Goal: Information Seeking & Learning: Check status

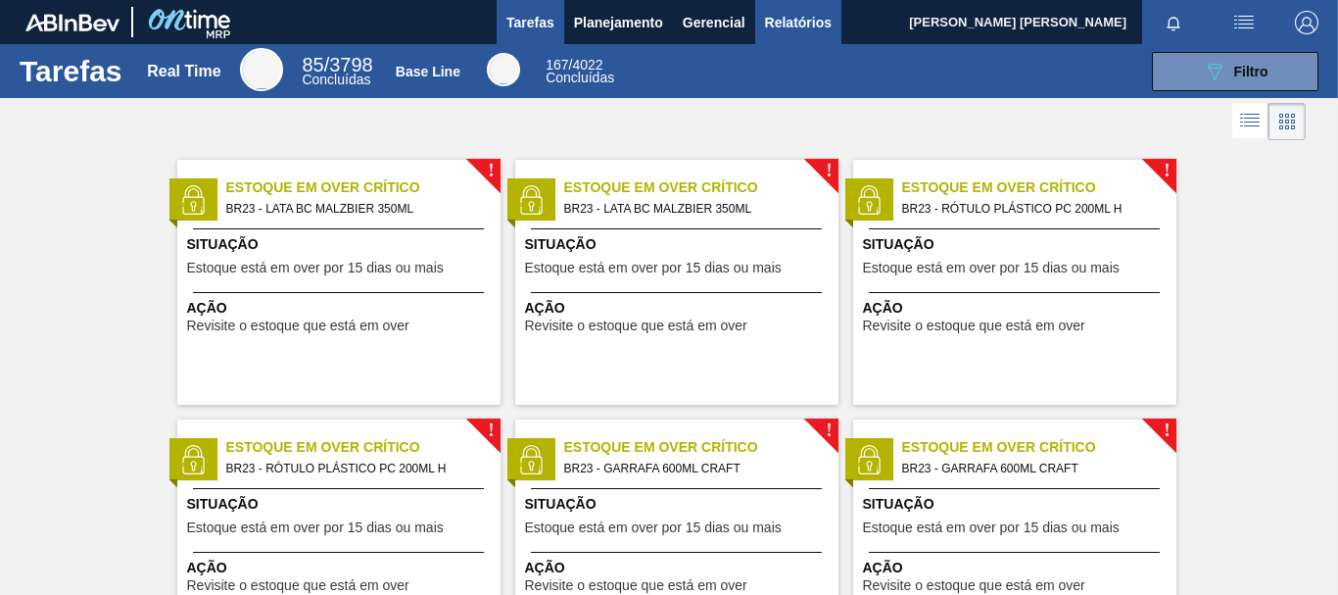
click at [791, 19] on span "Relatórios" at bounding box center [798, 23] width 67 height 24
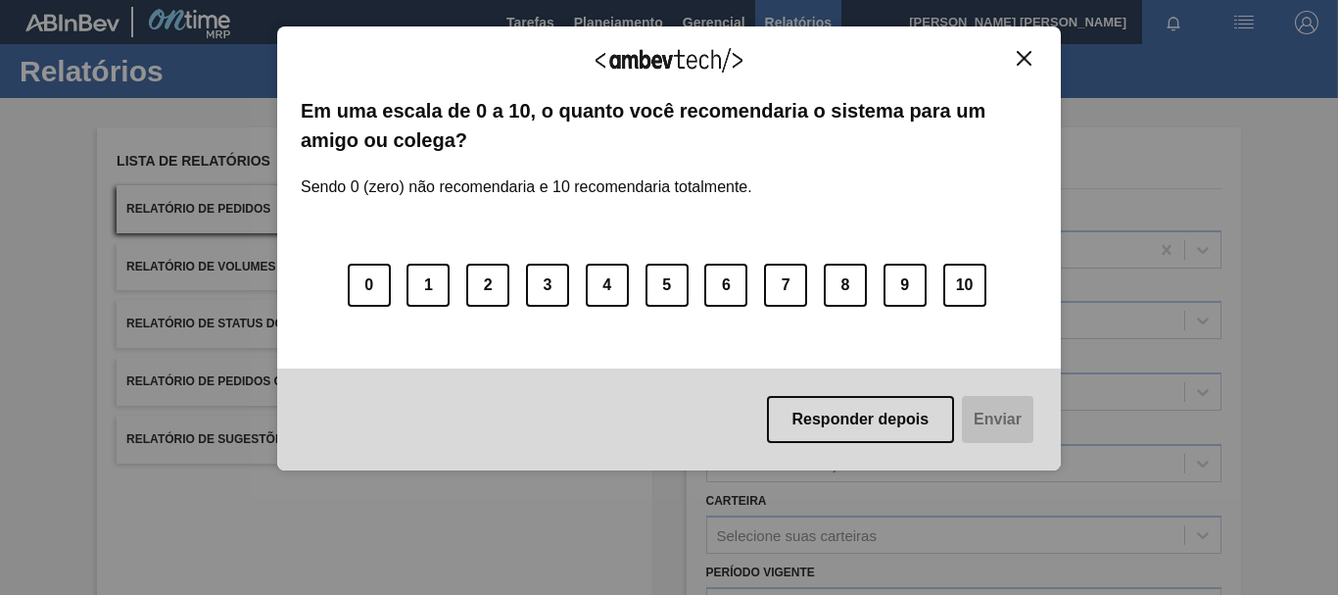
click at [1024, 66] on button "Close" at bounding box center [1024, 58] width 26 height 17
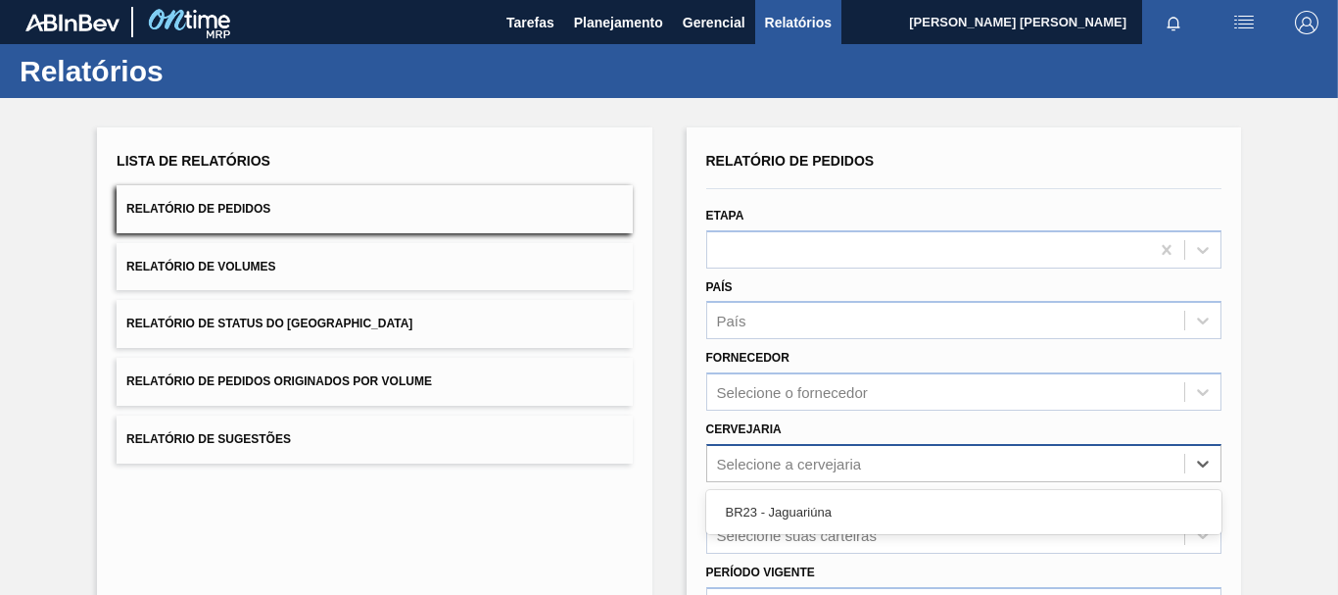
click at [787, 462] on div "Selecione a cervejaria" at bounding box center [789, 462] width 145 height 17
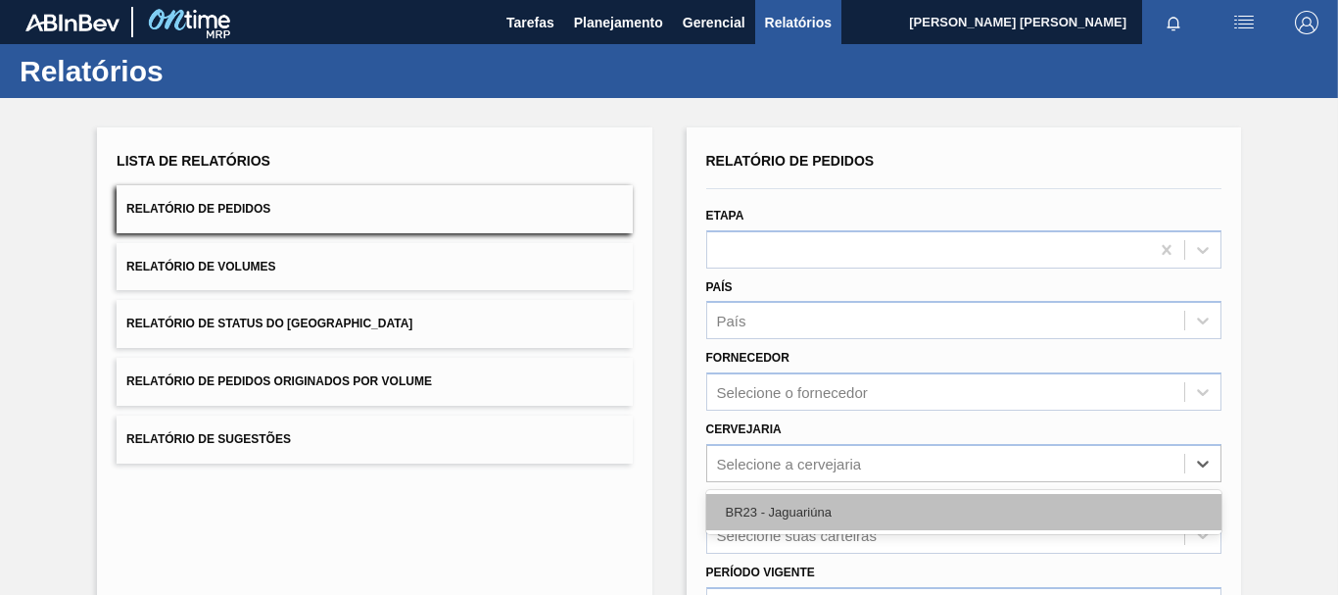
click at [757, 500] on div "BR23 - Jaguariúna" at bounding box center [963, 512] width 515 height 36
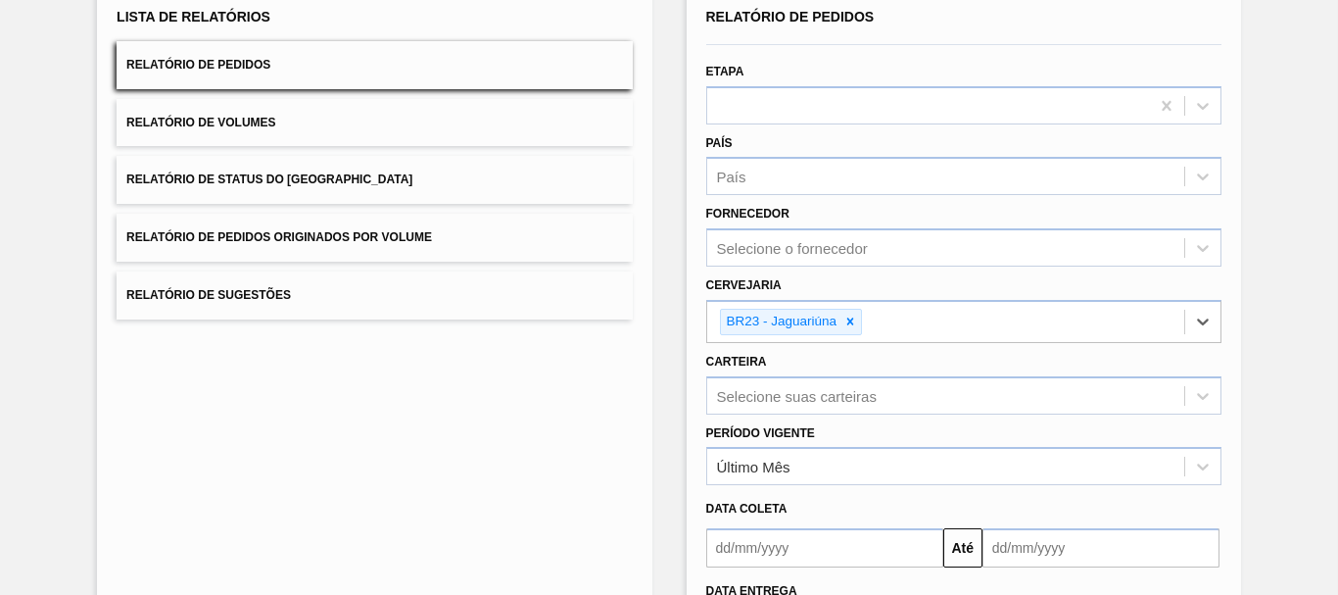
scroll to position [317, 0]
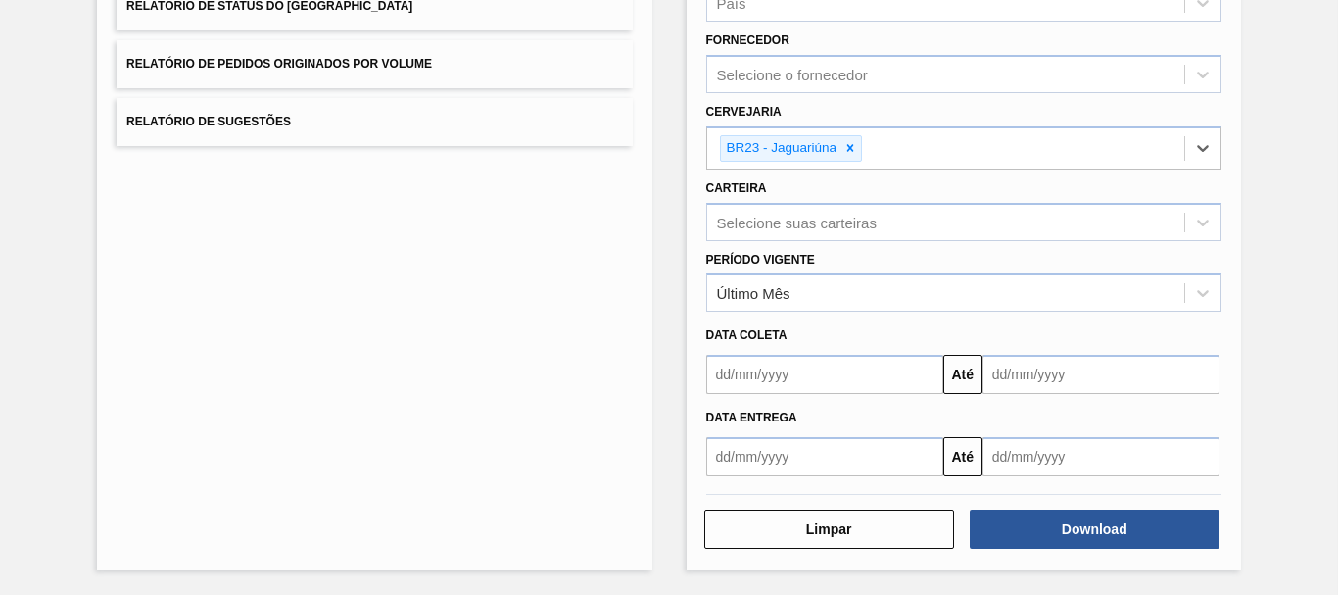
click at [785, 455] on input "text" at bounding box center [824, 456] width 237 height 39
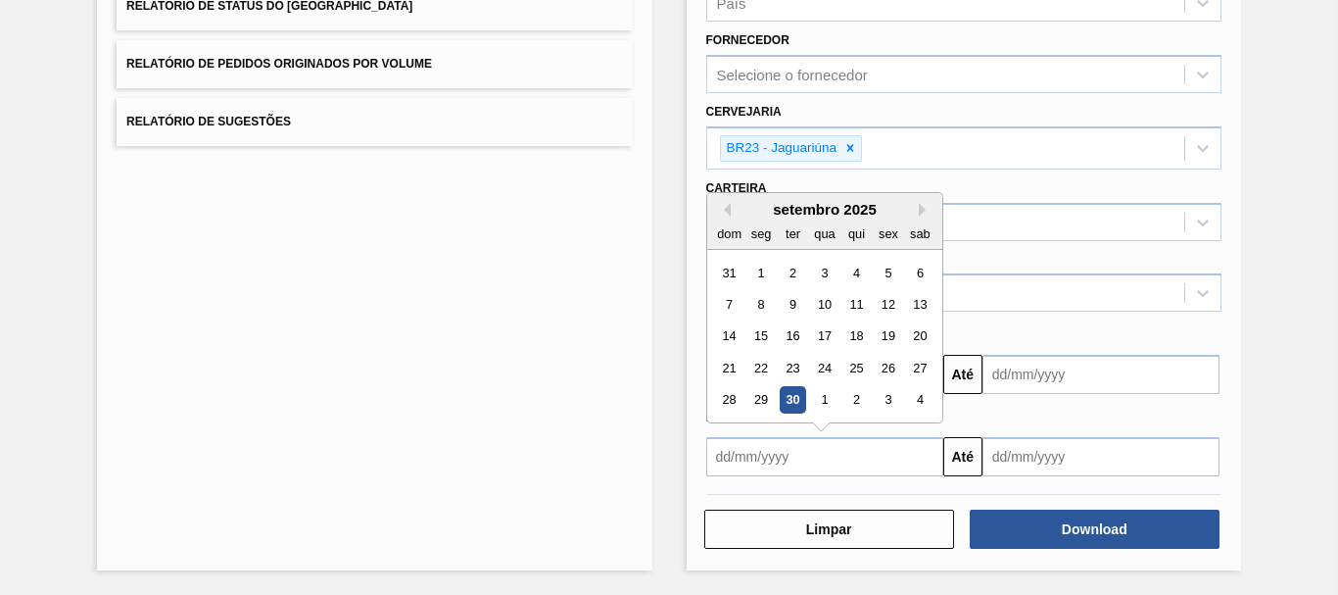
click at [788, 397] on div "30" at bounding box center [792, 400] width 26 height 26
type input "[DATE]"
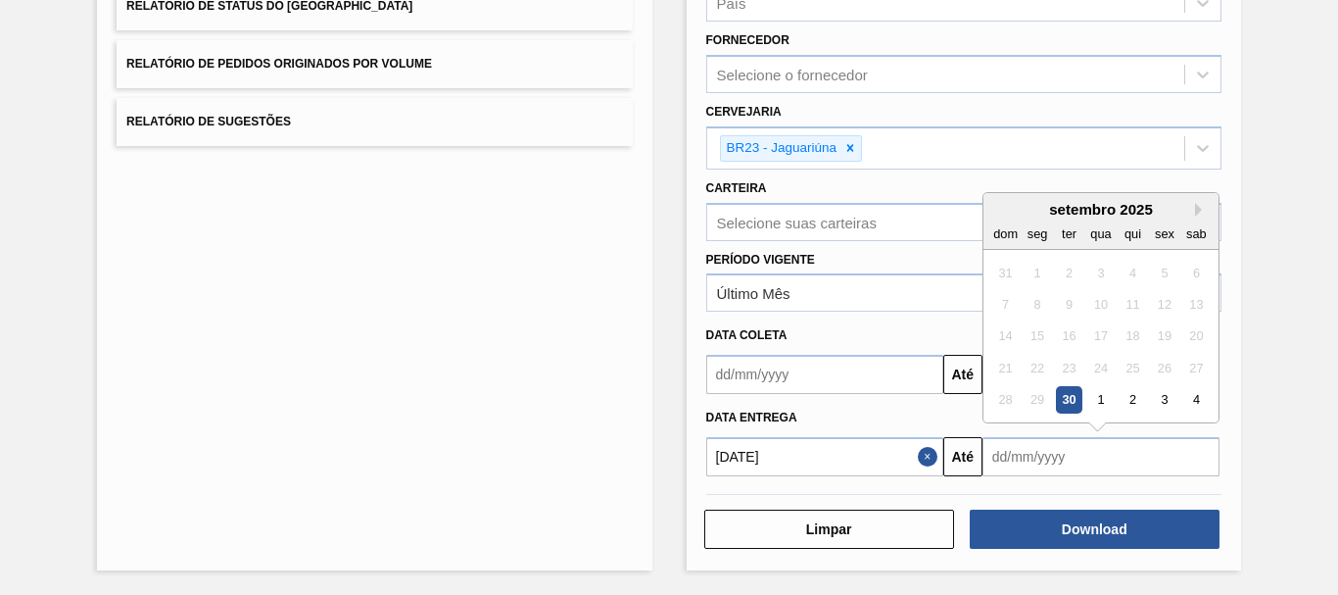
click at [1053, 442] on input "text" at bounding box center [1100, 456] width 237 height 39
click at [1197, 210] on button "Next Month" at bounding box center [1202, 210] width 14 height 14
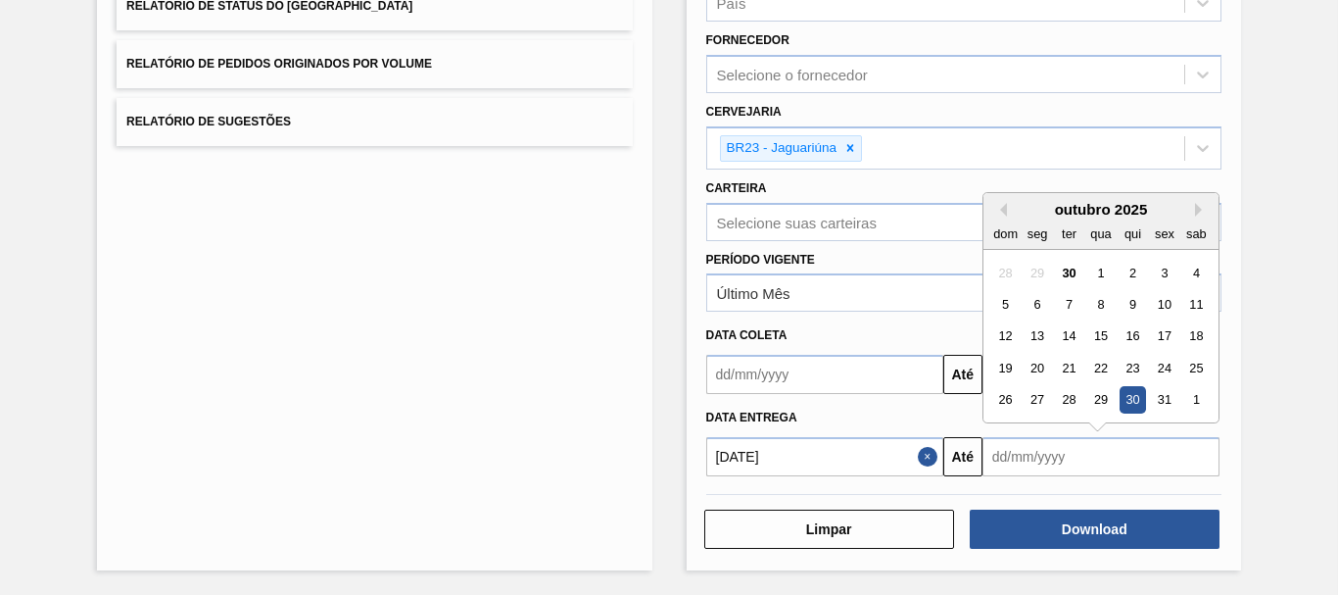
click at [1135, 393] on div "30" at bounding box center [1133, 400] width 26 height 26
type input "[DATE]"
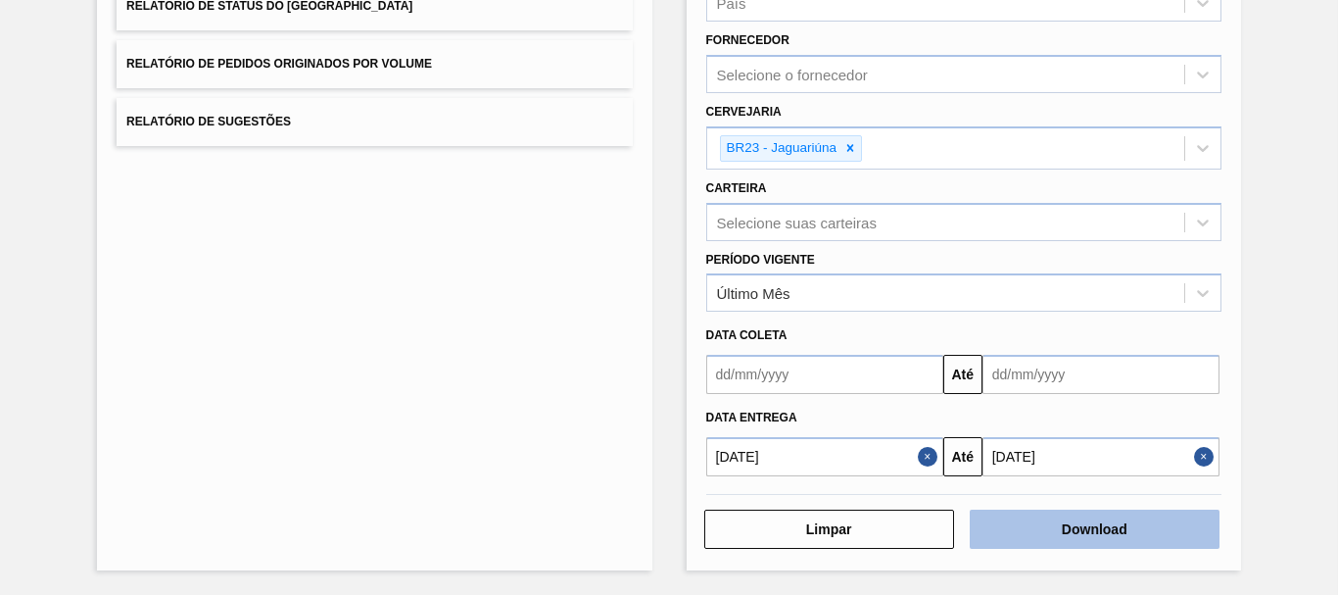
click at [1103, 521] on button "Download" at bounding box center [1095, 528] width 250 height 39
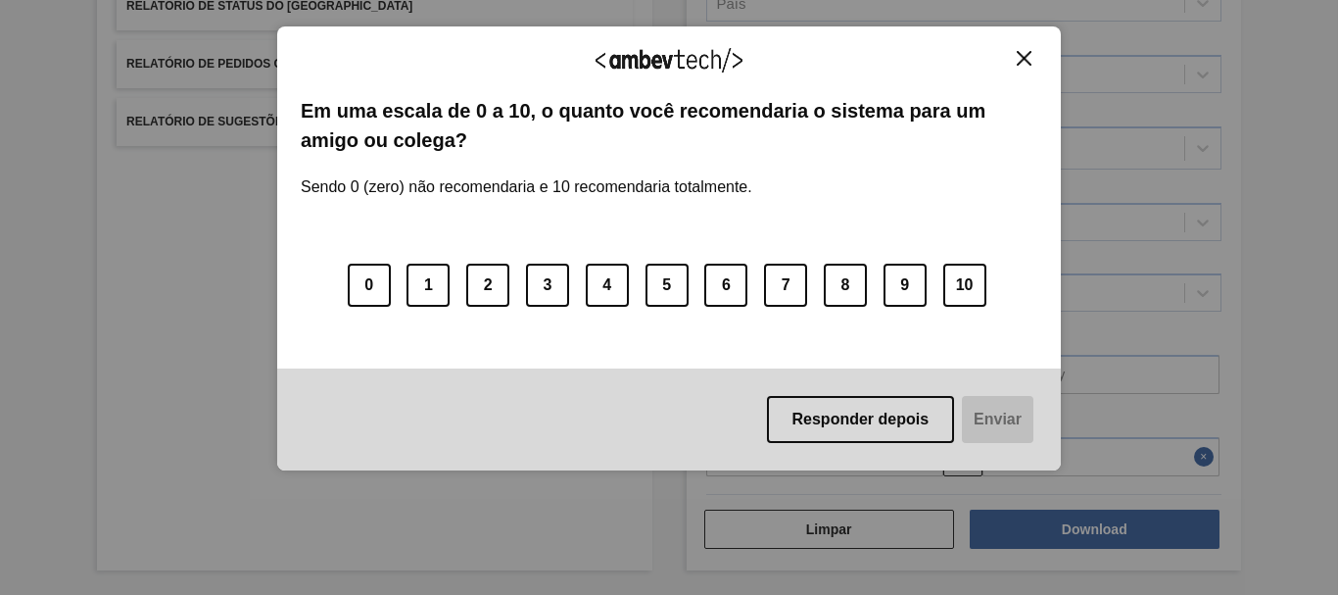
click at [1016, 65] on button "Close" at bounding box center [1024, 58] width 26 height 17
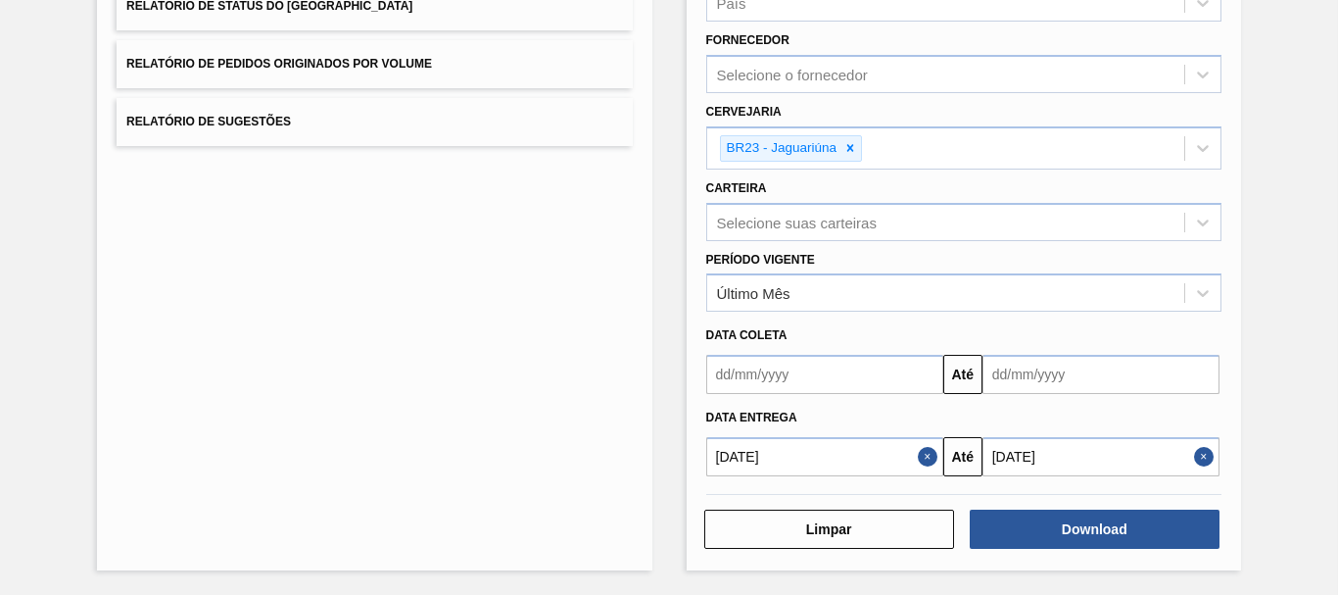
scroll to position [0, 0]
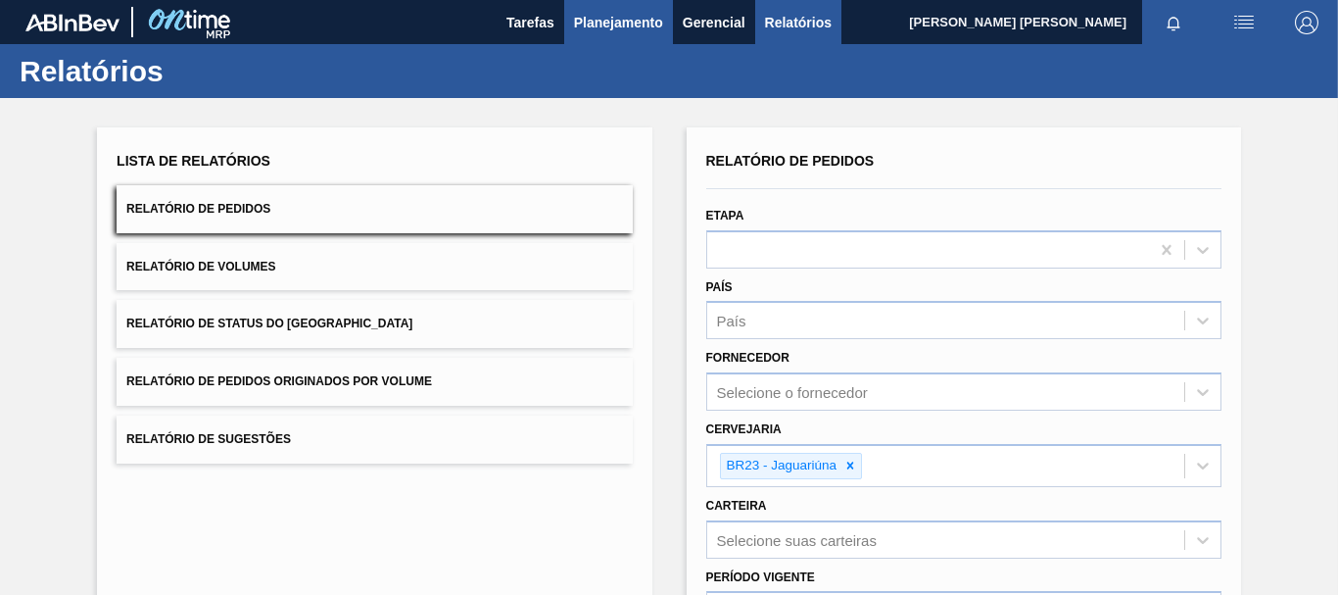
click at [628, 22] on span "Planejamento" at bounding box center [618, 23] width 89 height 24
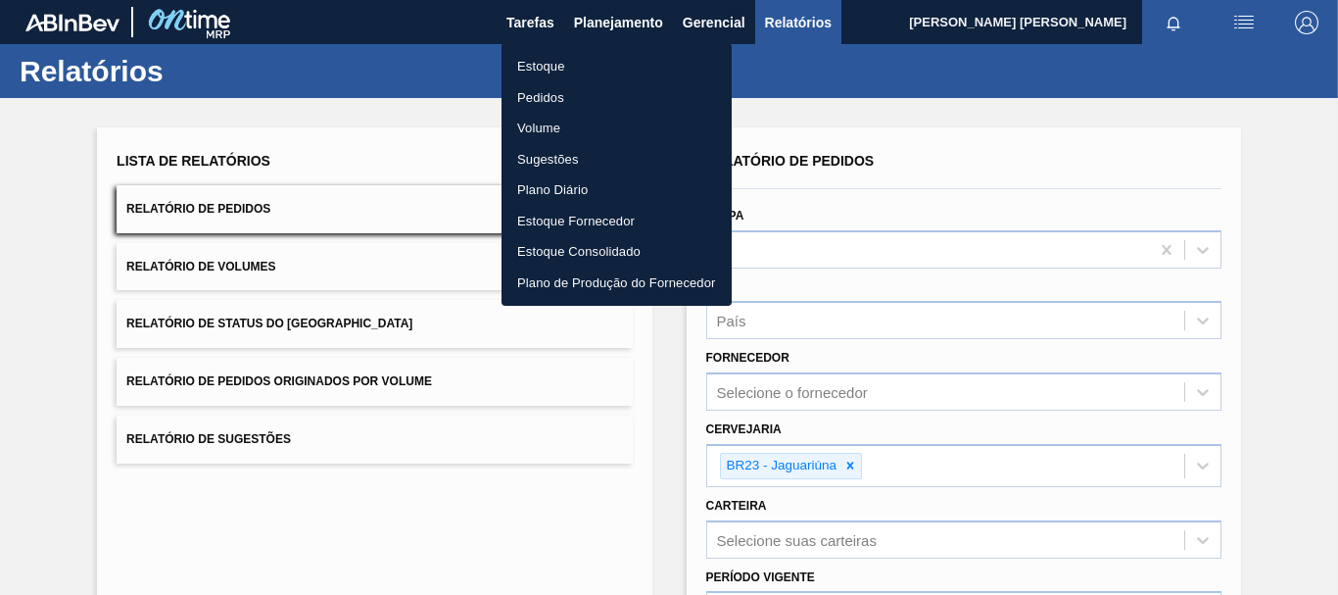
click at [596, 60] on li "Estoque" at bounding box center [616, 66] width 230 height 31
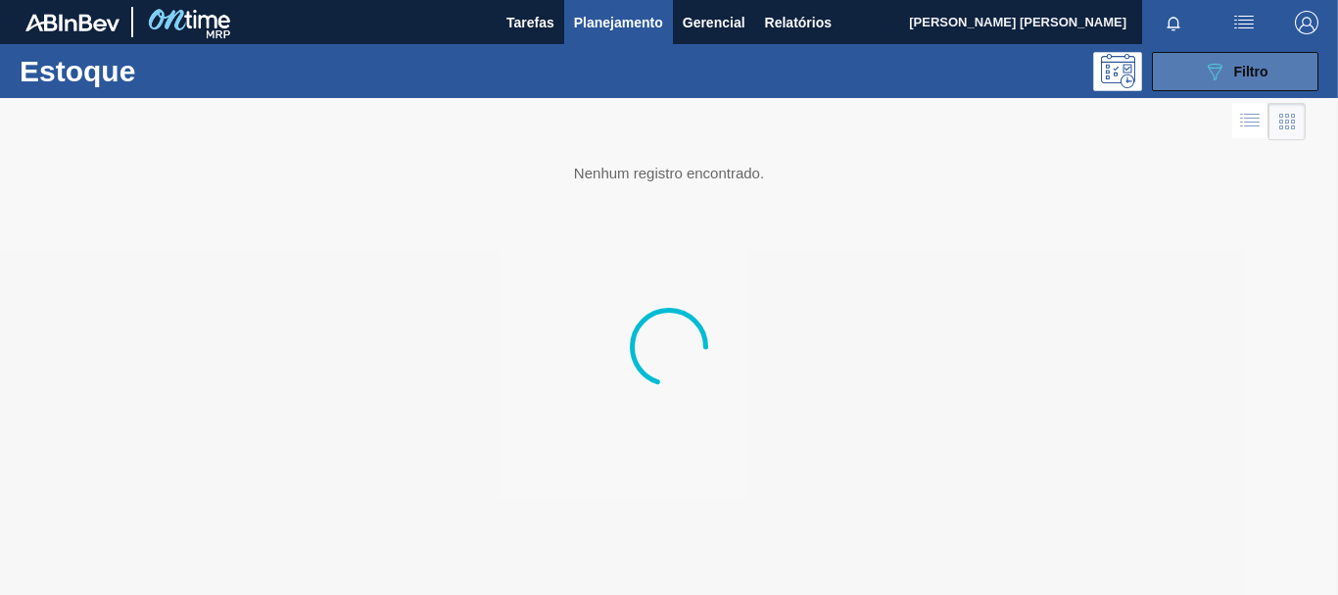
click at [1175, 78] on button "089F7B8B-B2A5-4AFE-B5C0-19BA573D28AC Filtro" at bounding box center [1235, 71] width 167 height 39
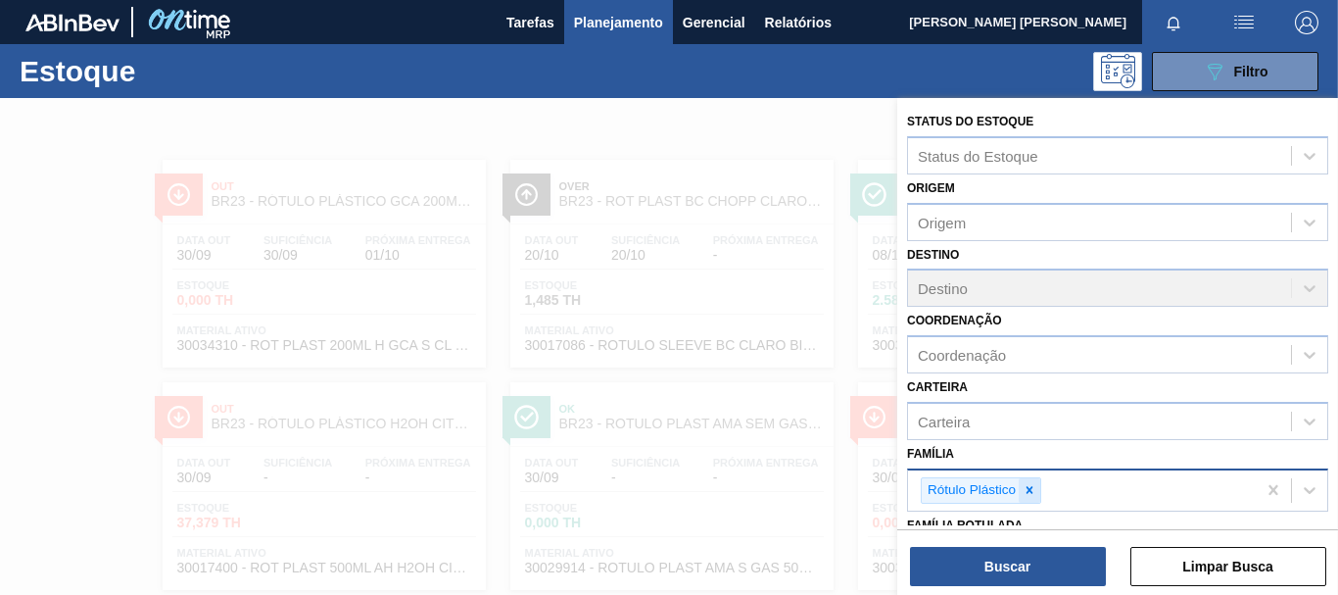
click at [1032, 489] on icon at bounding box center [1030, 490] width 14 height 14
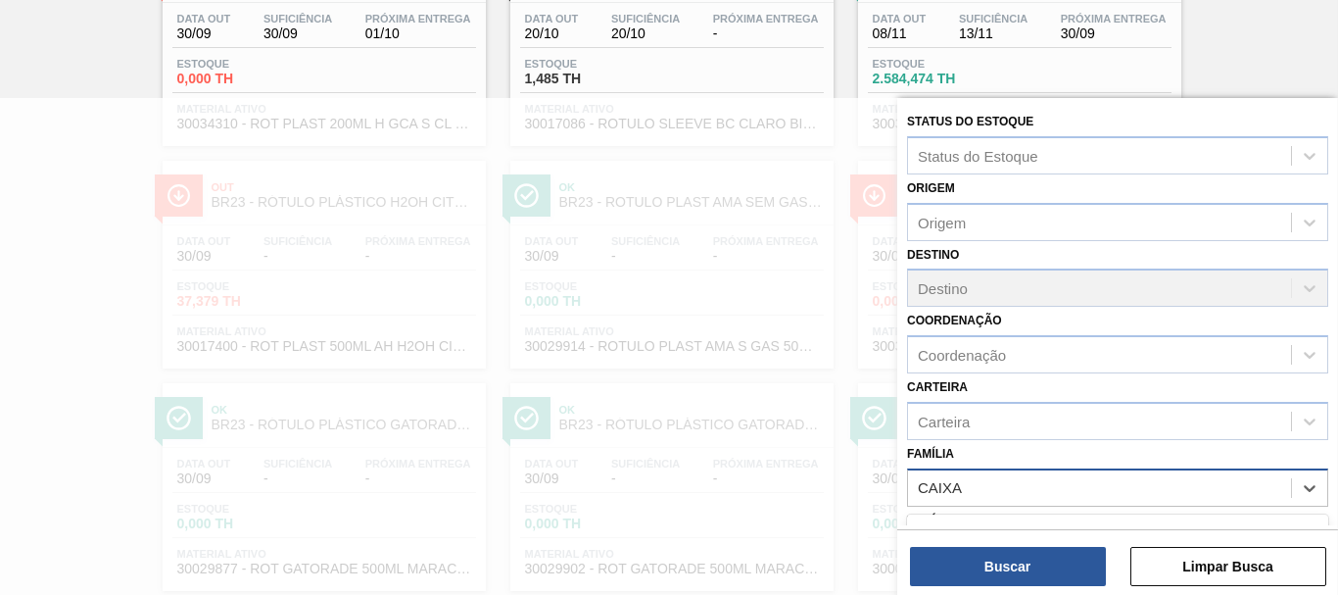
type input "CAIXA"
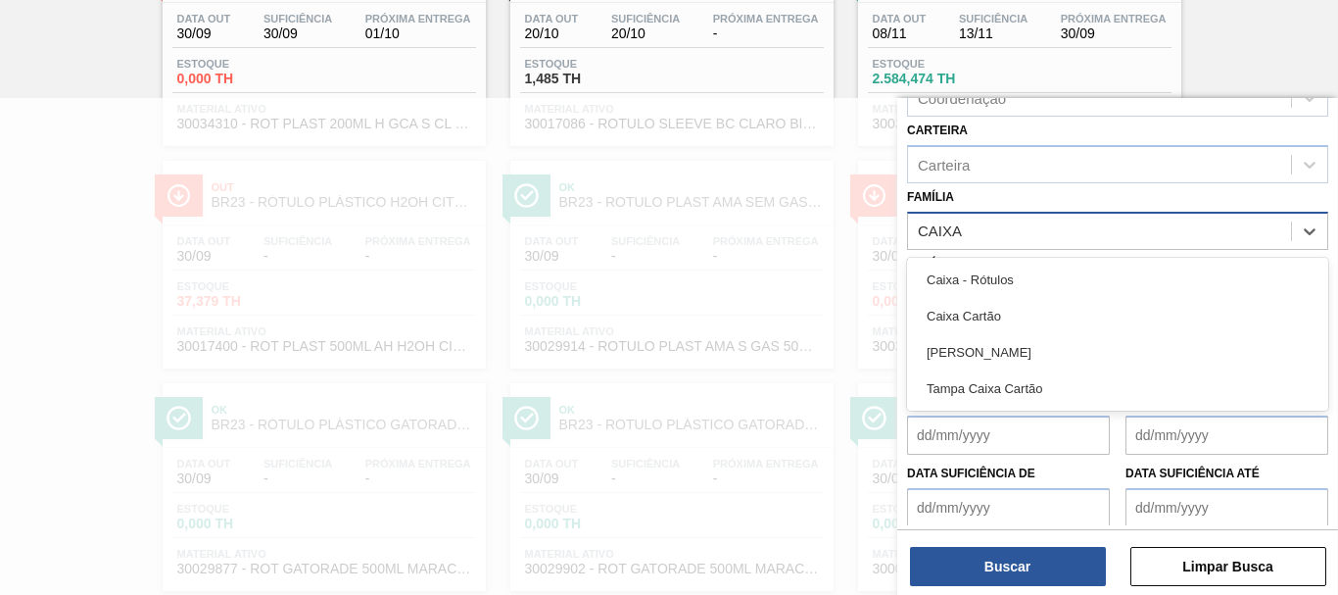
scroll to position [258, 0]
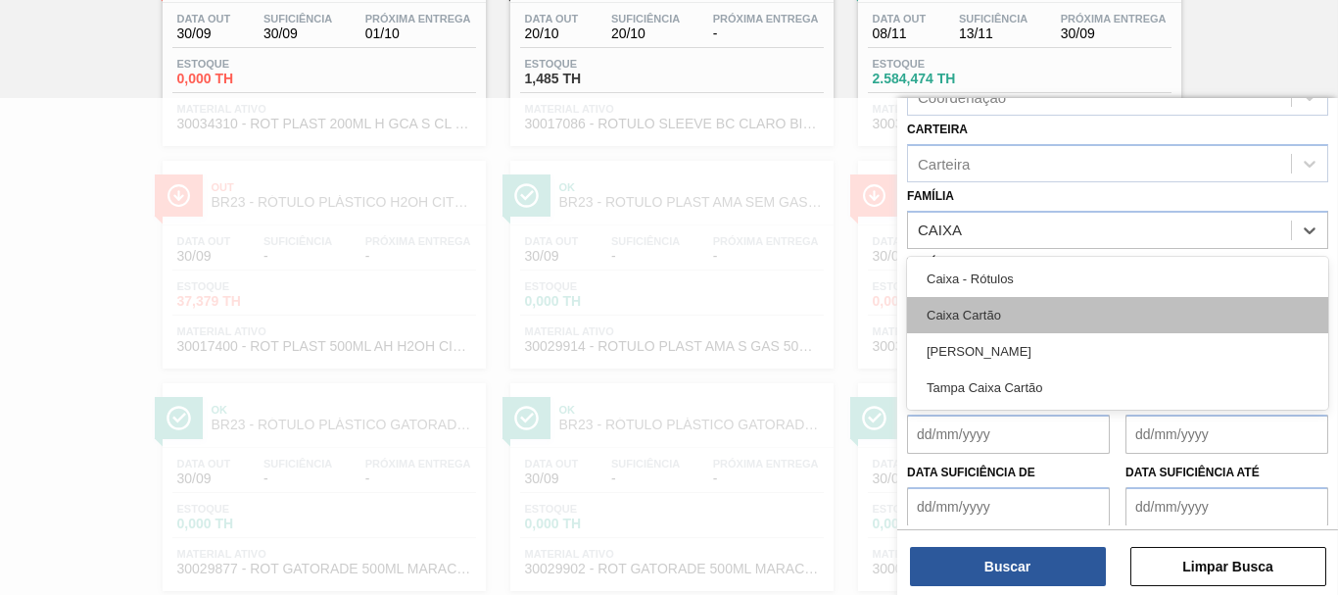
click at [978, 315] on div "Caixa Cartão" at bounding box center [1117, 315] width 421 height 36
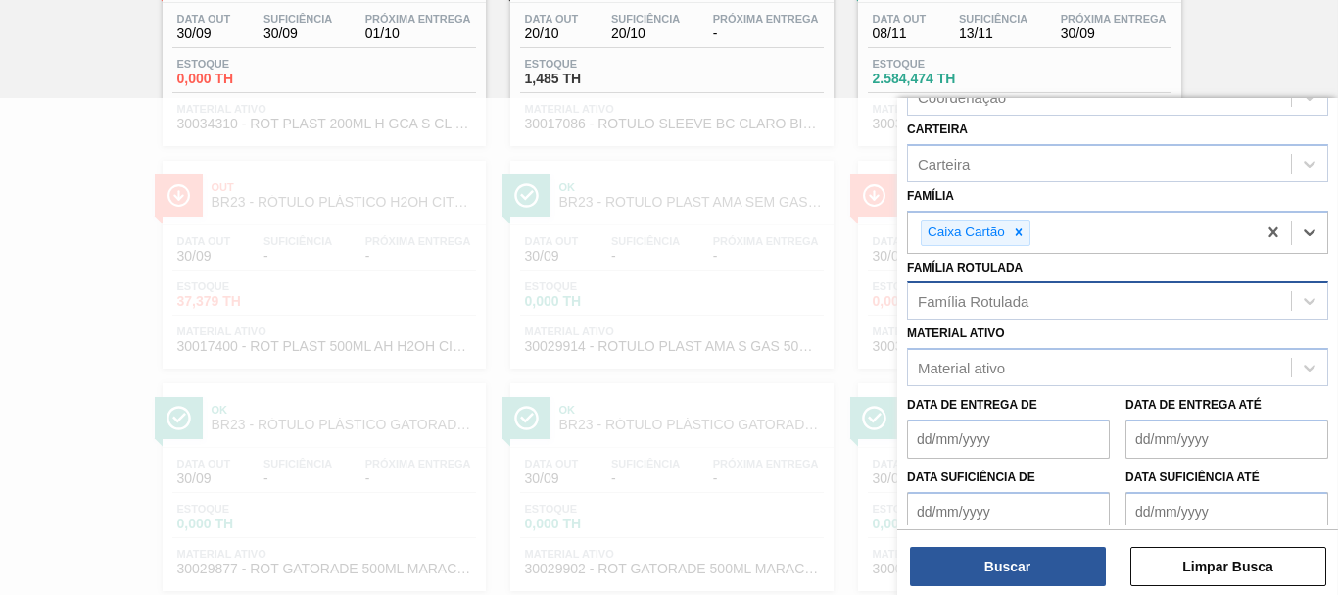
scroll to position [256, 0]
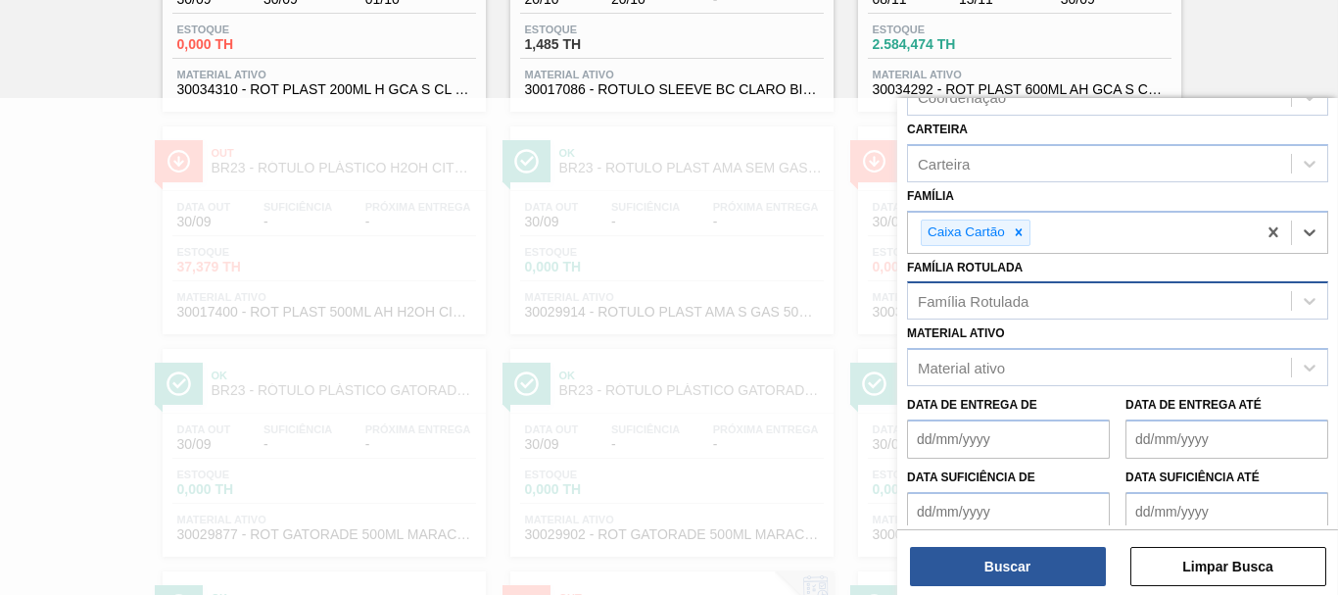
click at [1009, 302] on div "Família Rotulada" at bounding box center [973, 301] width 111 height 17
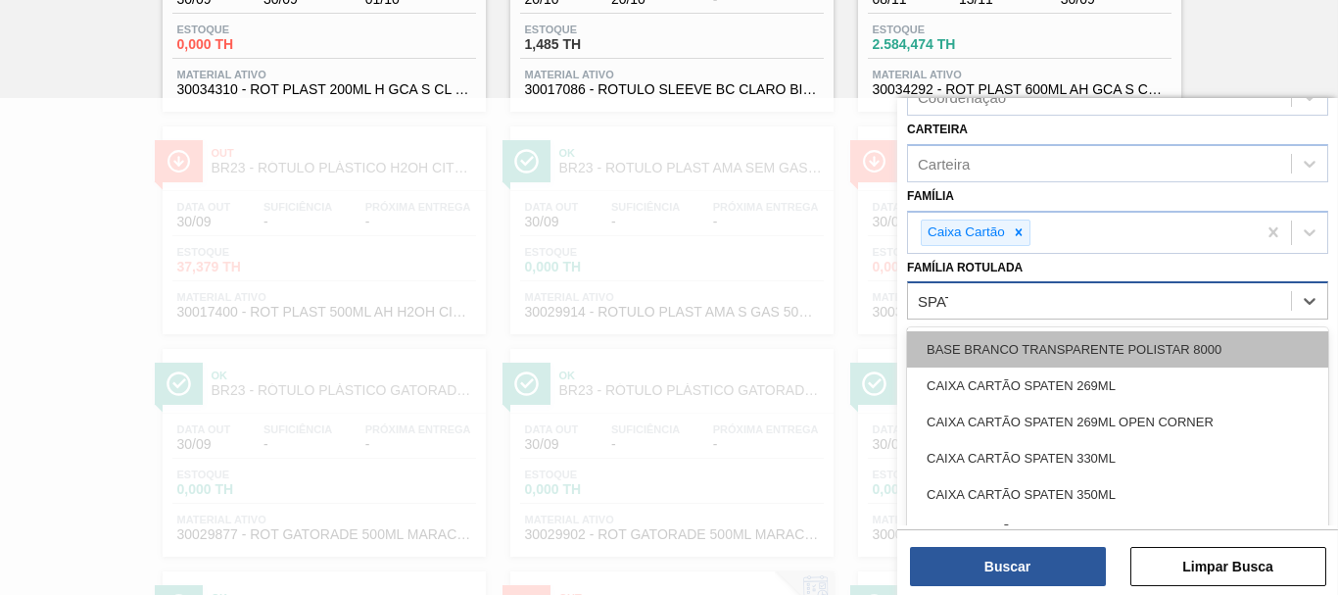
type Rotulada "SPATEN"
click at [1093, 347] on div "CAIXA CARTÃO SPATEN 269ML" at bounding box center [1117, 349] width 421 height 36
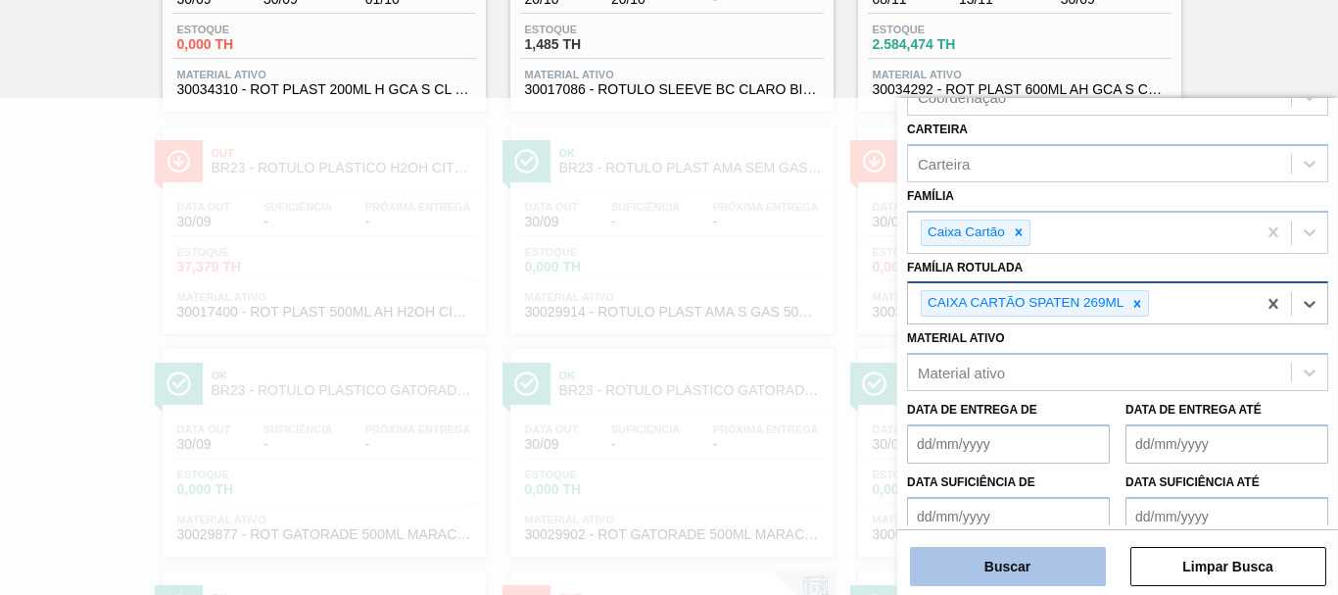
click at [1033, 557] on button "Buscar" at bounding box center [1008, 566] width 196 height 39
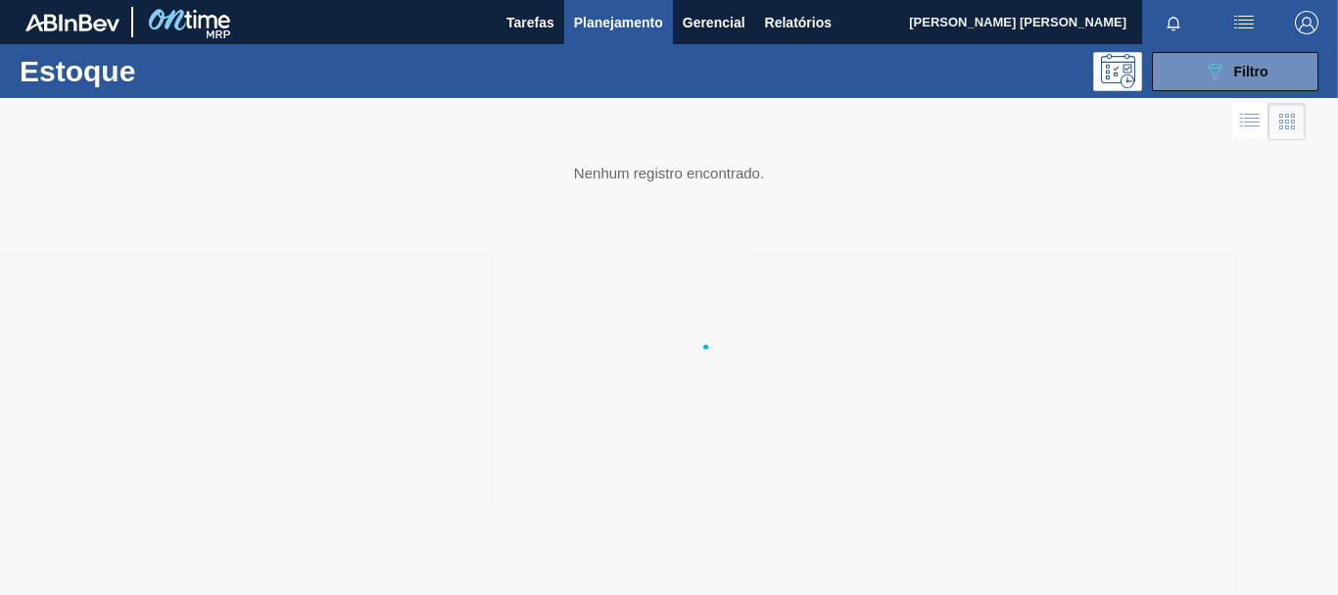
scroll to position [0, 0]
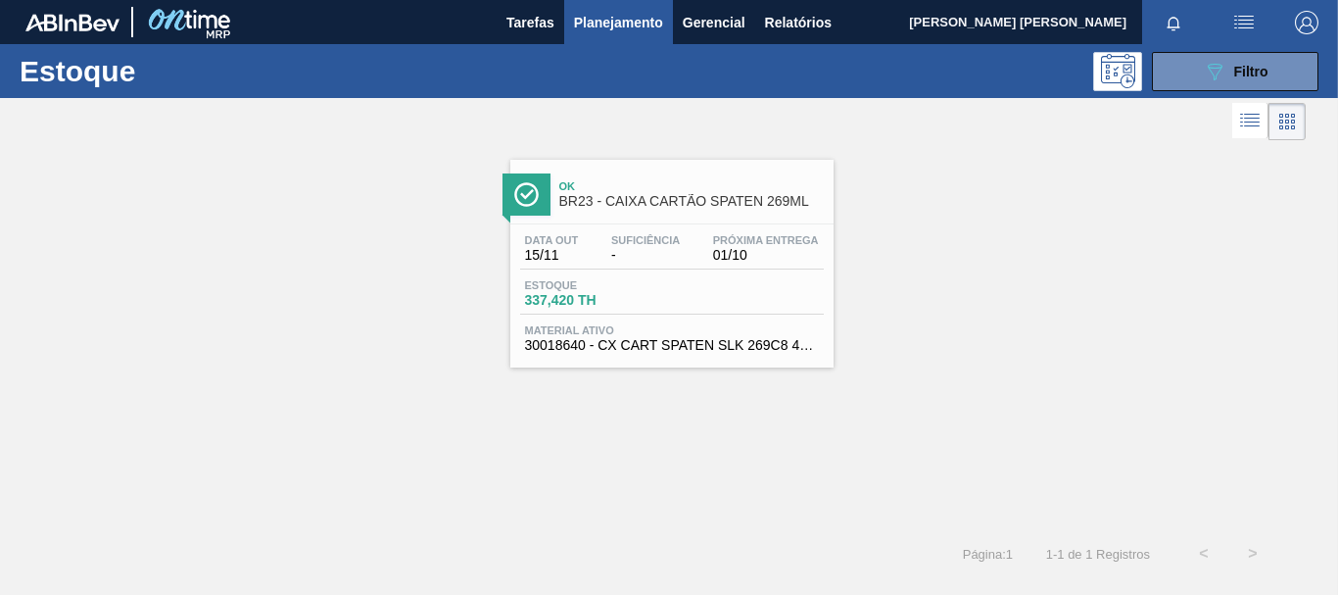
click at [746, 303] on div "Estoque 337,420 TH" at bounding box center [672, 296] width 304 height 35
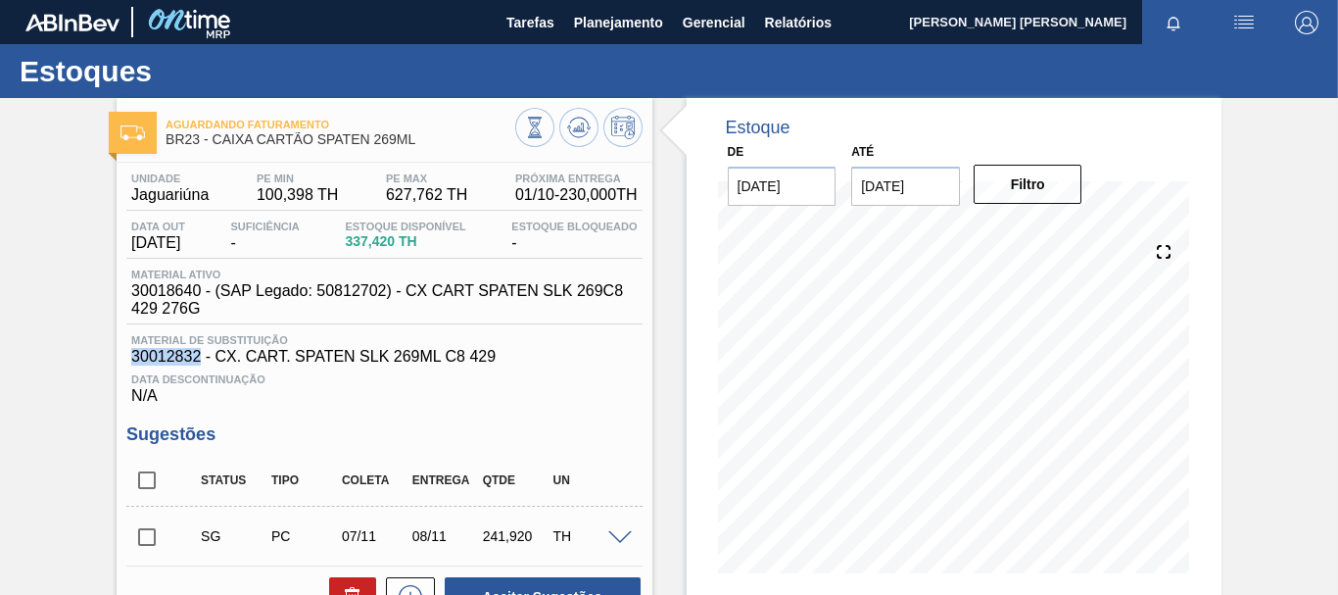
drag, startPoint x: 201, startPoint y: 357, endPoint x: 131, endPoint y: 358, distance: 69.6
click at [131, 358] on span "30012832 - CX. CART. SPATEN SLK 269ML C8 429" at bounding box center [383, 357] width 505 height 18
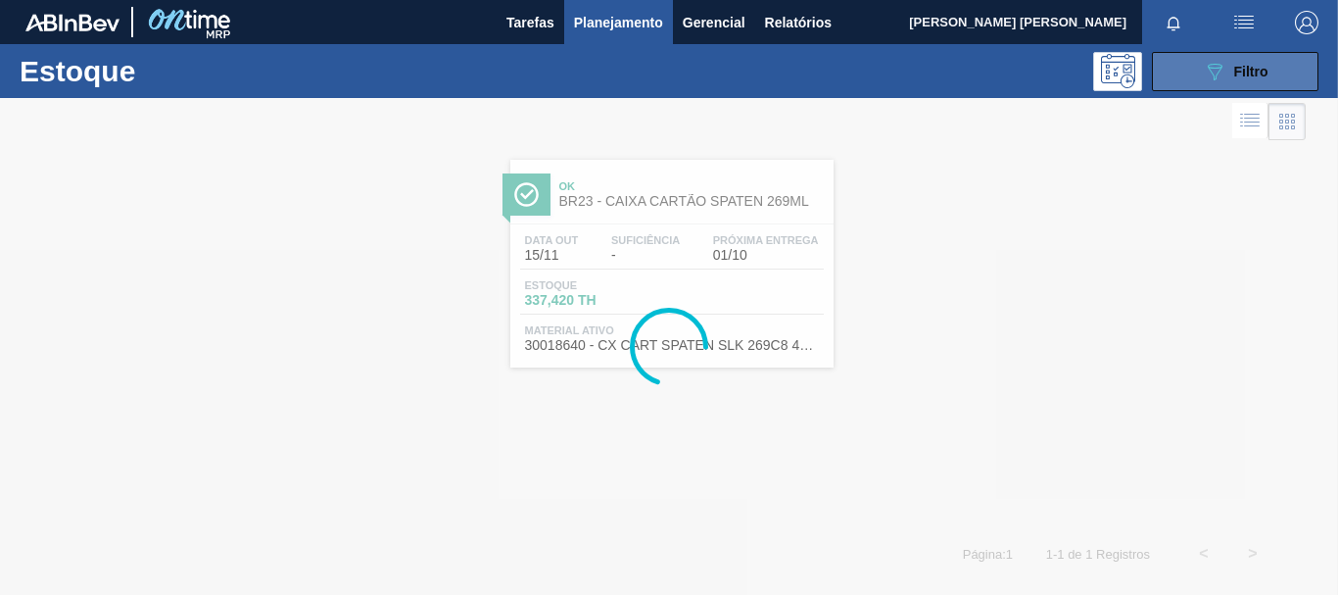
click at [1221, 75] on icon "089F7B8B-B2A5-4AFE-B5C0-19BA573D28AC" at bounding box center [1215, 72] width 24 height 24
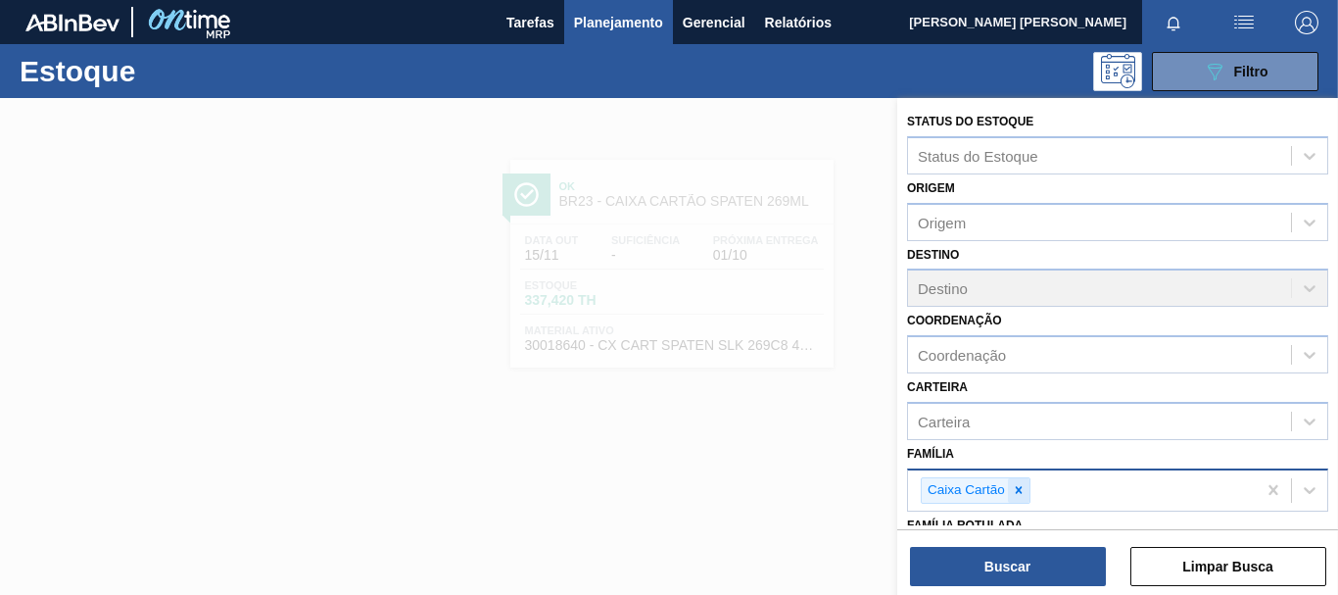
click at [1019, 490] on icon at bounding box center [1019, 490] width 7 height 7
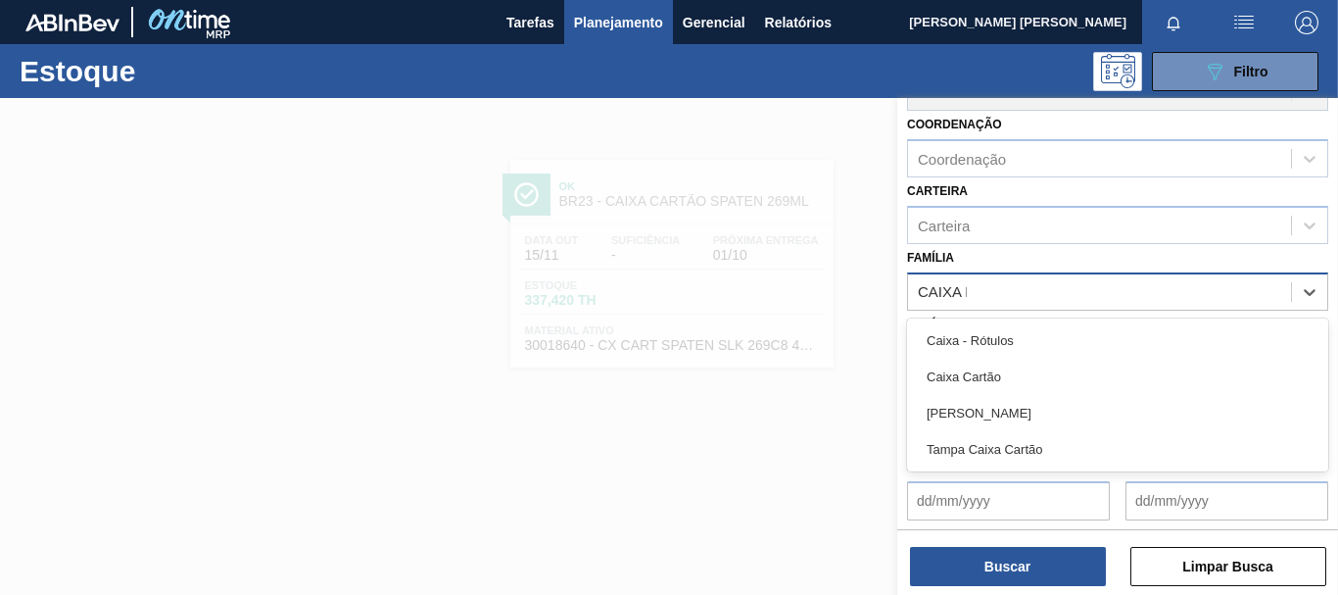
type input "CAIXA PA"
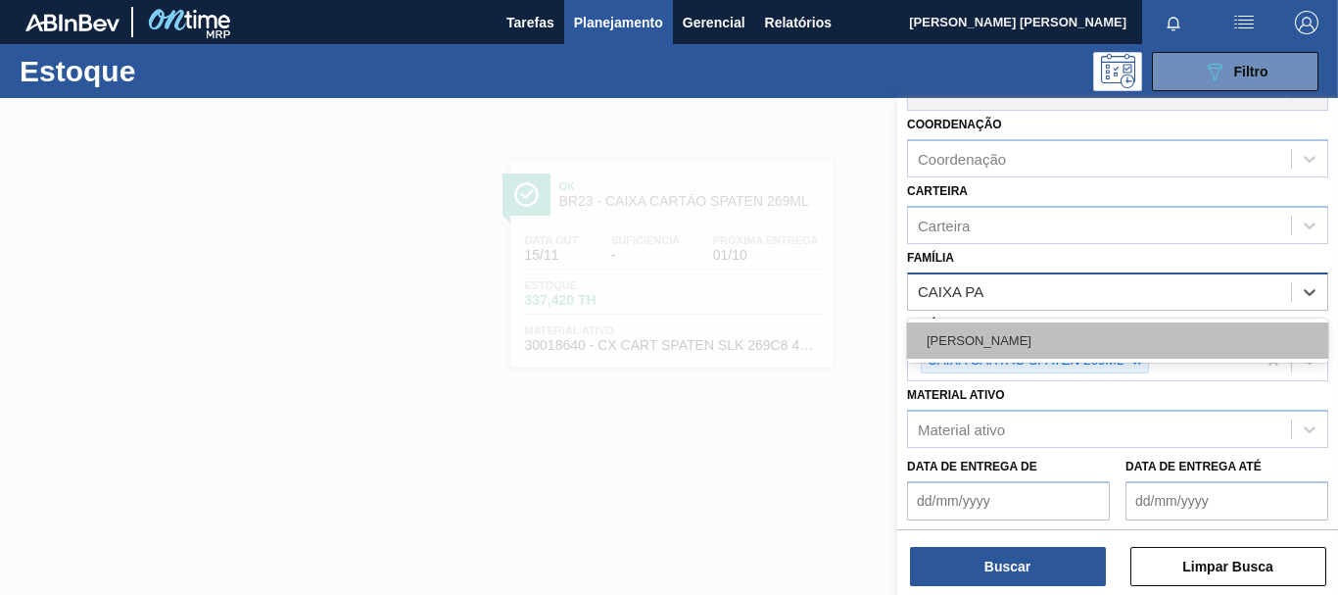
click at [1106, 342] on div "[PERSON_NAME]" at bounding box center [1117, 340] width 421 height 36
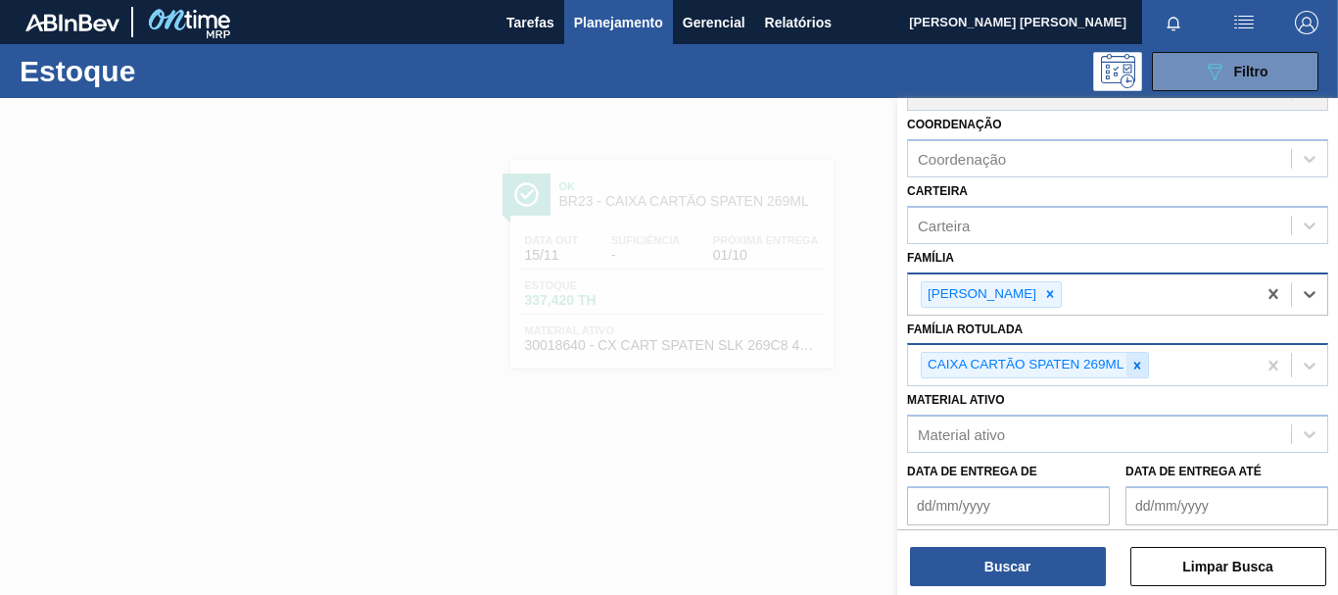
click at [1136, 364] on icon at bounding box center [1137, 364] width 7 height 7
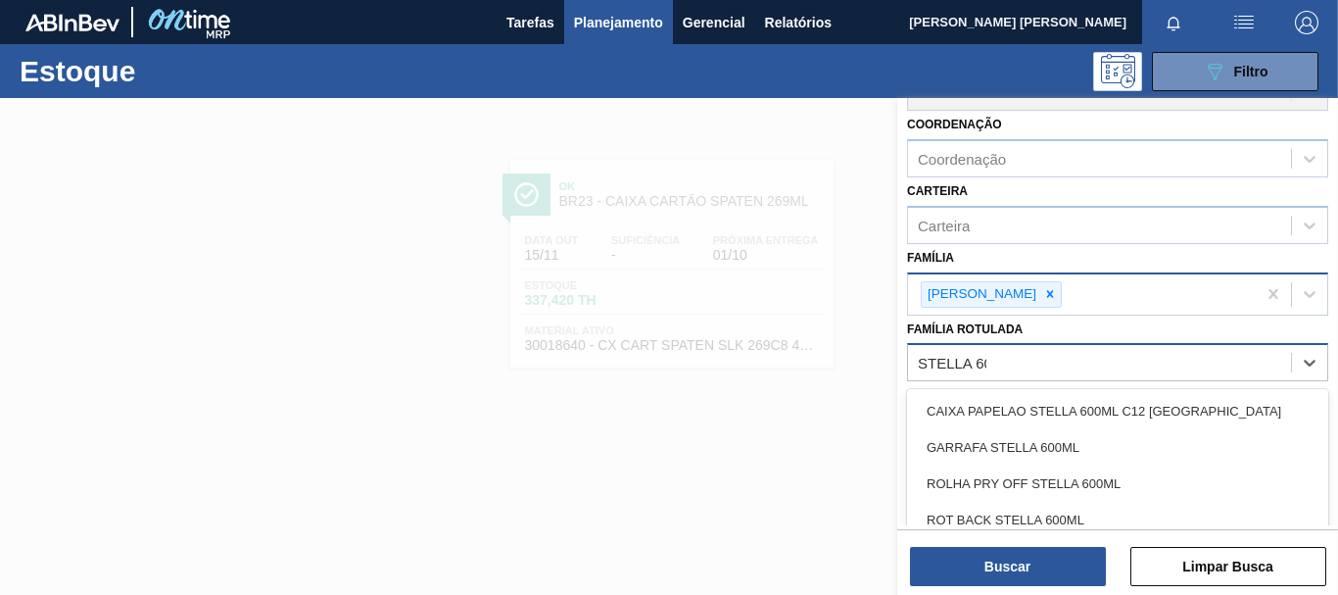
type Rotulada "STELLA 600"
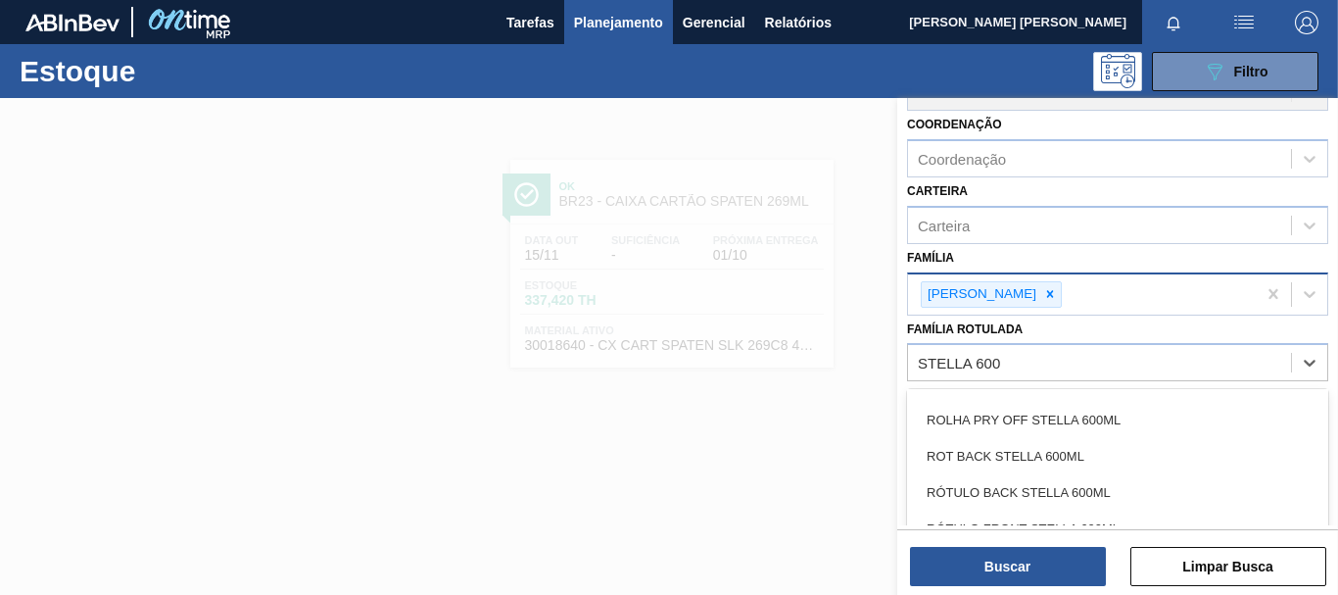
scroll to position [346, 0]
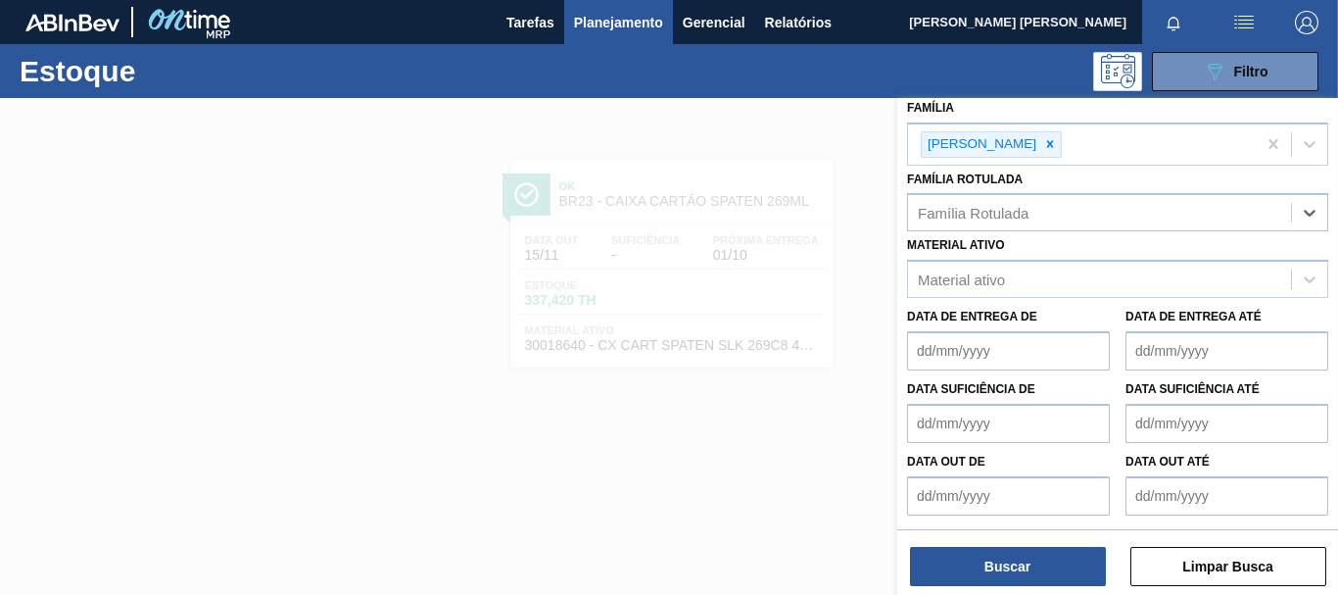
drag, startPoint x: 1036, startPoint y: 209, endPoint x: 784, endPoint y: 217, distance: 252.9
click at [897, 216] on div "Status do Estoque Status do Estoque Origem Origem Destino Destino Coordenação C…" at bounding box center [1117, 395] width 441 height 595
click at [1002, 563] on button "Buscar" at bounding box center [1008, 566] width 196 height 39
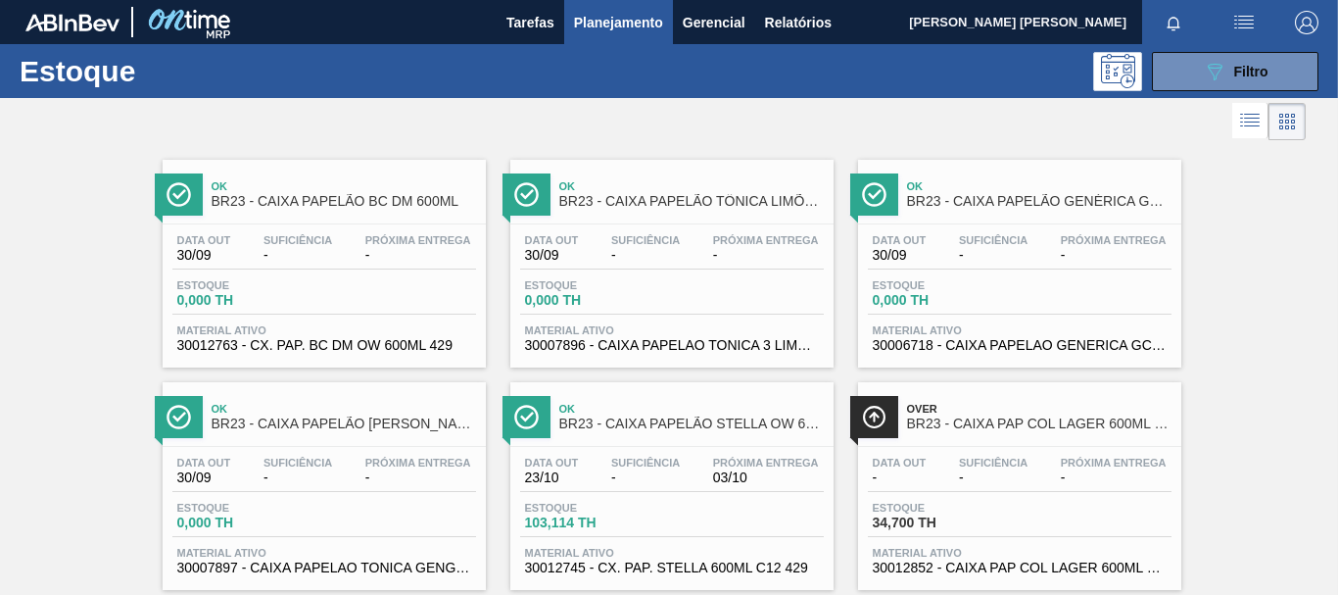
scroll to position [98, 0]
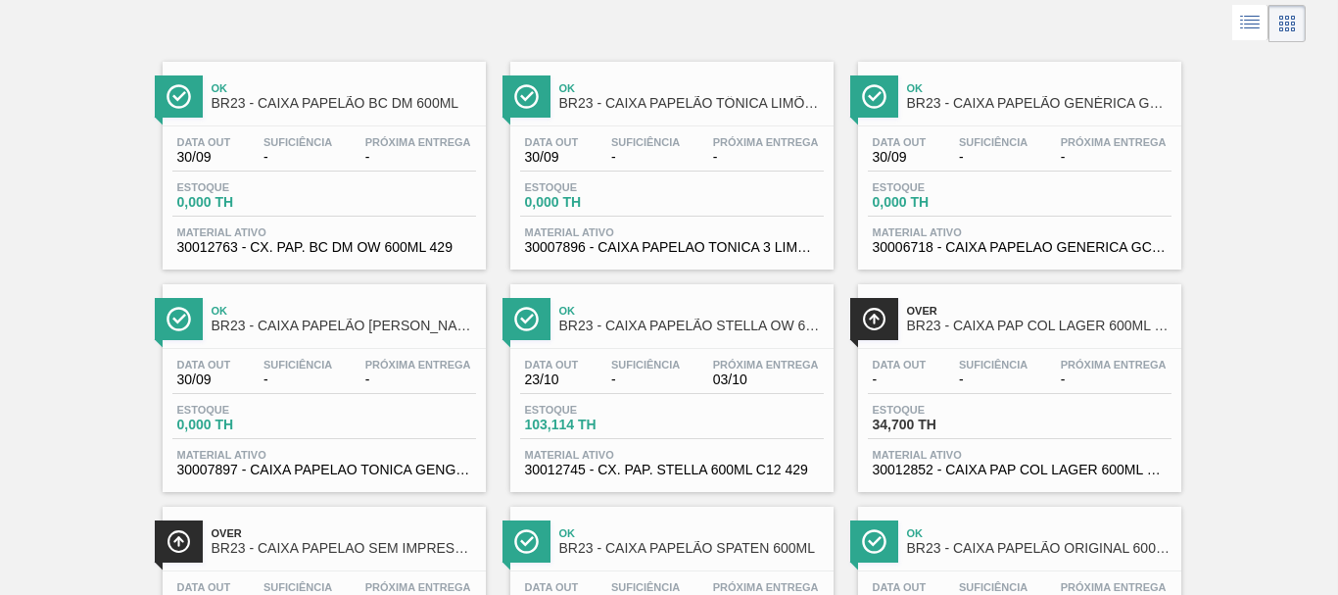
click at [781, 389] on div "Data out 23/10 Suficiência - Próxima Entrega 03/10" at bounding box center [672, 375] width 304 height 35
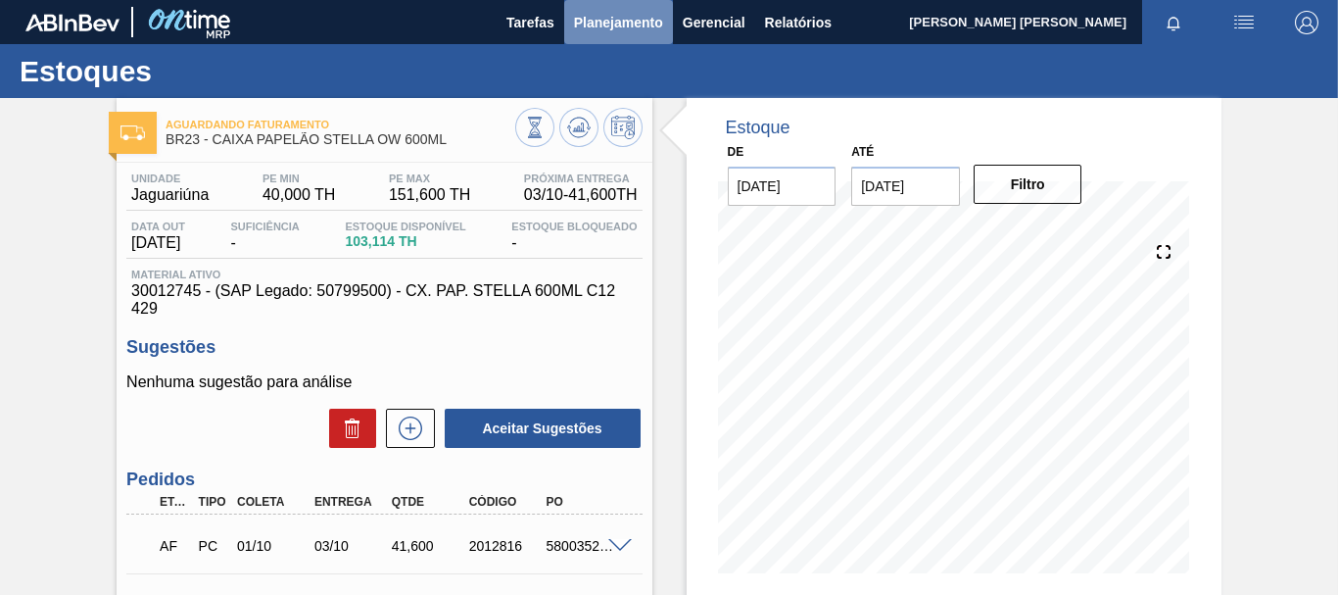
click at [636, 23] on span "Planejamento" at bounding box center [618, 23] width 89 height 24
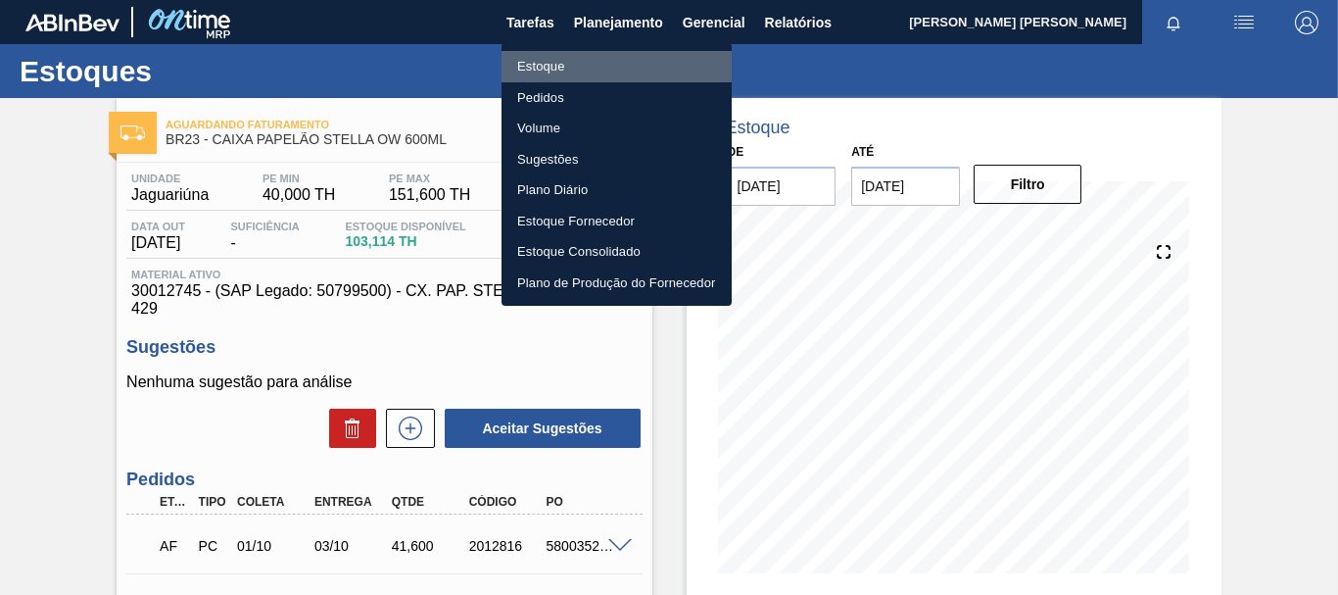
click at [548, 67] on li "Estoque" at bounding box center [616, 66] width 230 height 31
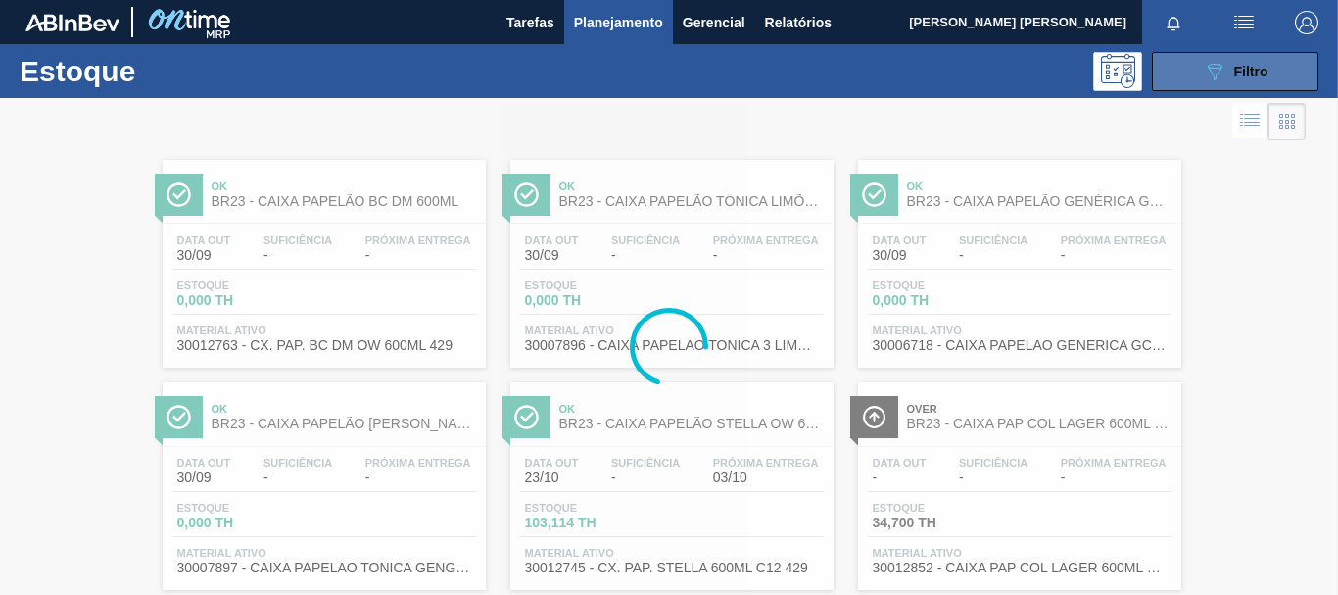
click at [1273, 59] on button "089F7B8B-B2A5-4AFE-B5C0-19BA573D28AC Filtro" at bounding box center [1235, 71] width 167 height 39
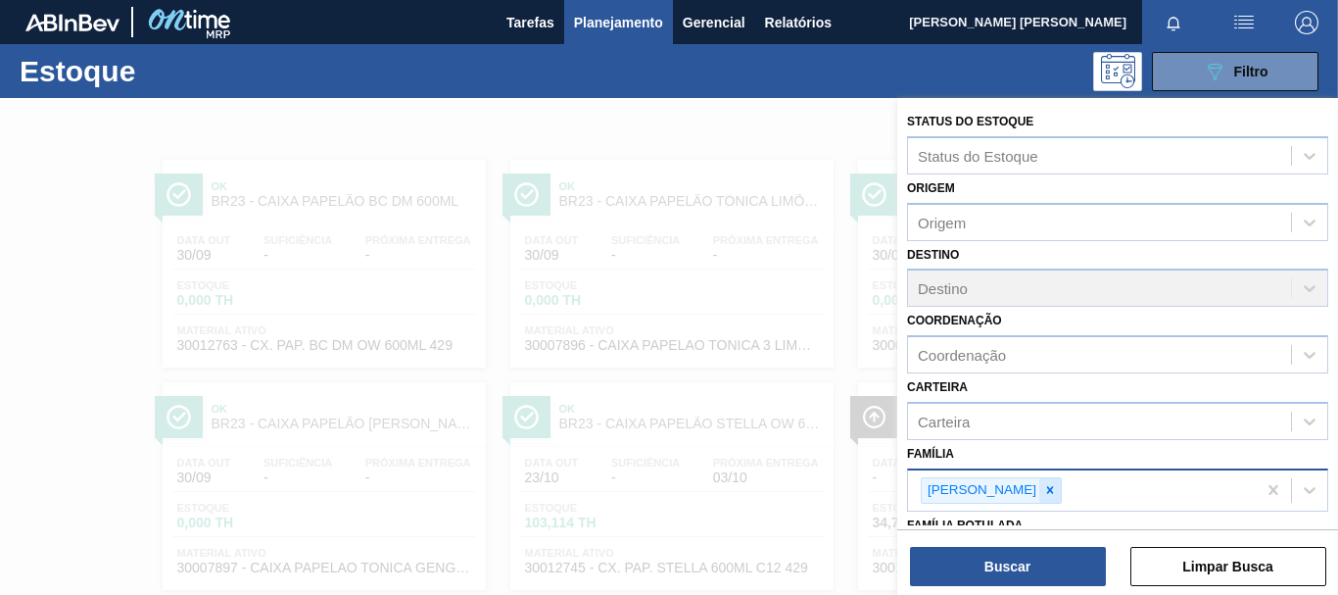
click at [1047, 492] on icon at bounding box center [1050, 490] width 7 height 7
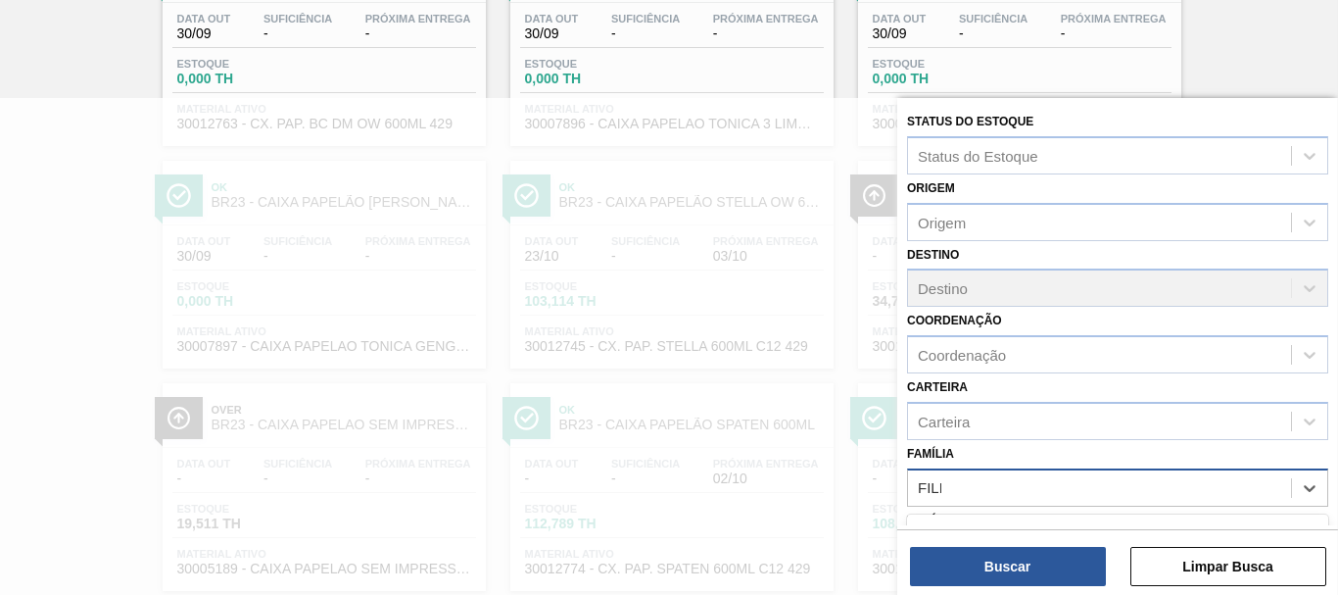
type input "FILME"
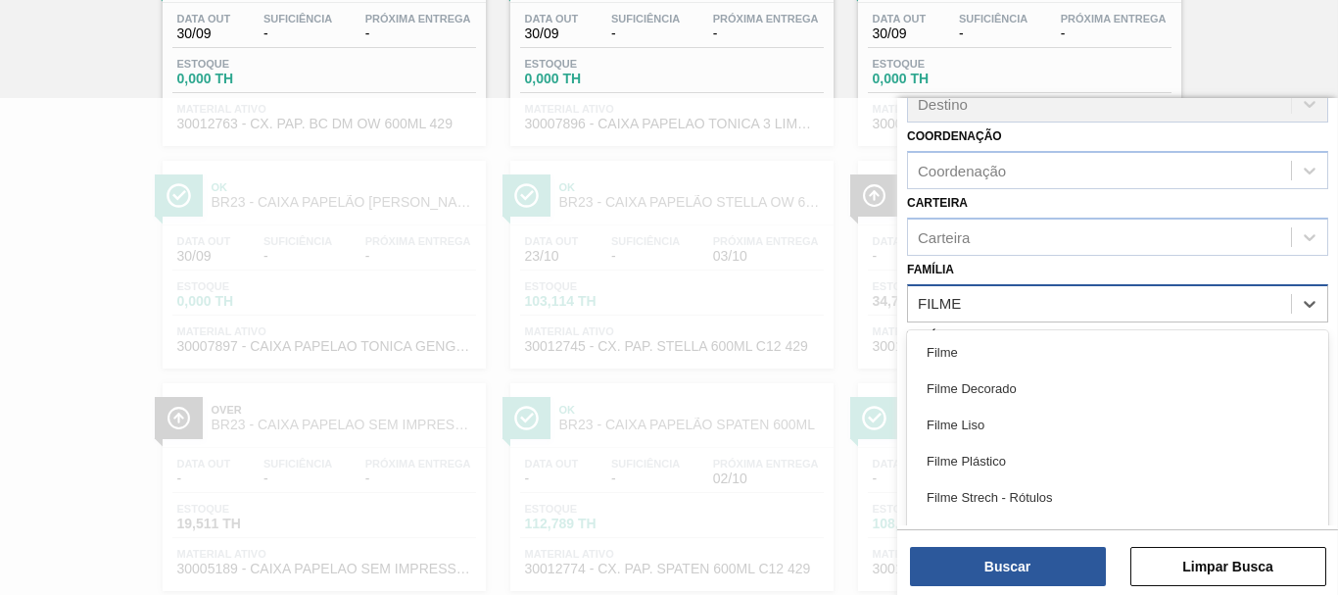
scroll to position [194, 0]
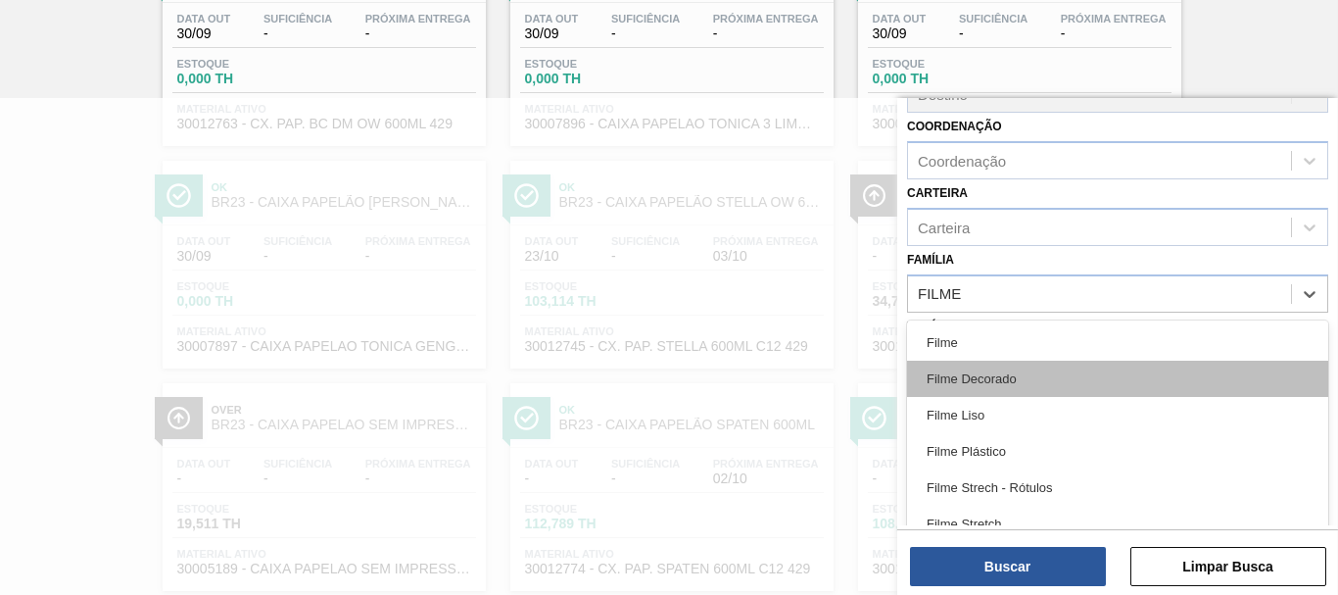
click at [970, 381] on div "Filme Decorado" at bounding box center [1117, 378] width 421 height 36
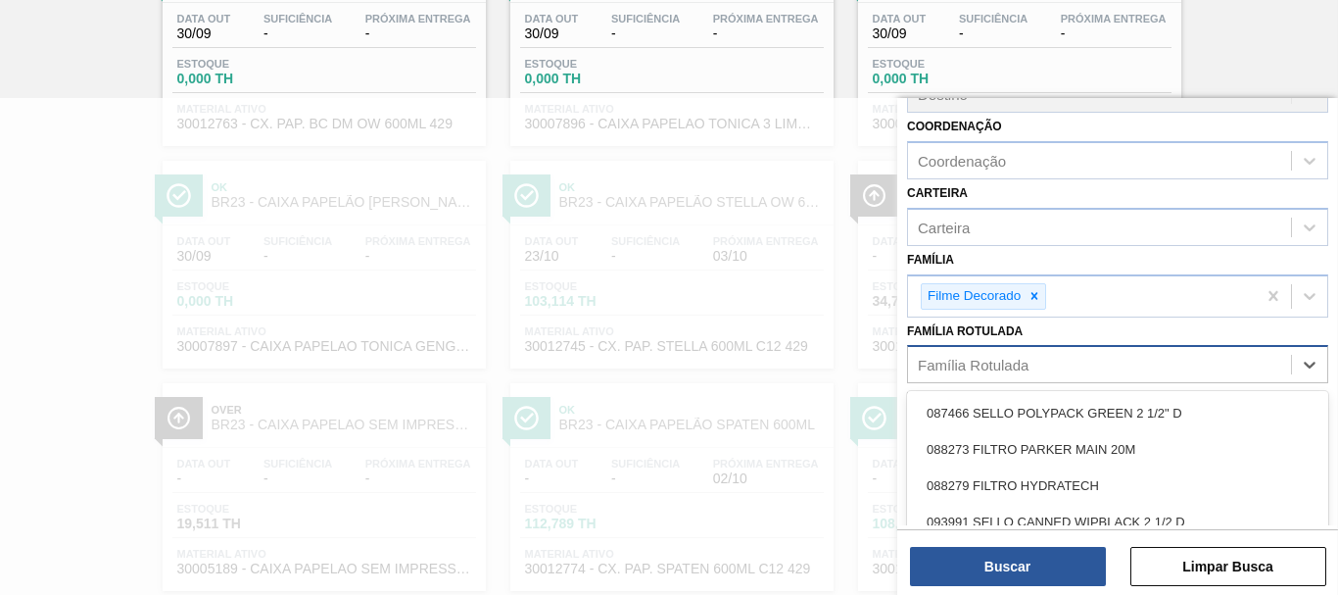
click at [994, 364] on div "Família Rotulada" at bounding box center [973, 365] width 111 height 17
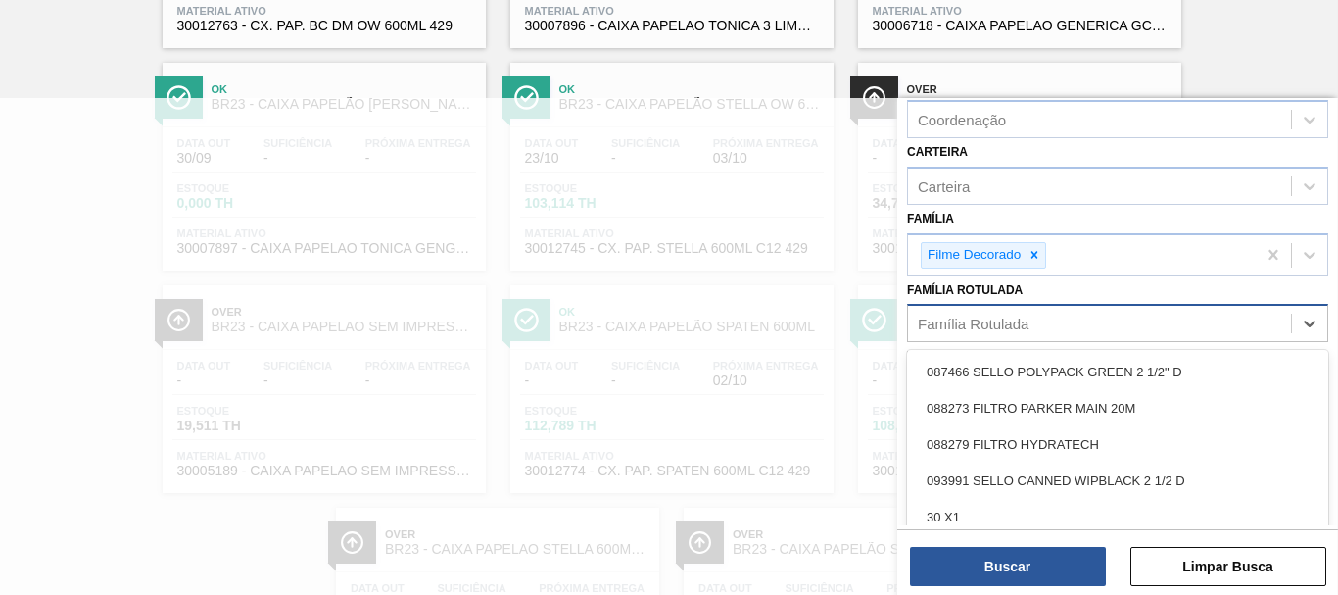
scroll to position [234, 0]
click at [951, 282] on div "Família Rotulada option 087466 SELLO POLYPACK GREEN 2 1/2" D focused, 1 of 101.…" at bounding box center [1117, 310] width 421 height 67
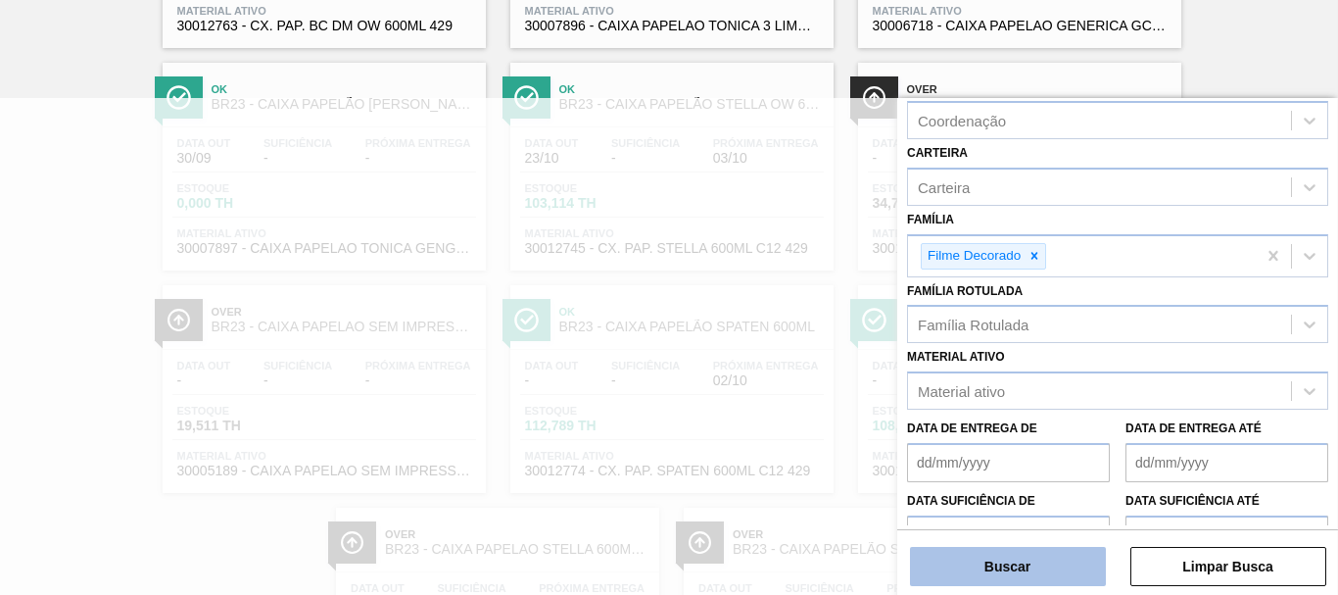
click at [1025, 575] on button "Buscar" at bounding box center [1008, 566] width 196 height 39
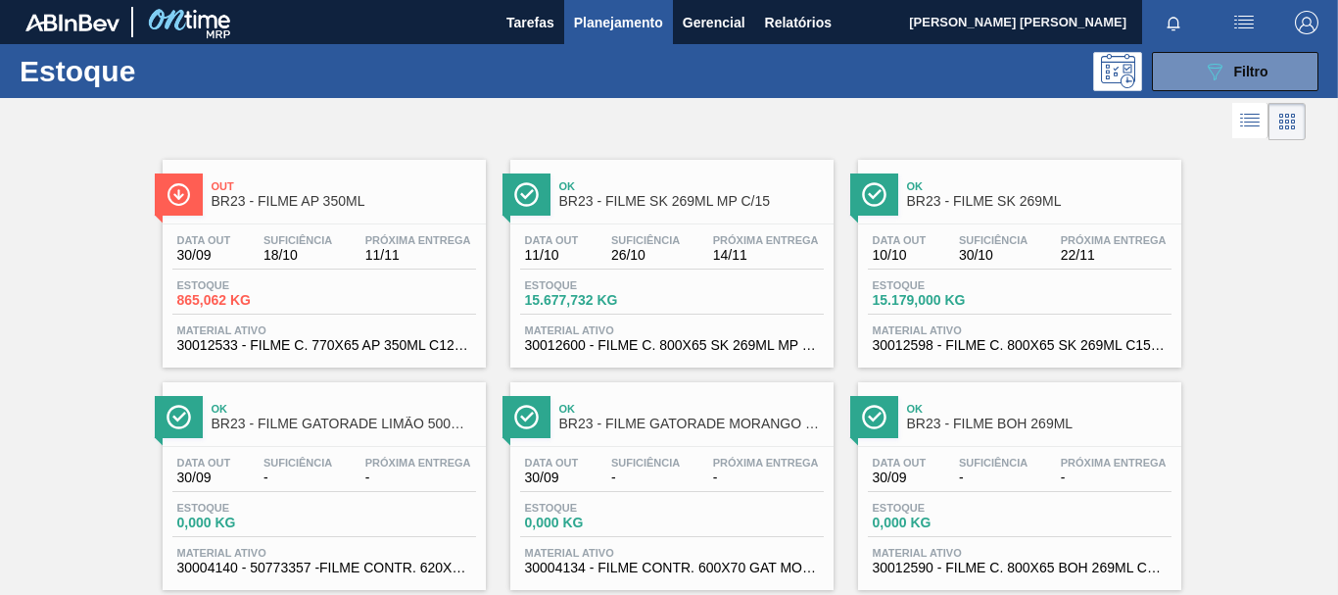
click at [307, 260] on span "18/10" at bounding box center [297, 255] width 69 height 15
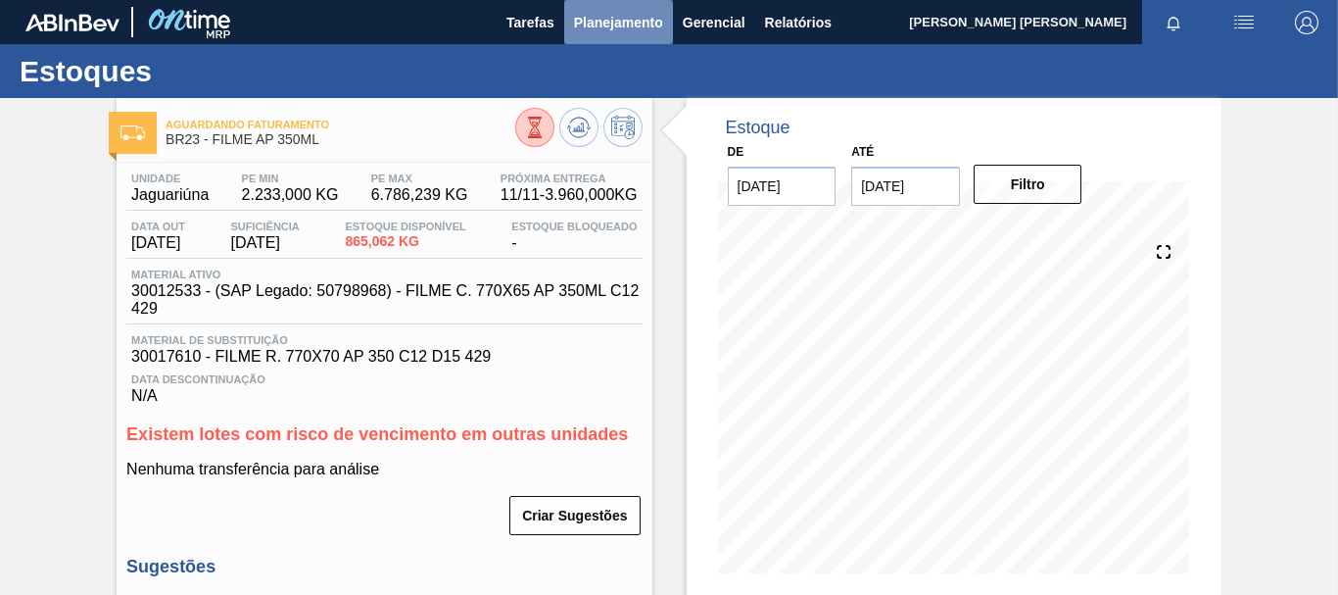
click at [585, 23] on span "Planejamento" at bounding box center [618, 23] width 89 height 24
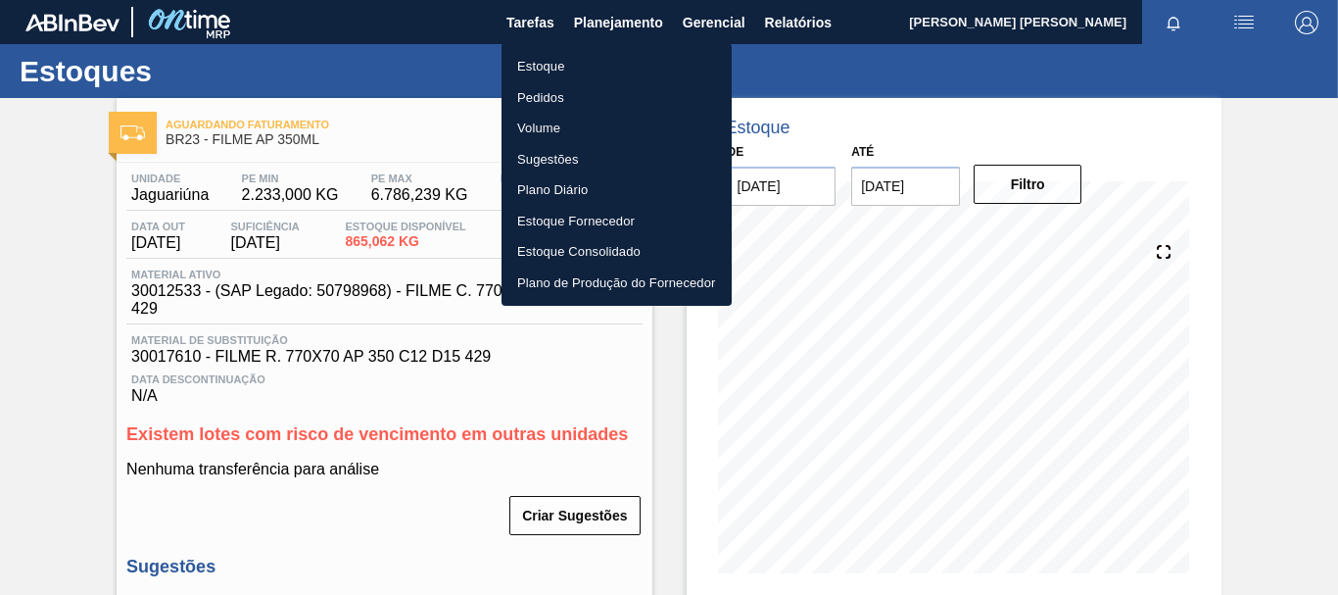
click at [561, 61] on li "Estoque" at bounding box center [616, 66] width 230 height 31
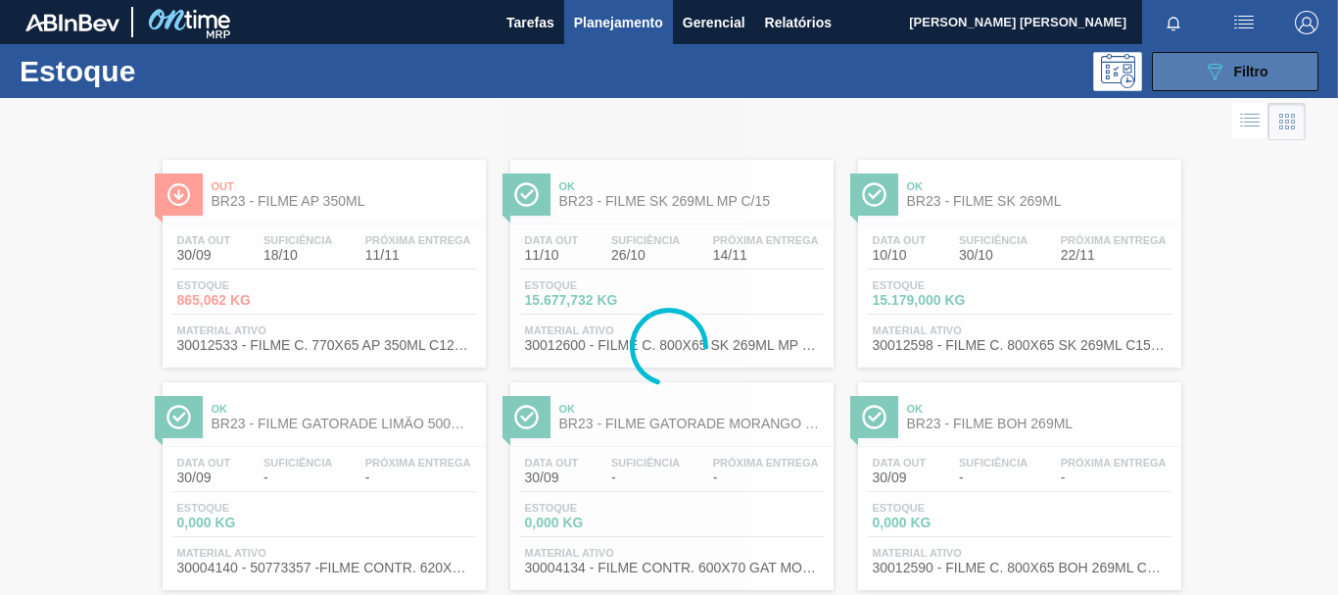
click at [1197, 65] on button "089F7B8B-B2A5-4AFE-B5C0-19BA573D28AC Filtro" at bounding box center [1235, 71] width 167 height 39
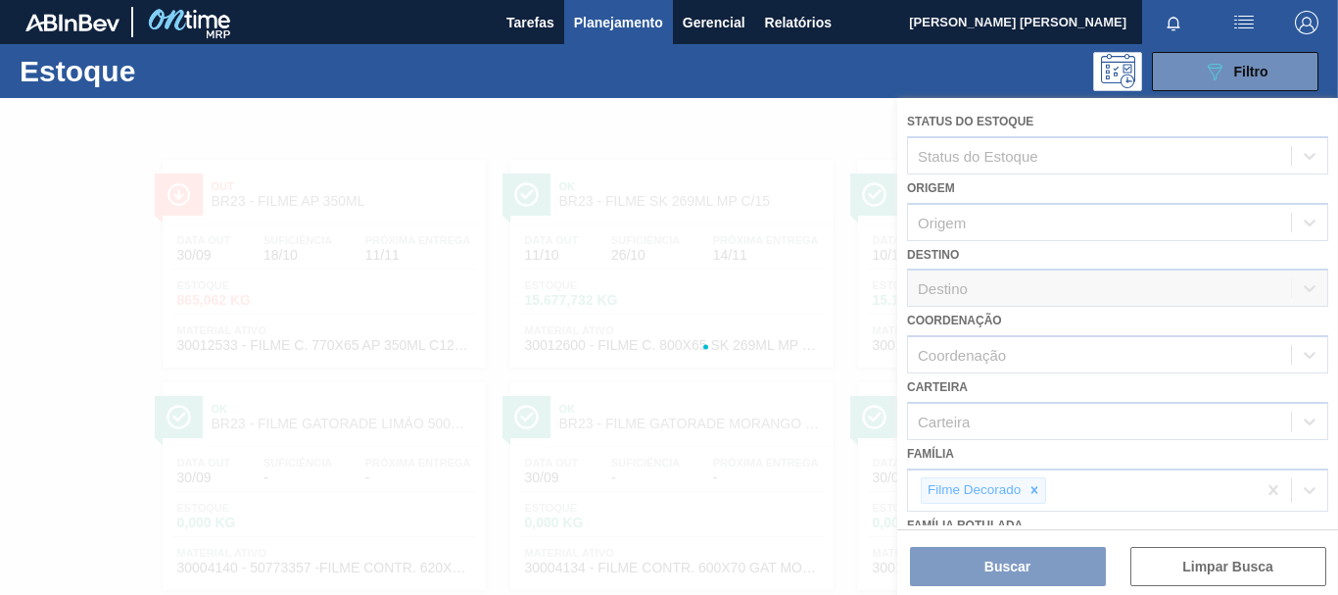
click at [1032, 500] on div at bounding box center [669, 346] width 1338 height 497
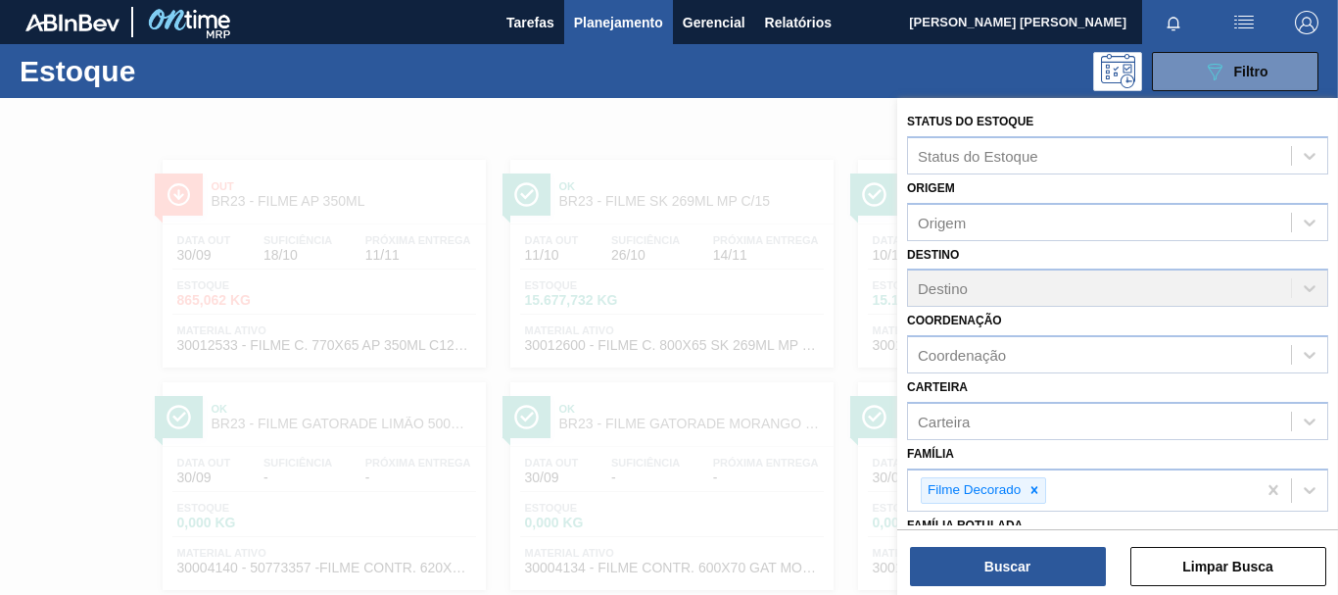
click at [1032, 490] on icon at bounding box center [1034, 490] width 14 height 14
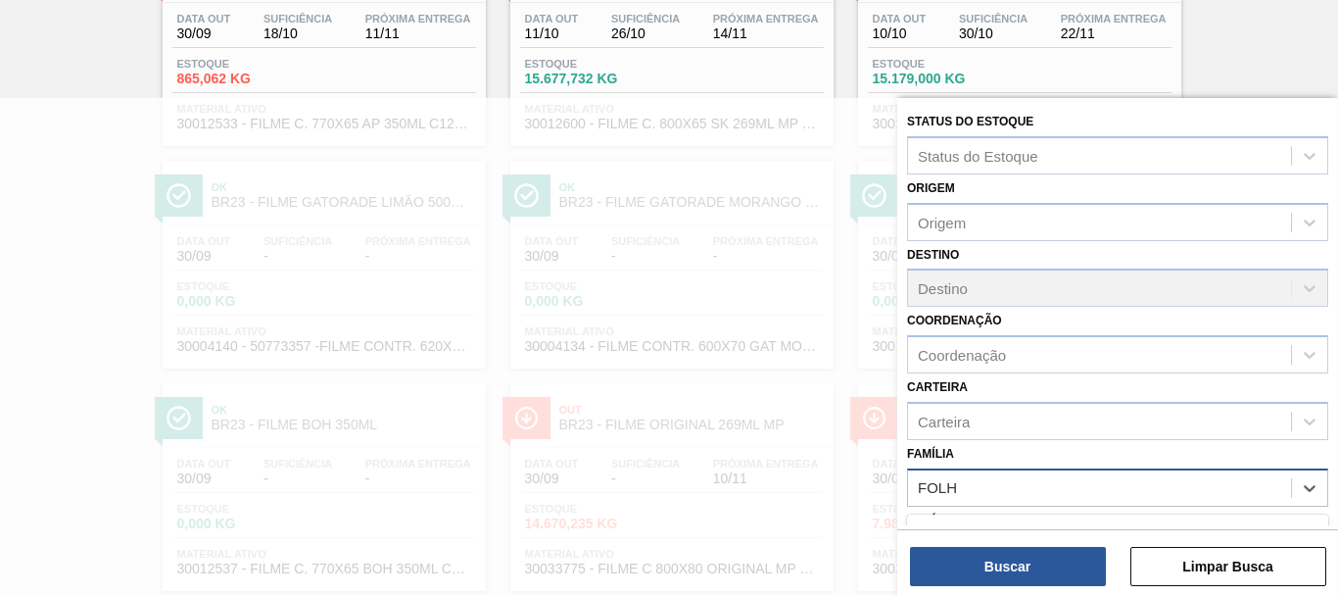
type input "FOLHA"
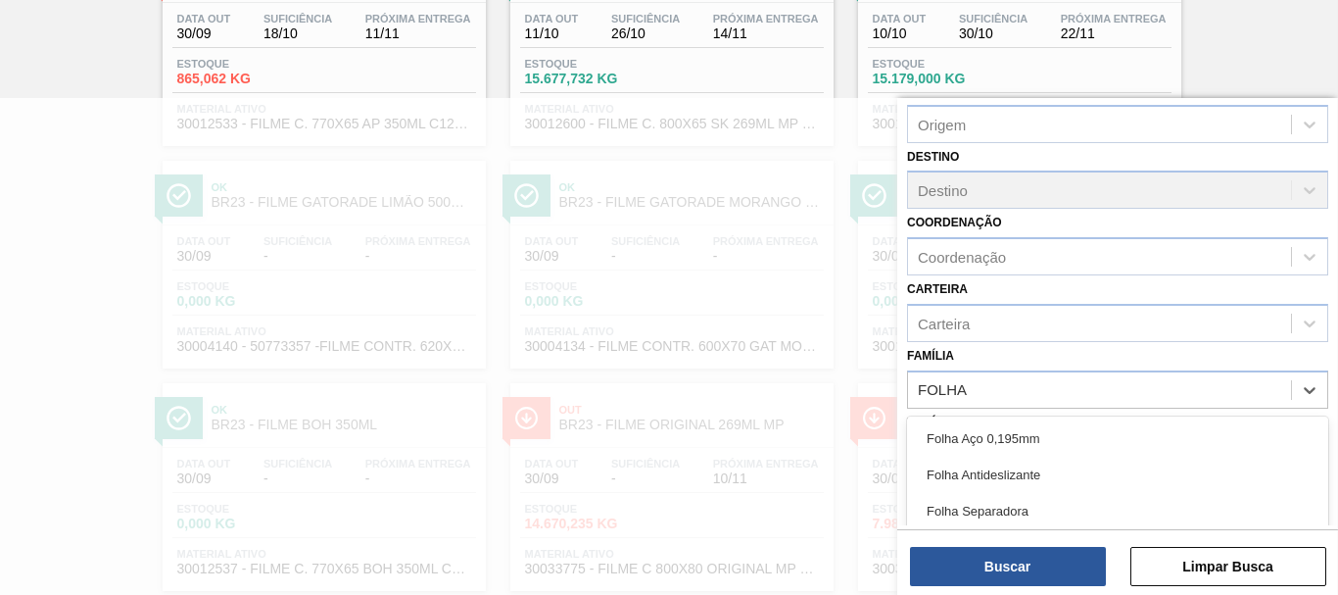
scroll to position [196, 0]
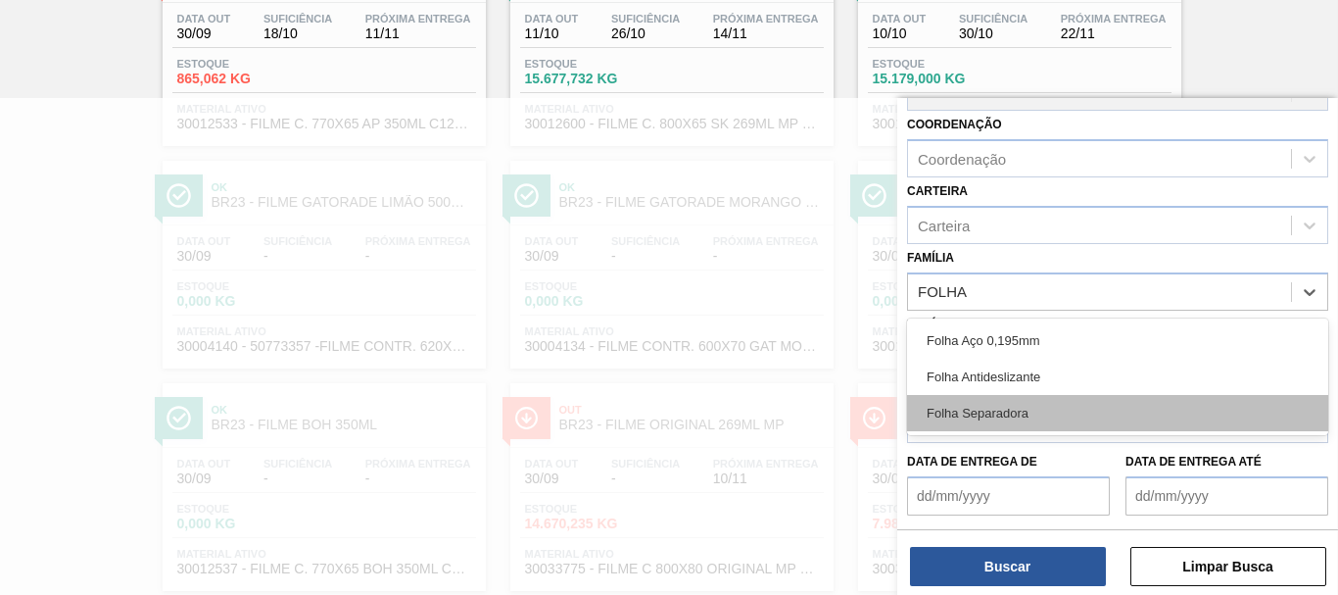
click at [990, 423] on div "Folha Separadora" at bounding box center [1117, 413] width 421 height 36
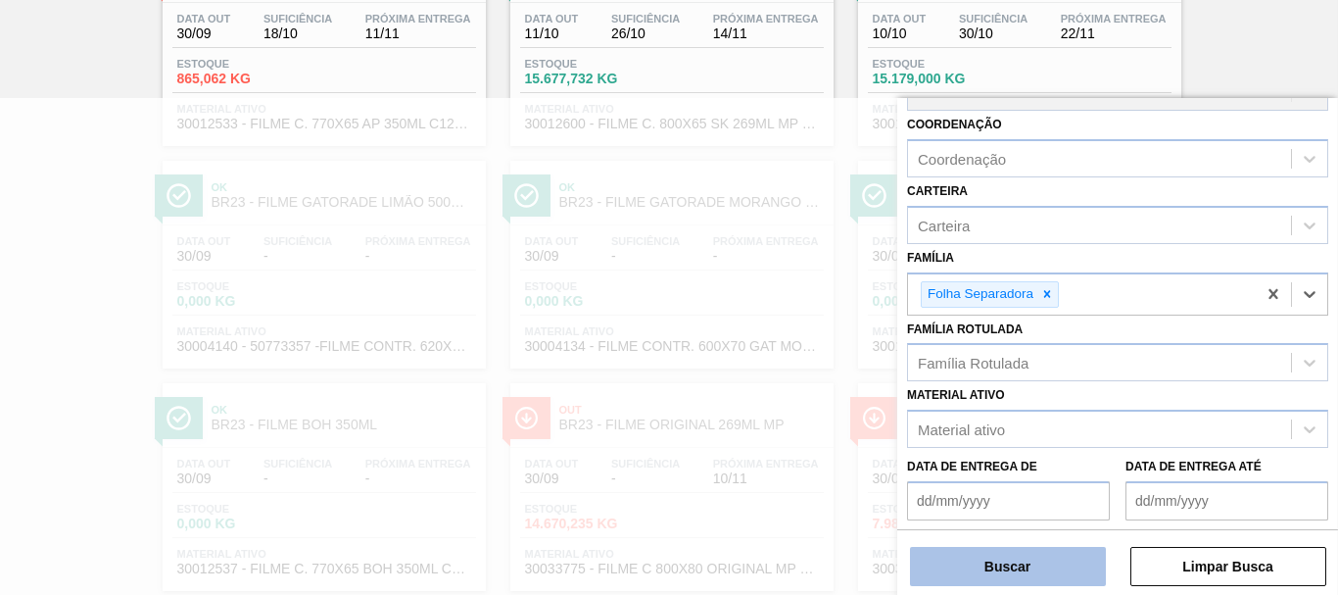
click at [1049, 558] on button "Buscar" at bounding box center [1008, 566] width 196 height 39
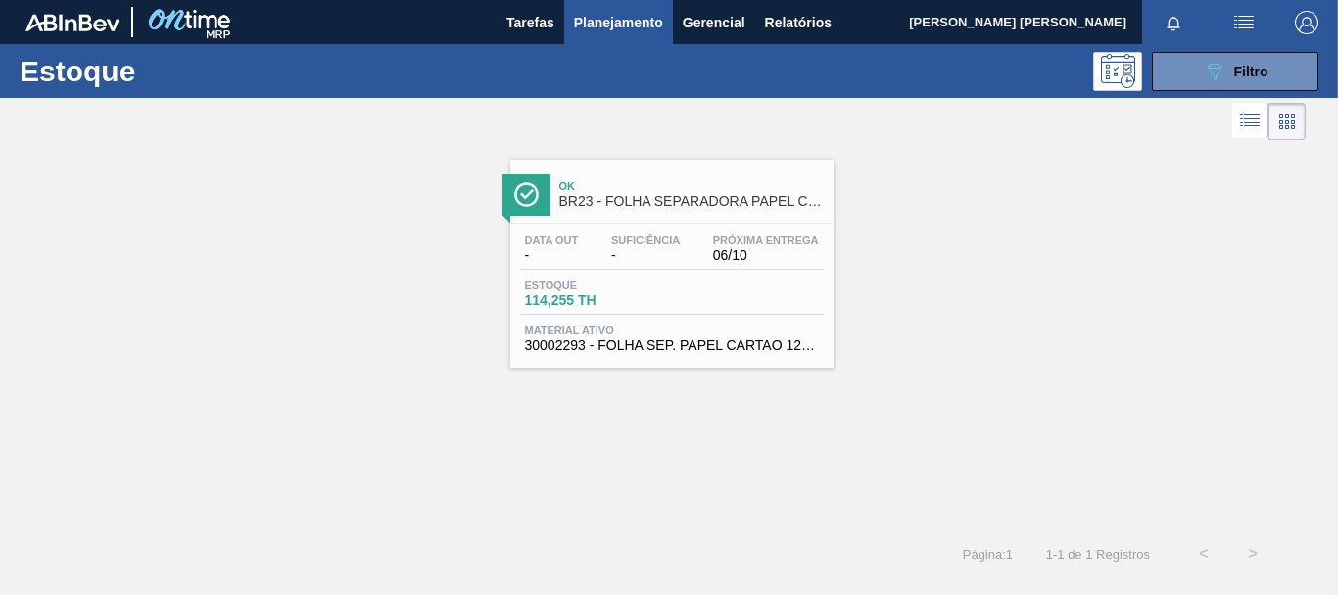
click at [821, 290] on div "Estoque 114,255 TH" at bounding box center [672, 296] width 304 height 35
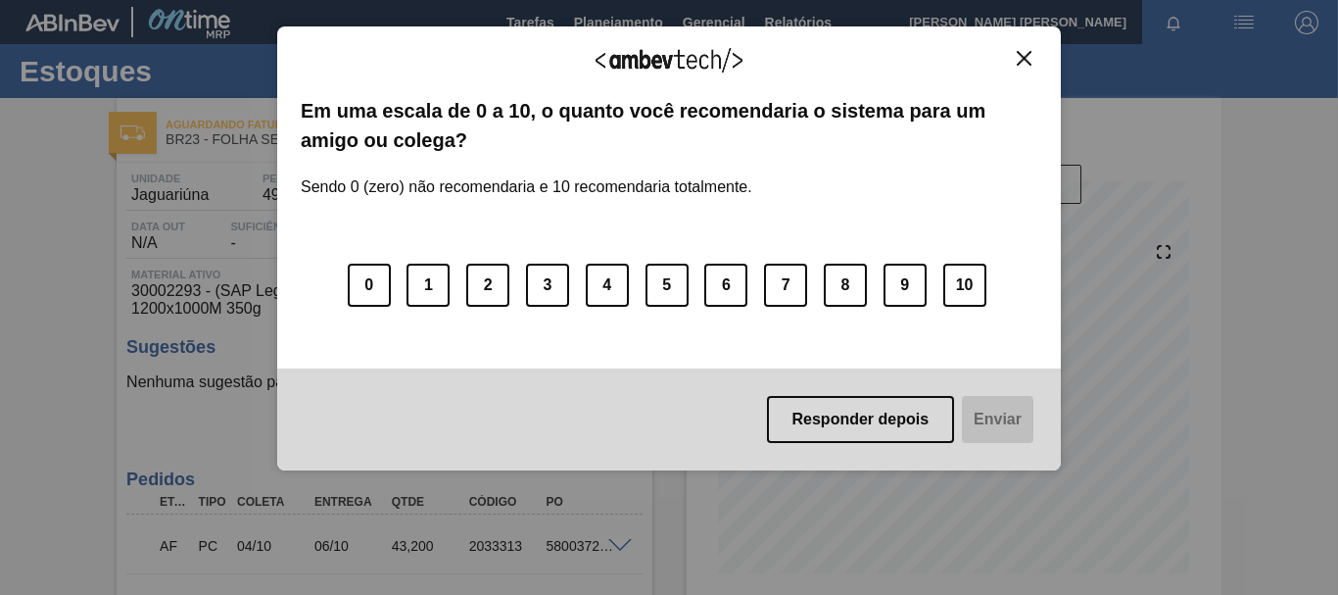
click at [1019, 59] on img "Close" at bounding box center [1024, 58] width 15 height 15
click at [1027, 72] on div "Agradecemos seu feedback!" at bounding box center [669, 73] width 737 height 46
click at [1025, 55] on img "Close" at bounding box center [1024, 58] width 15 height 15
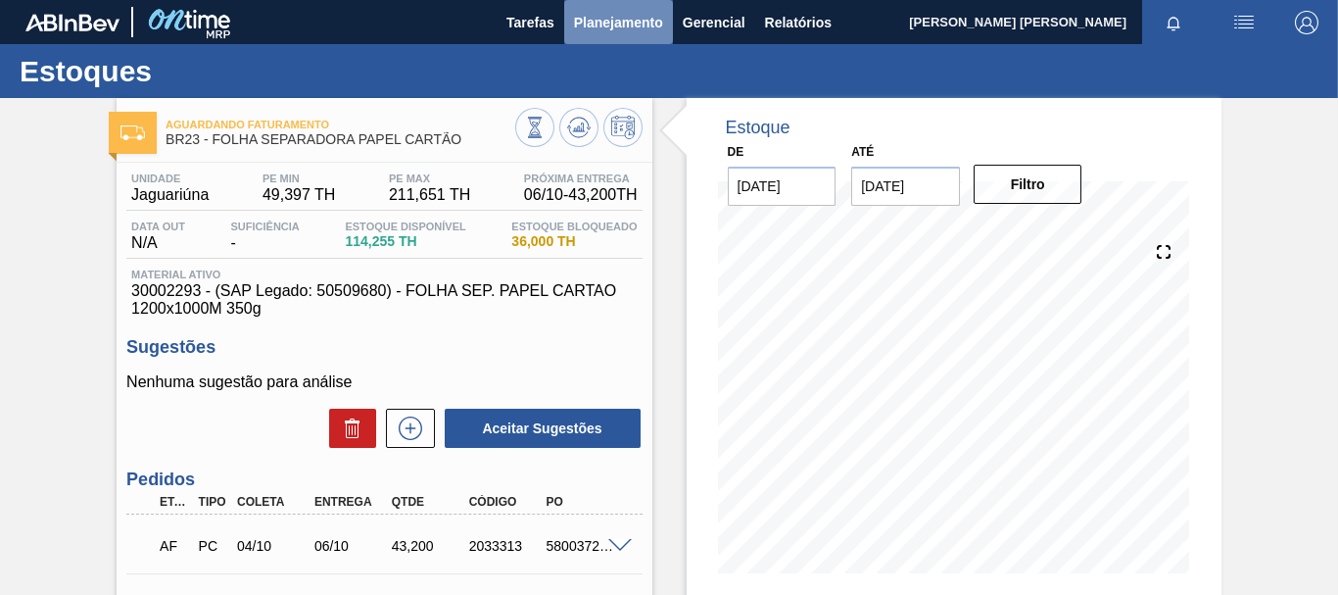
click at [578, 11] on span "Planejamento" at bounding box center [618, 23] width 89 height 24
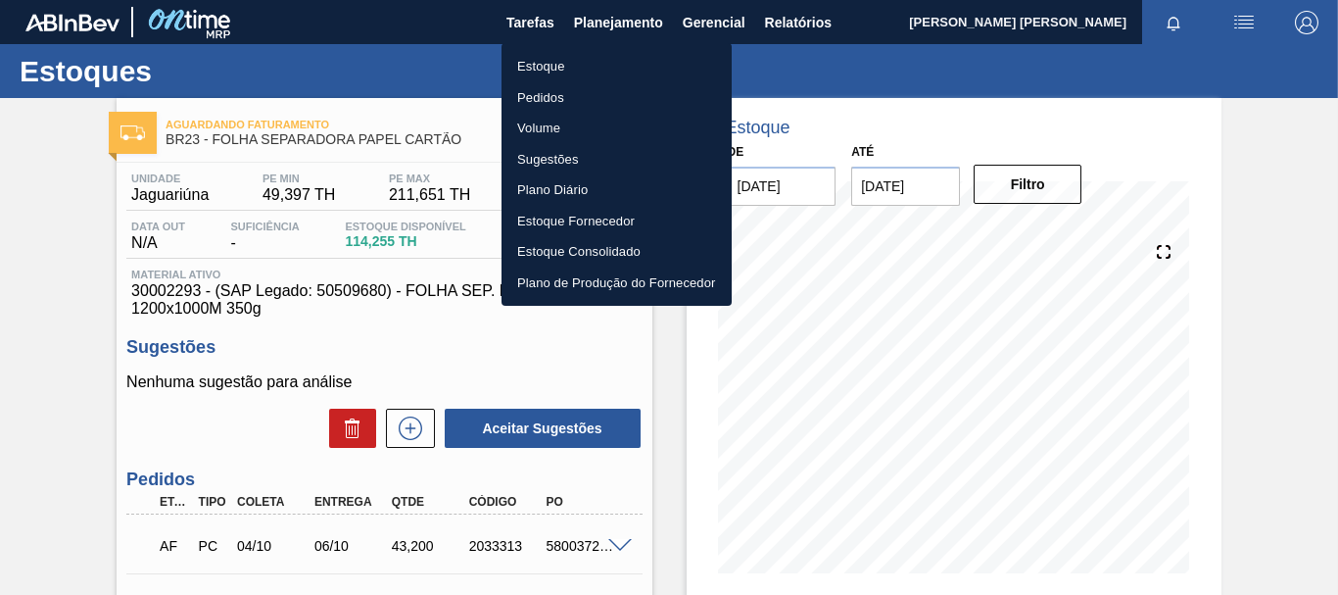
click at [562, 65] on li "Estoque" at bounding box center [616, 66] width 230 height 31
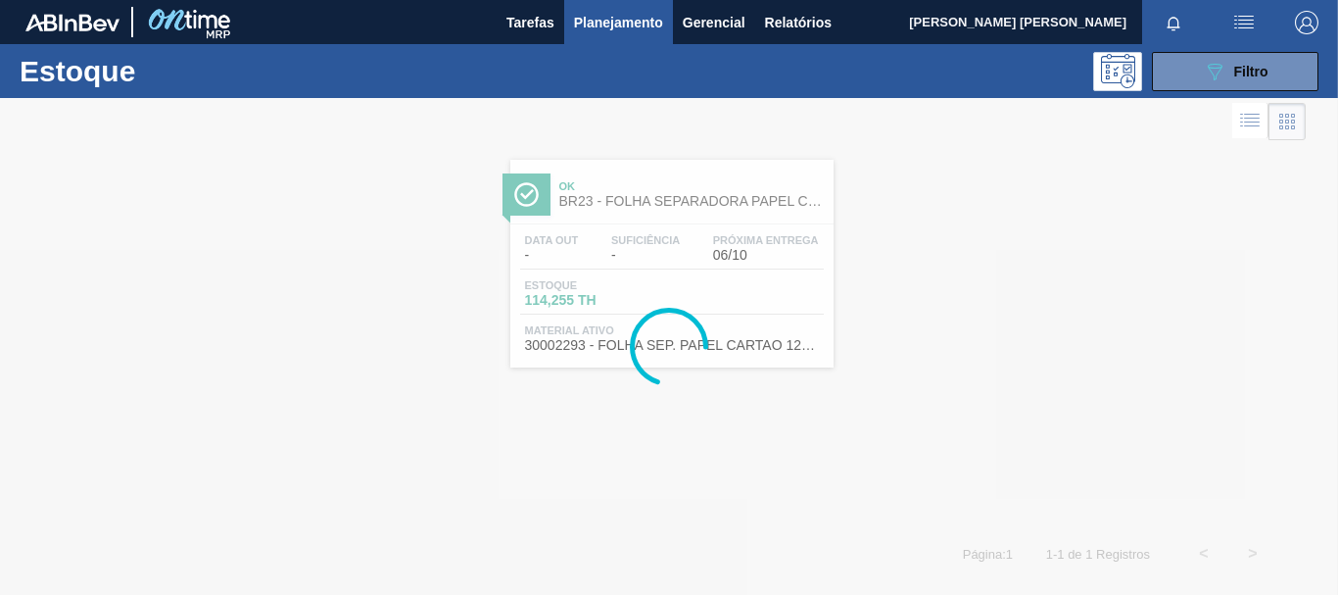
click at [1249, 67] on span "Filtro" at bounding box center [1251, 72] width 34 height 16
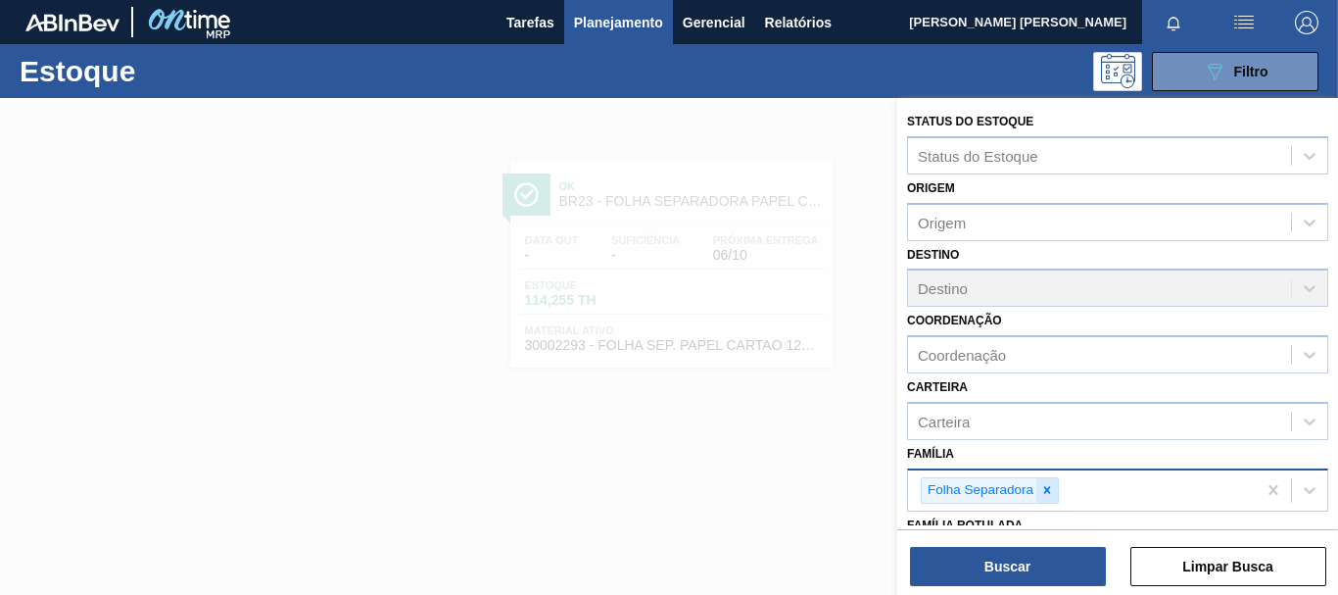
click at [1050, 494] on icon at bounding box center [1047, 490] width 14 height 14
type input "MALTO"
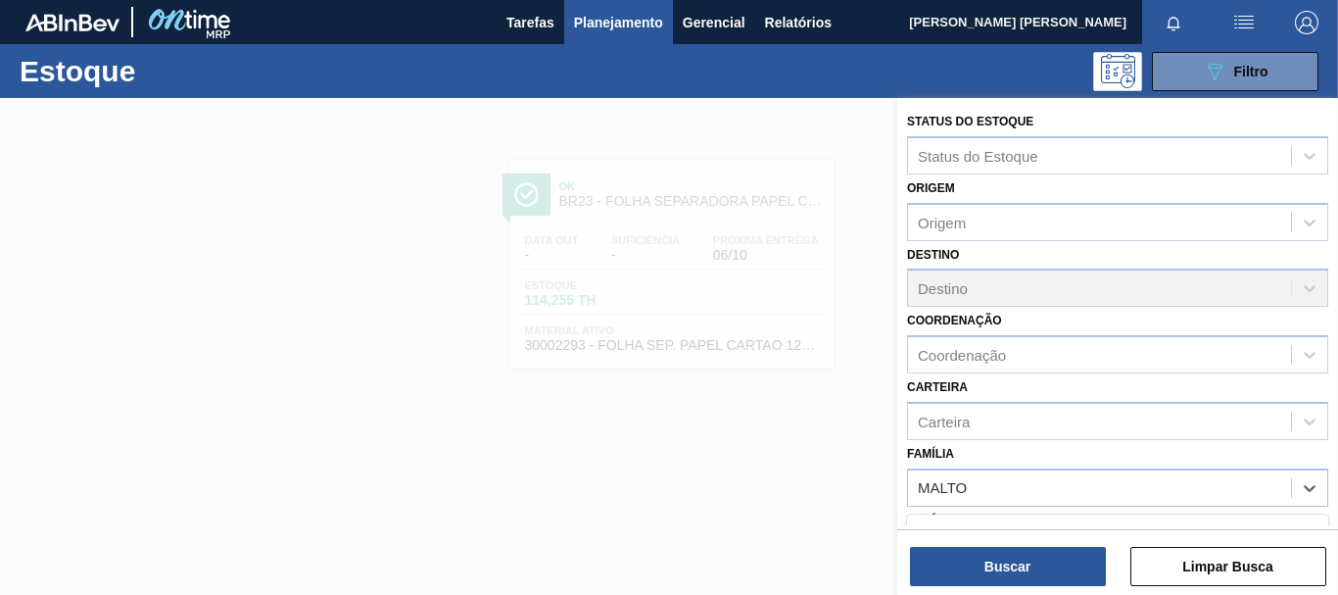
scroll to position [98, 0]
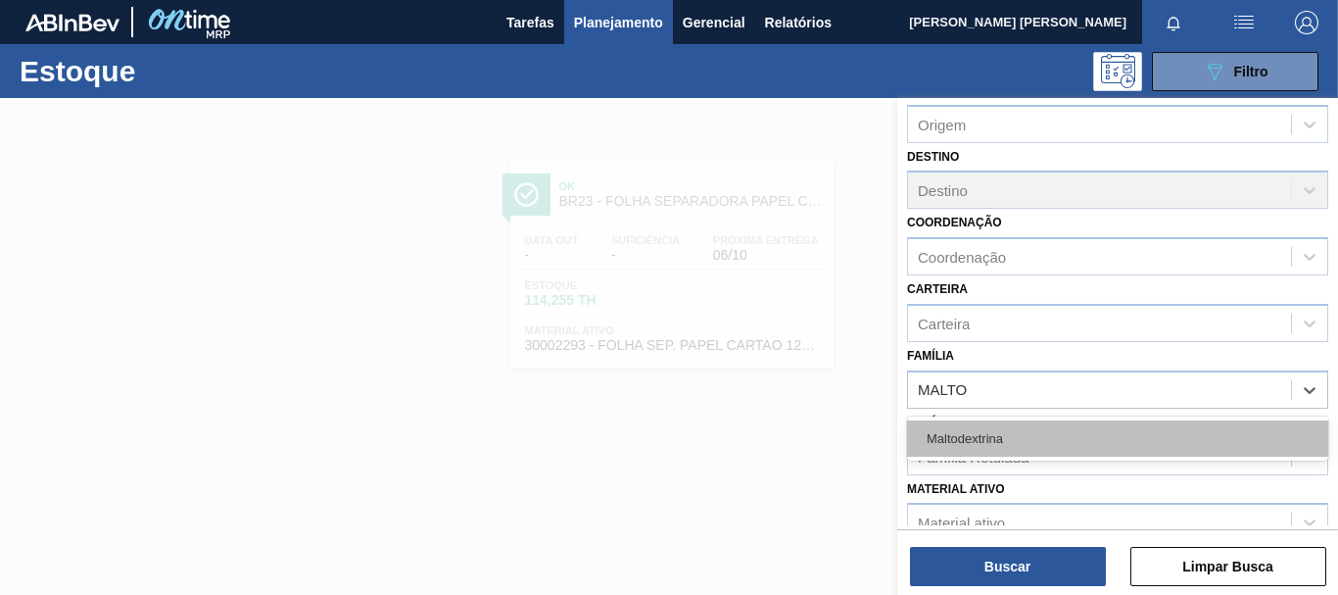
click at [1049, 432] on div "Maltodextrina" at bounding box center [1117, 438] width 421 height 36
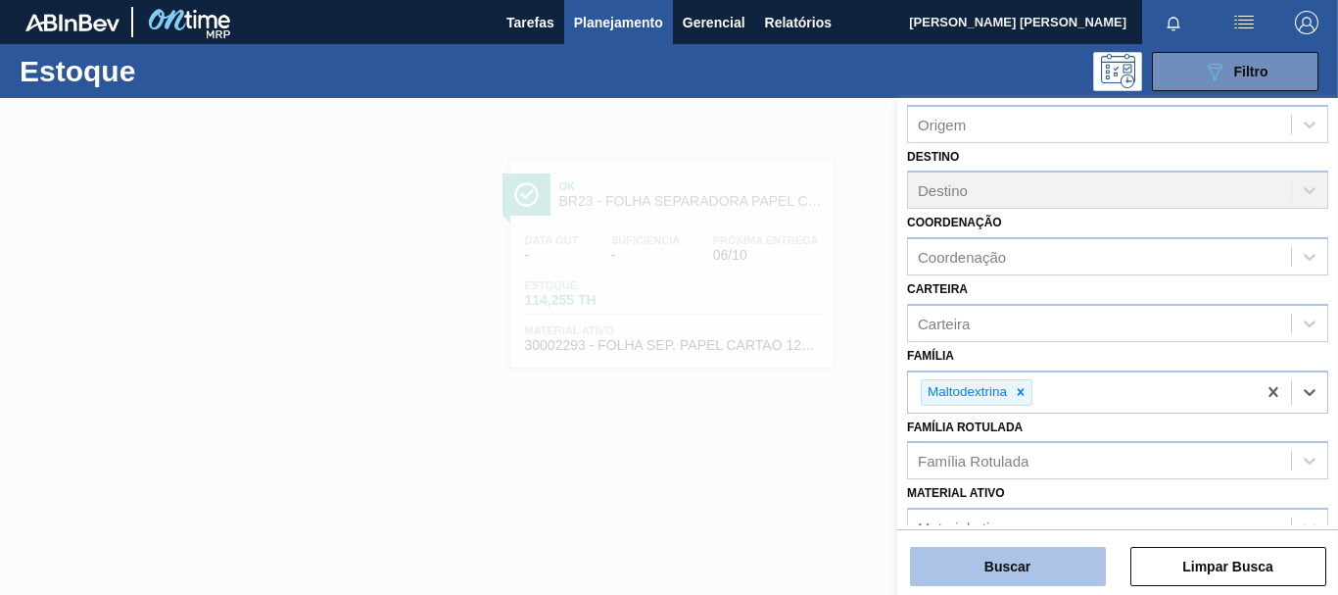
click at [1032, 555] on button "Buscar" at bounding box center [1008, 566] width 196 height 39
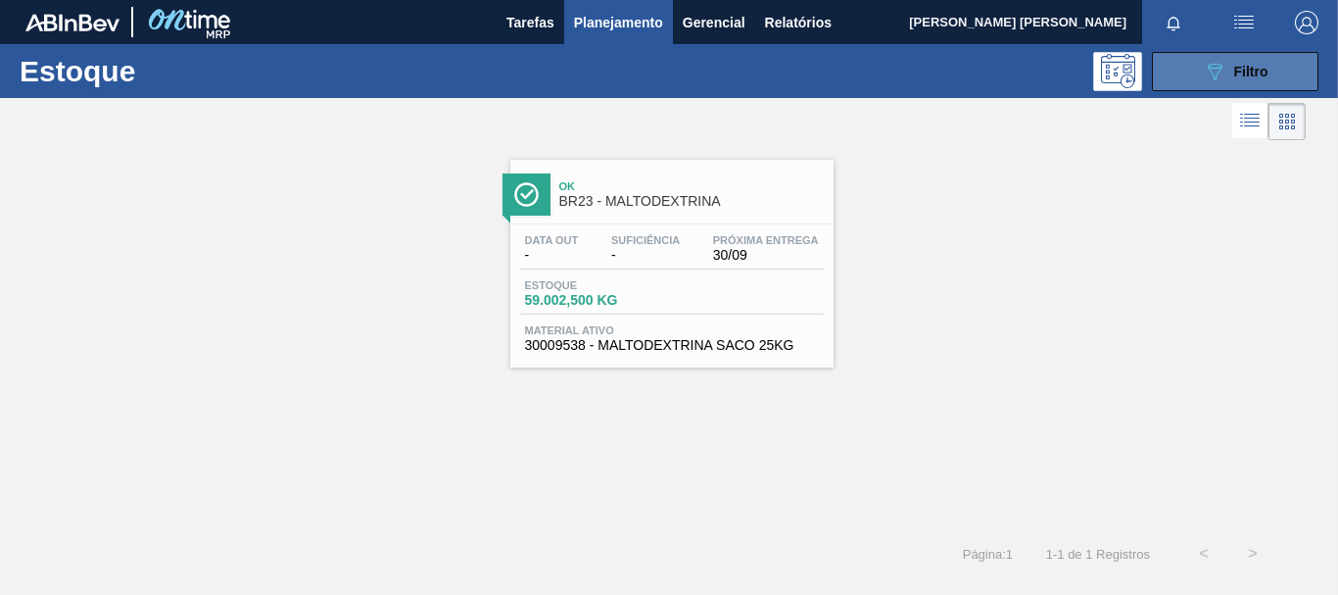
click at [1225, 76] on div "089F7B8B-B2A5-4AFE-B5C0-19BA573D28AC Filtro" at bounding box center [1236, 72] width 66 height 24
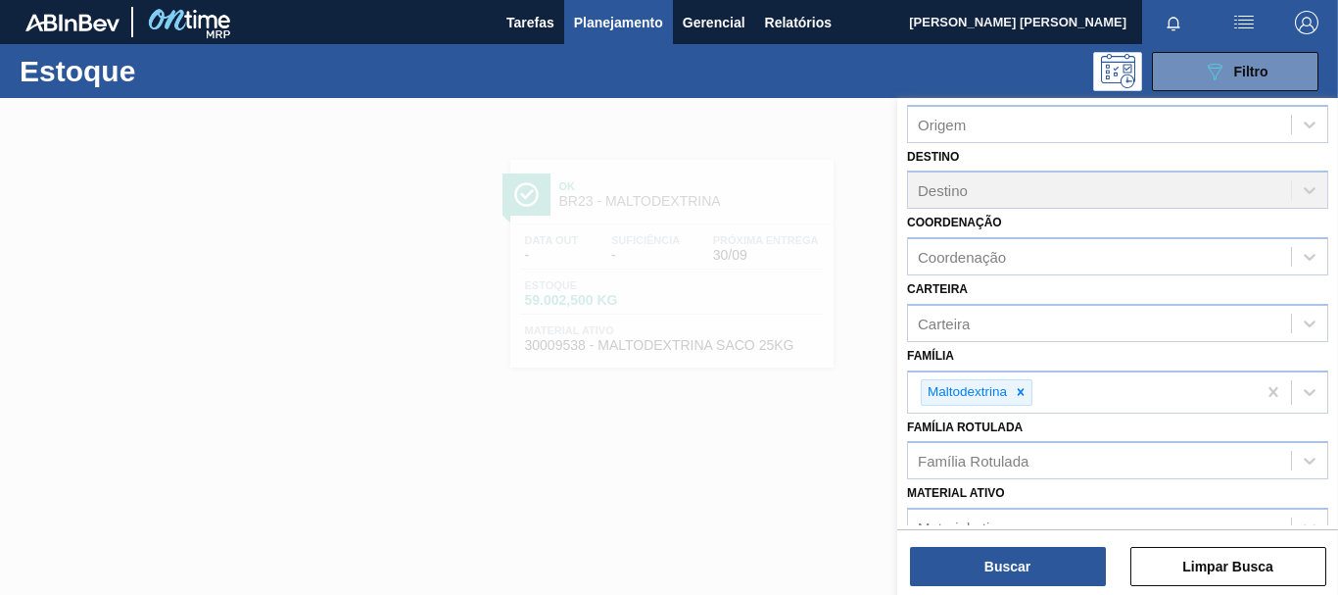
scroll to position [196, 0]
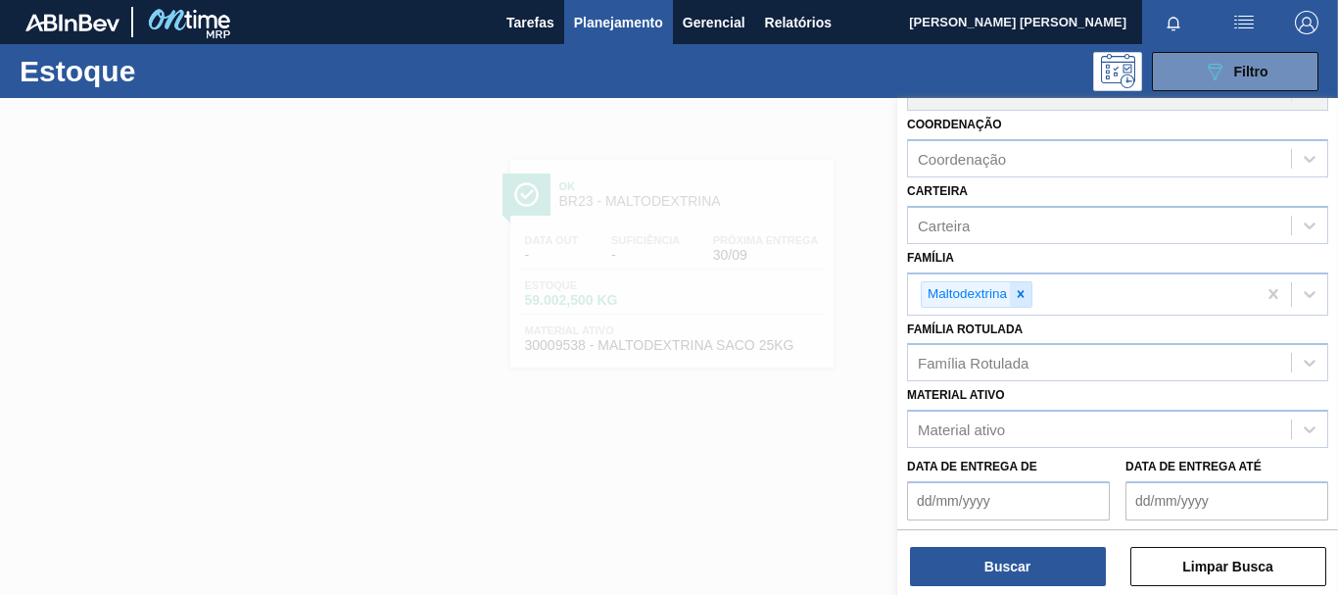
click at [1026, 297] on icon at bounding box center [1021, 294] width 14 height 14
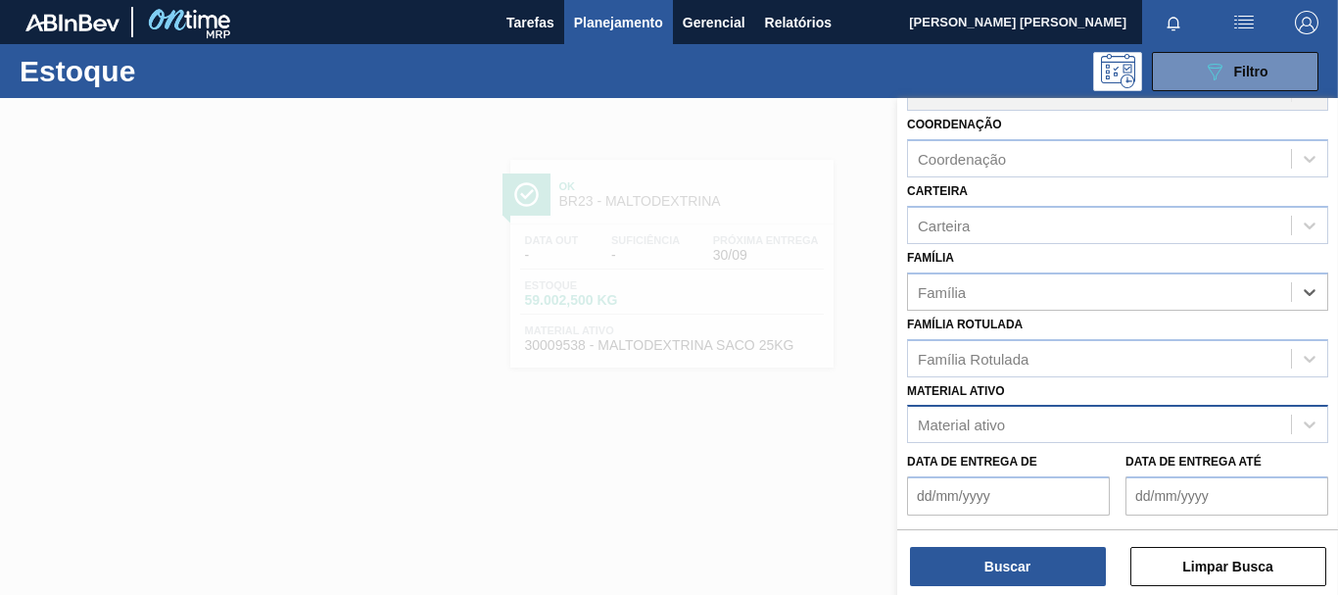
click at [1034, 421] on div "Material ativo" at bounding box center [1099, 424] width 383 height 28
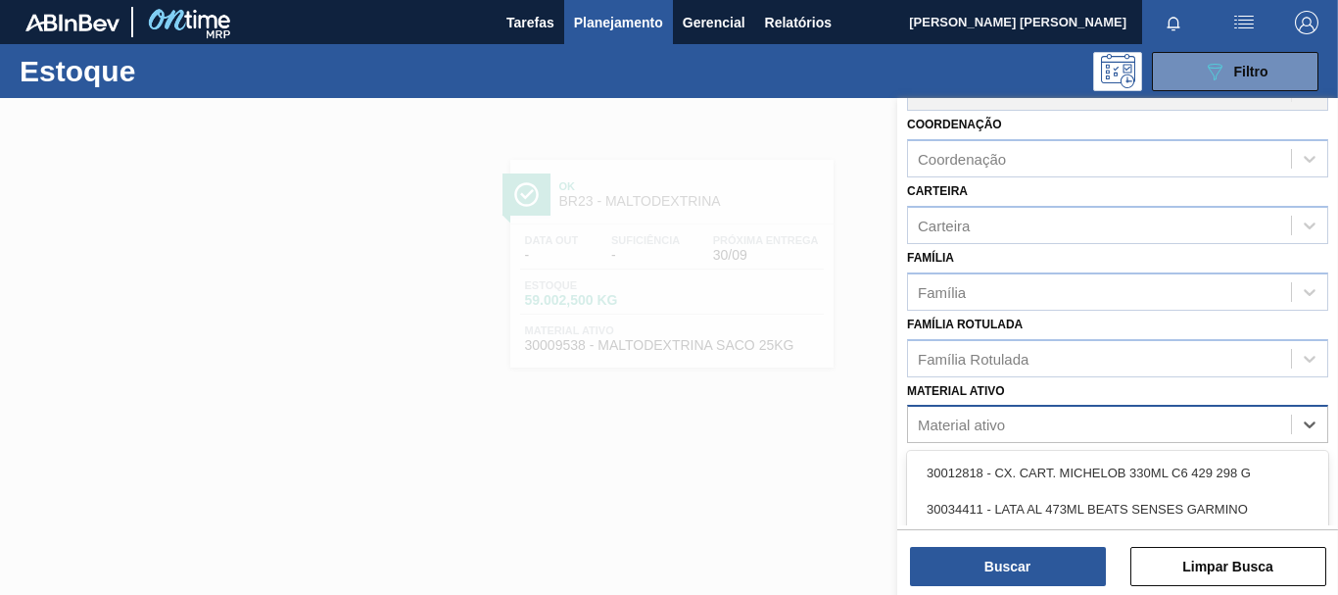
paste ativo "30009071"
type ativo "30009071"
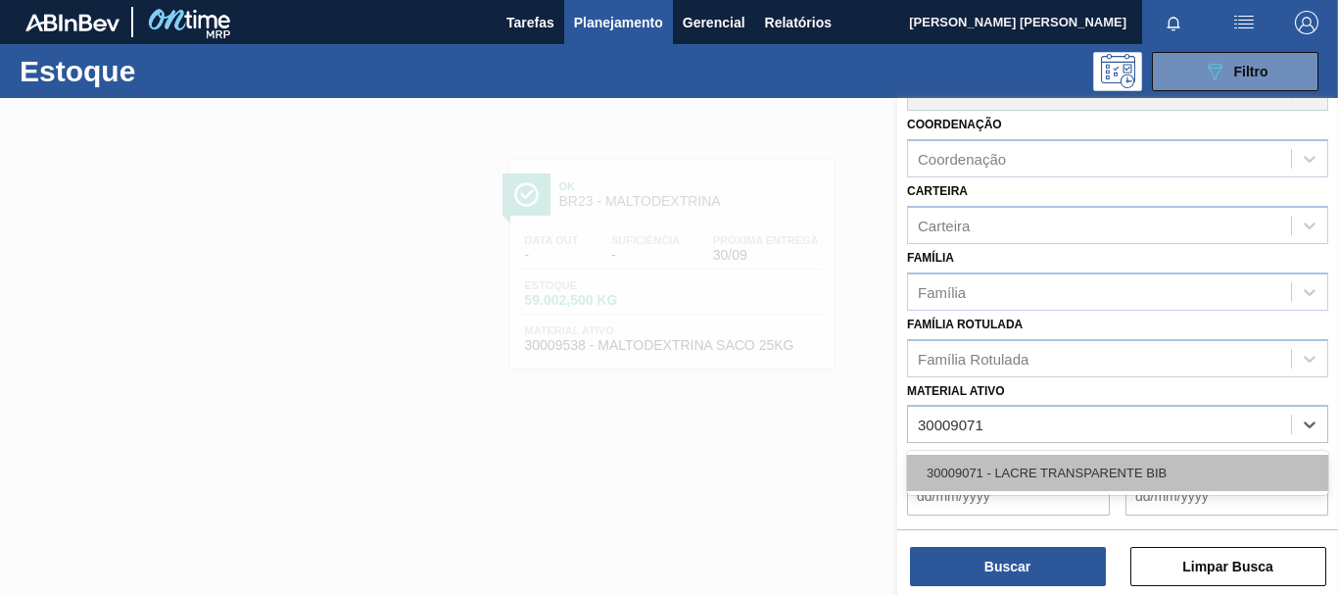
click at [1040, 459] on div "30009071 - LACRE TRANSPARENTE BIB" at bounding box center [1117, 472] width 421 height 36
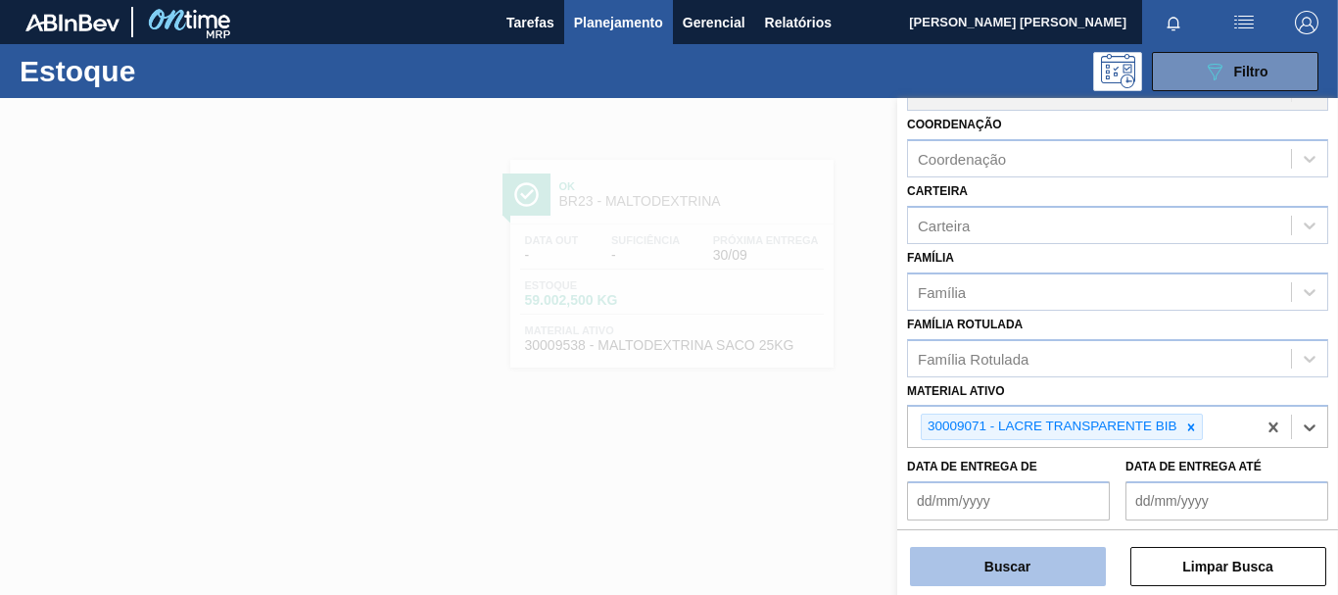
click at [1028, 552] on button "Buscar" at bounding box center [1008, 566] width 196 height 39
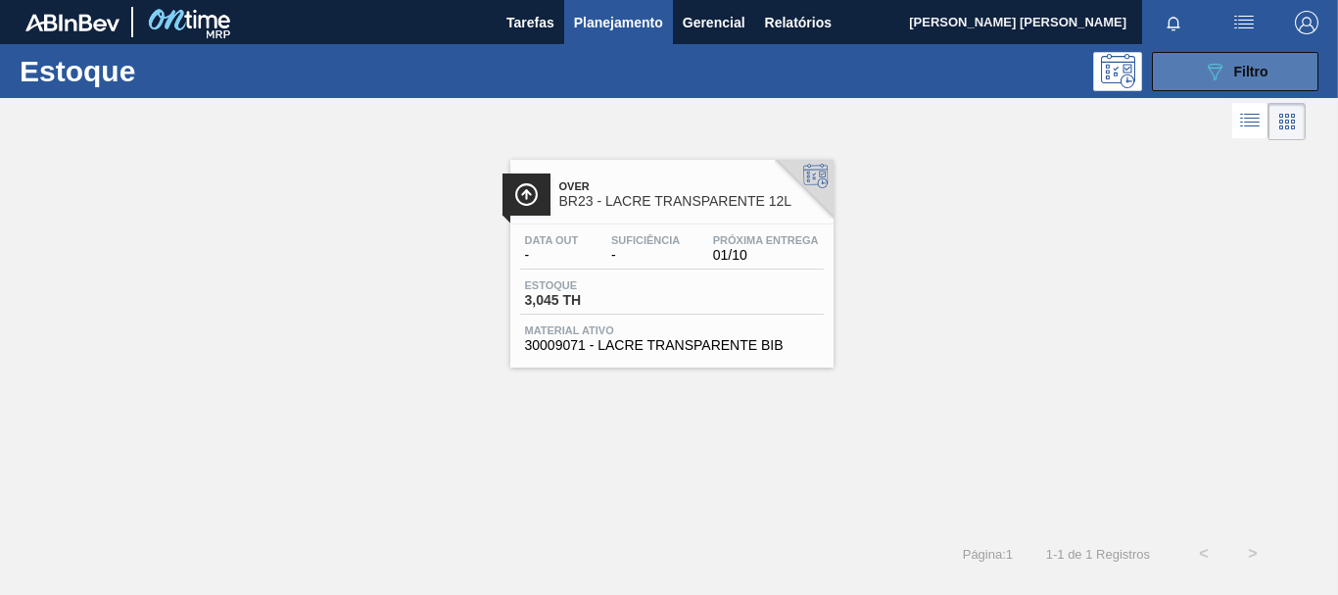
drag, startPoint x: 1167, startPoint y: 68, endPoint x: 1176, endPoint y: 69, distance: 9.8
click at [1171, 68] on button "089F7B8B-B2A5-4AFE-B5C0-19BA573D28AC Filtro" at bounding box center [1235, 71] width 167 height 39
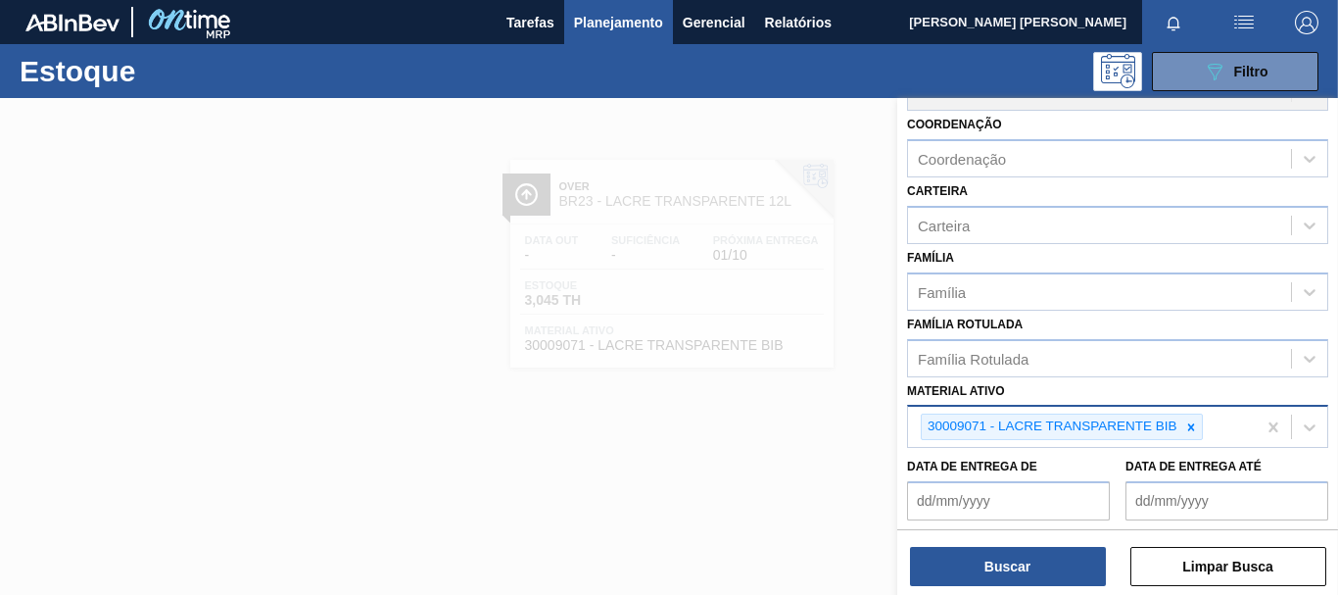
click at [1190, 422] on icon at bounding box center [1191, 427] width 14 height 14
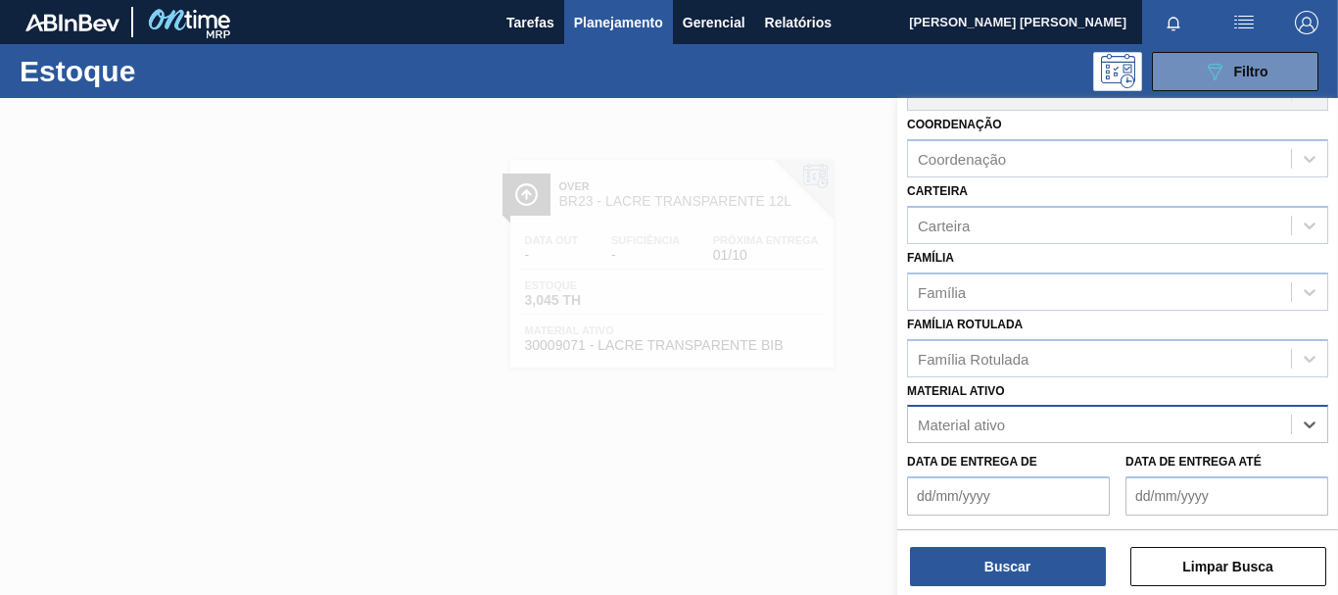
paste ativo "30017086"
type ativo "30017086"
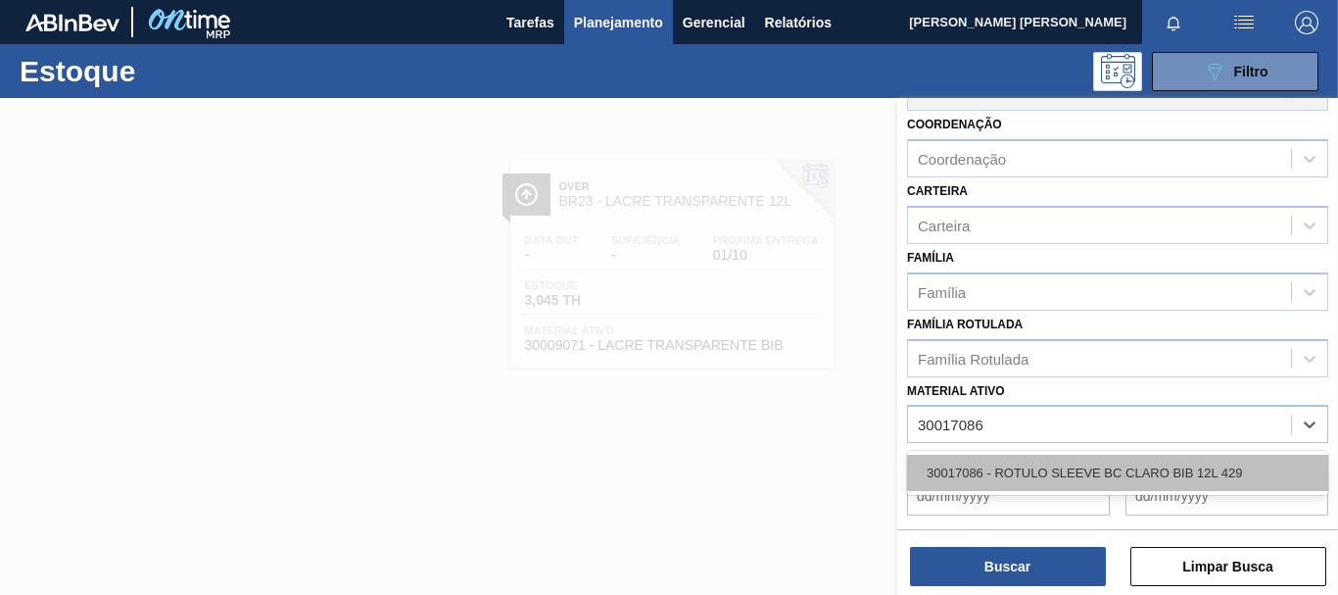
click at [1115, 465] on div "30017086 - ROTULO SLEEVE BC CLARO BIB 12L 429" at bounding box center [1117, 472] width 421 height 36
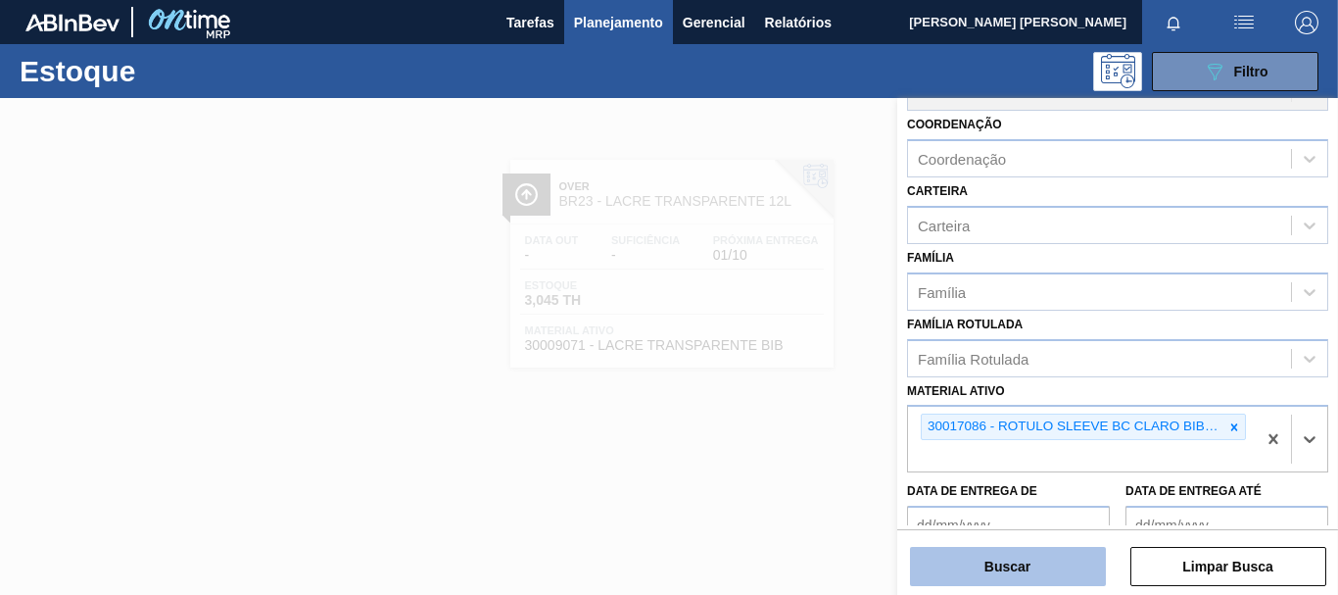
click at [1053, 566] on button "Buscar" at bounding box center [1008, 566] width 196 height 39
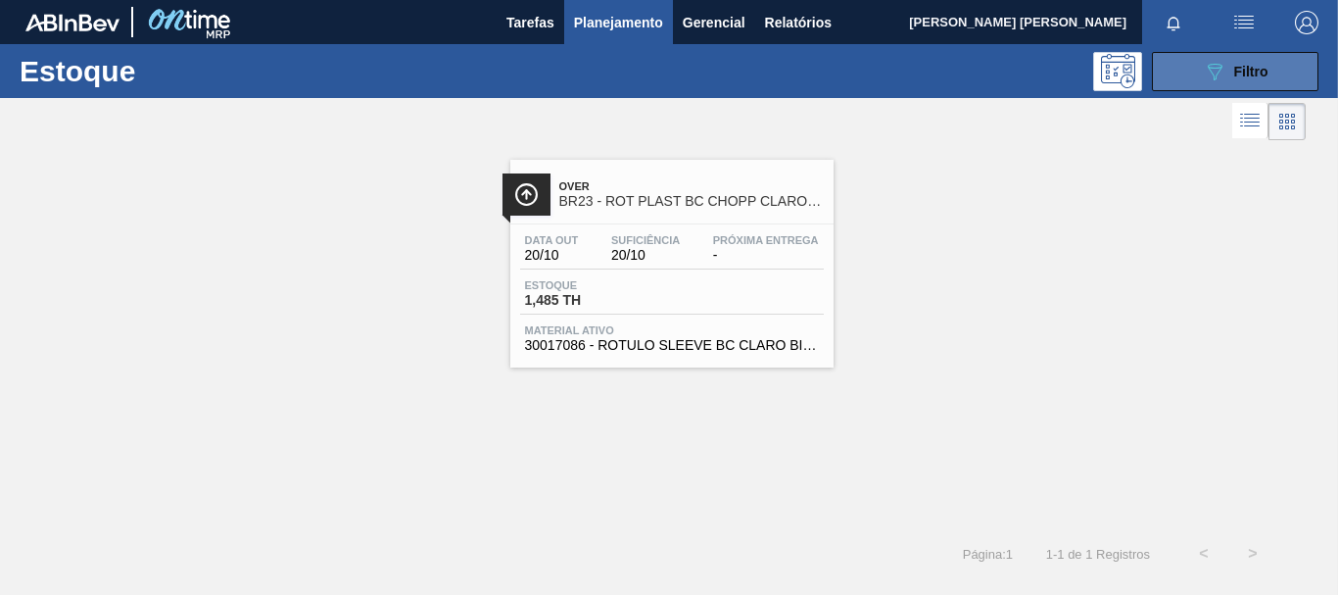
click at [1231, 76] on div "089F7B8B-B2A5-4AFE-B5C0-19BA573D28AC Filtro" at bounding box center [1236, 72] width 66 height 24
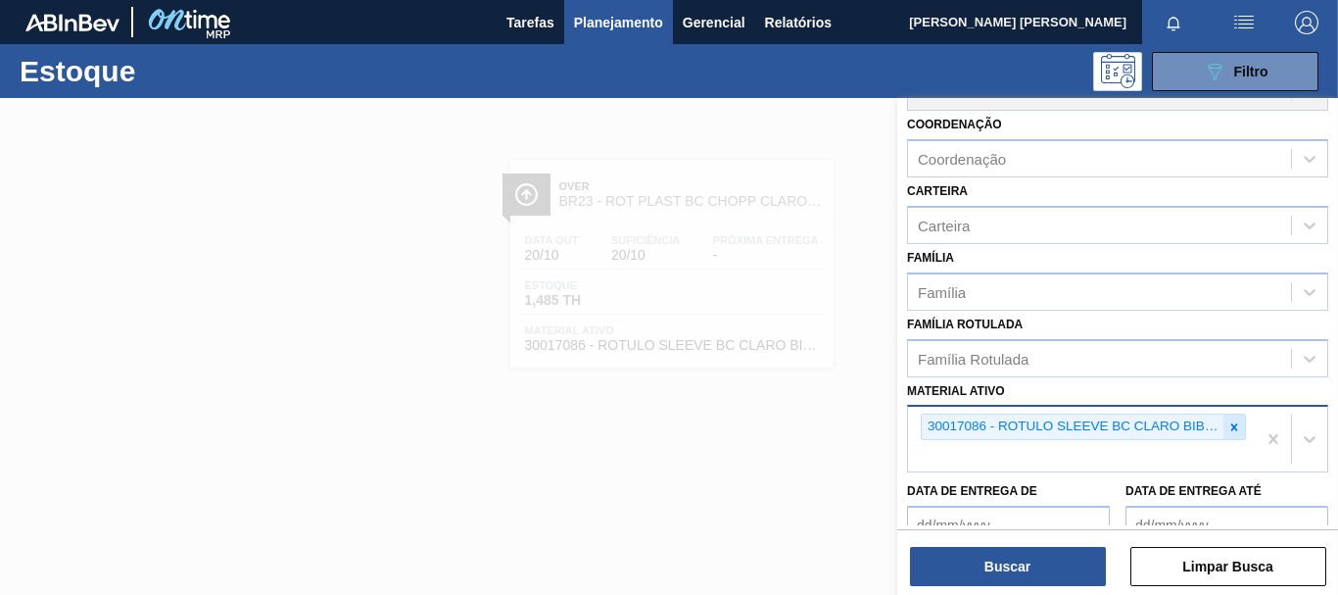
click at [1223, 426] on div at bounding box center [1234, 426] width 22 height 24
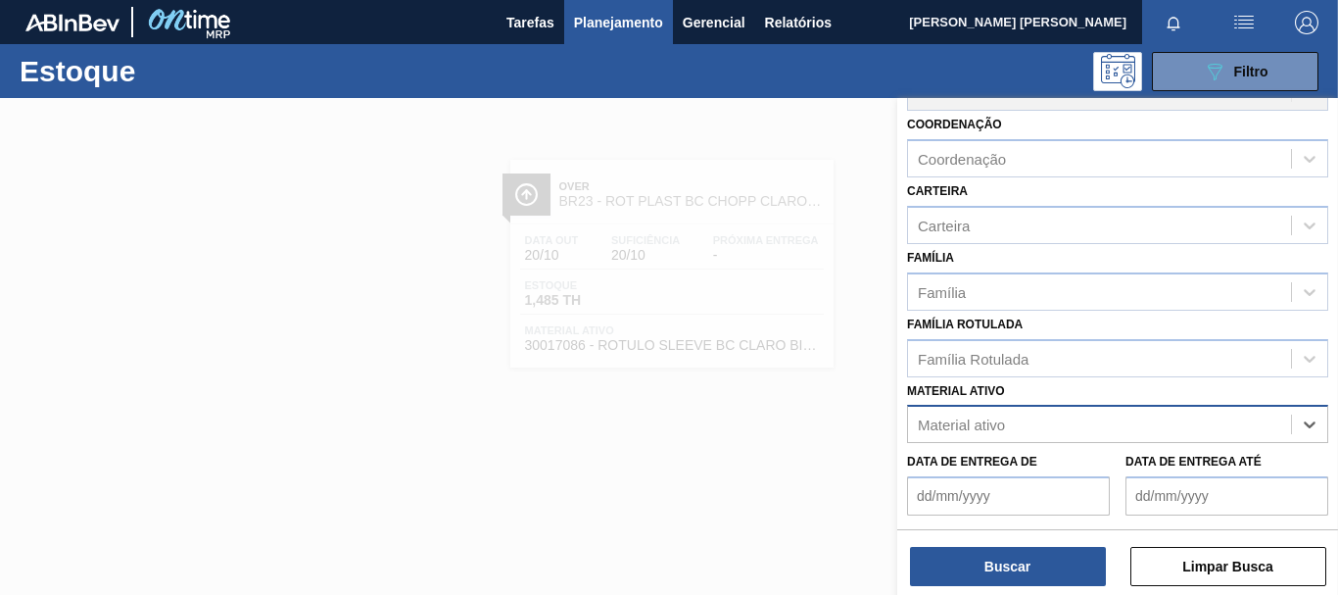
paste ativo "20005570"
type ativo "20005570"
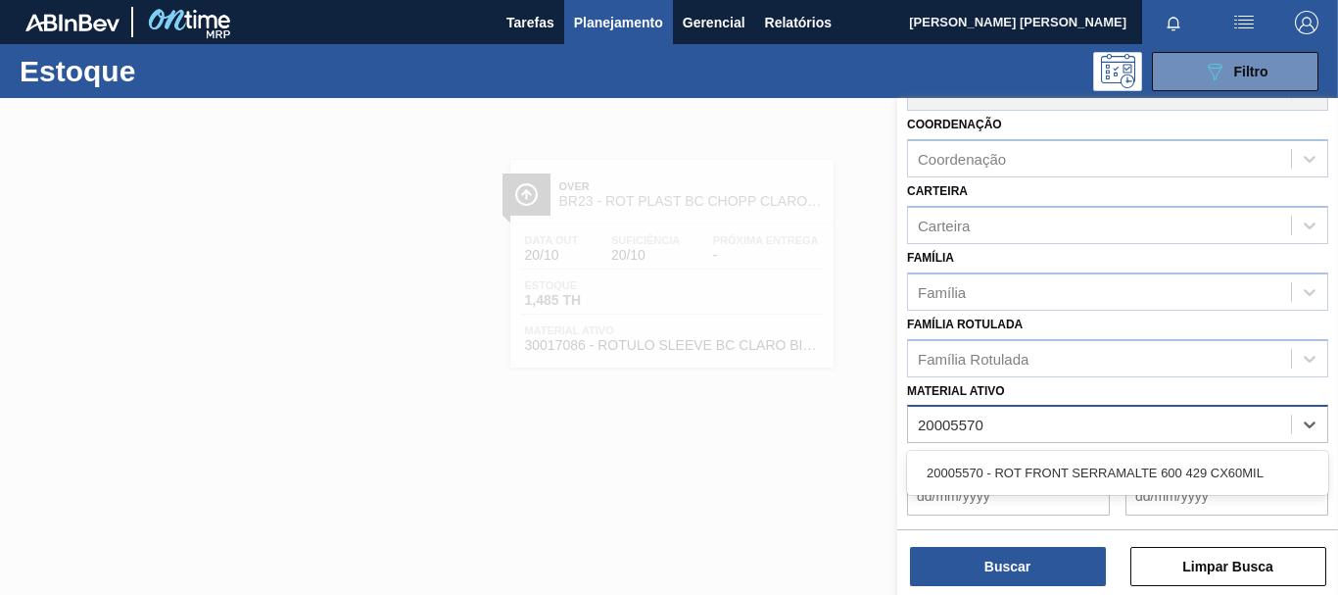
click at [1204, 458] on div "20005570 - ROT FRONT SERRAMALTE 600 429 CX60MIL" at bounding box center [1117, 472] width 421 height 36
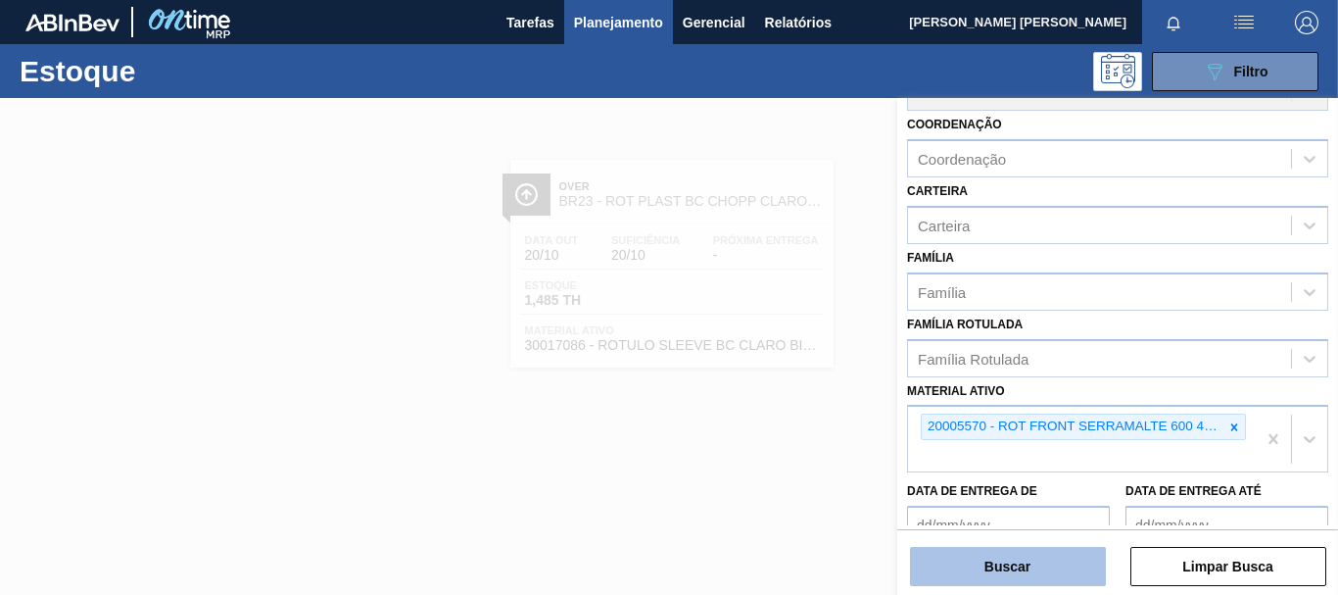
click at [1053, 565] on button "Buscar" at bounding box center [1008, 566] width 196 height 39
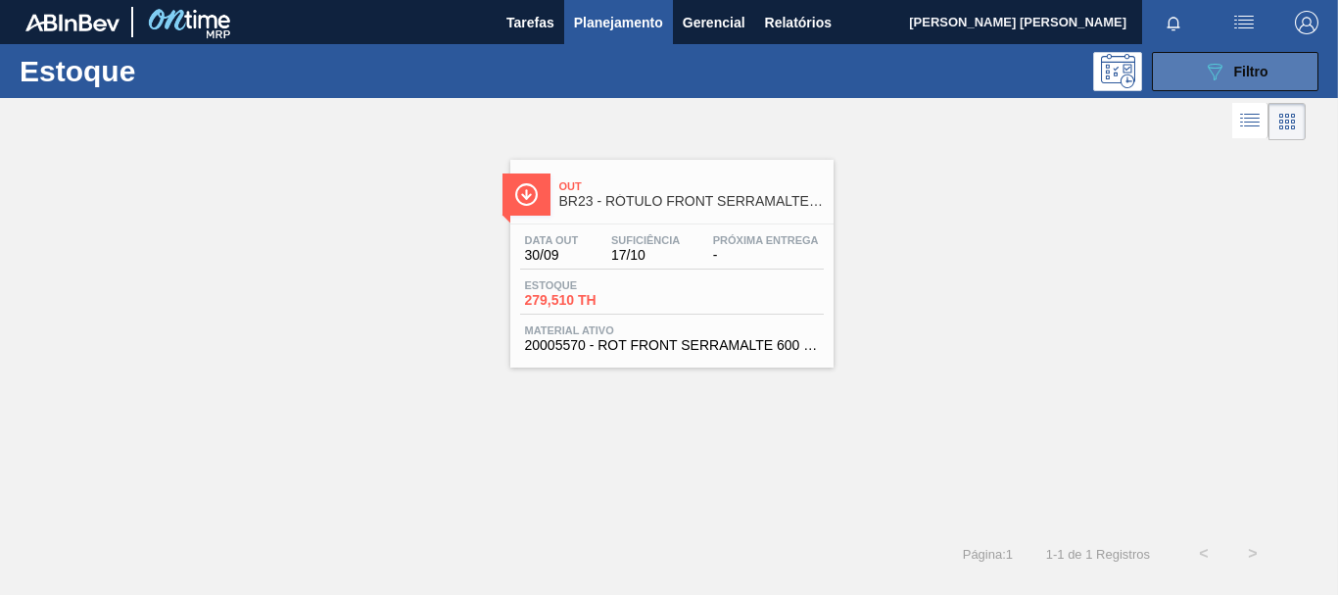
click at [1289, 74] on button "089F7B8B-B2A5-4AFE-B5C0-19BA573D28AC Filtro" at bounding box center [1235, 71] width 167 height 39
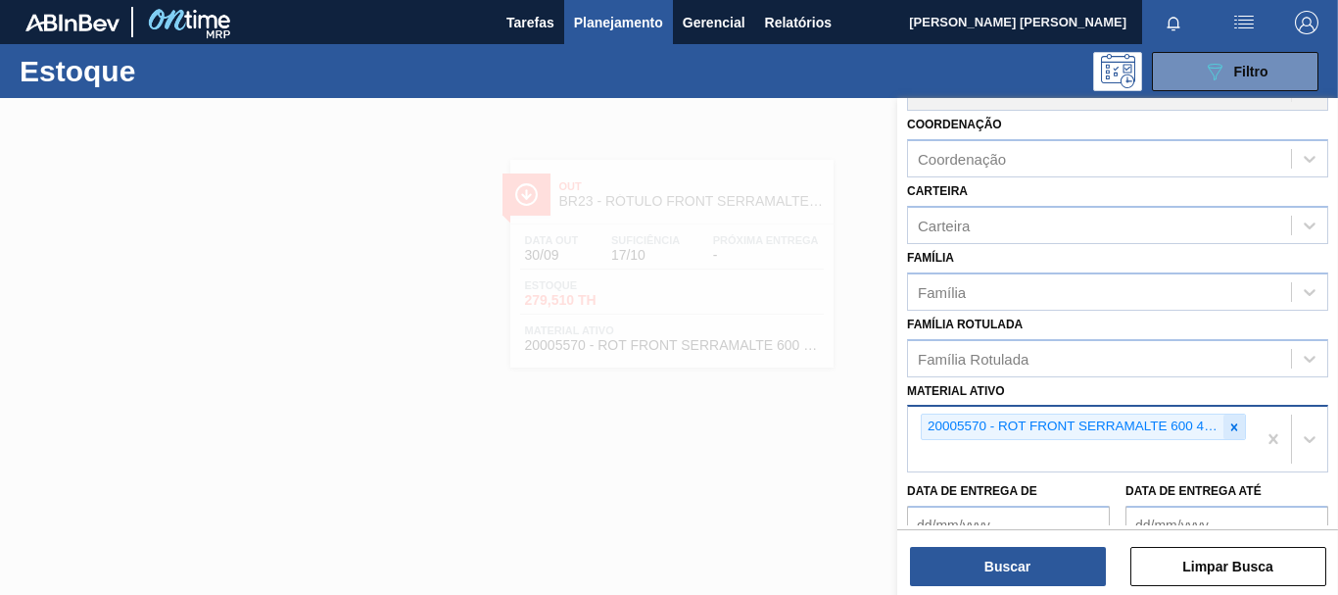
click at [1233, 430] on icon at bounding box center [1234, 426] width 7 height 7
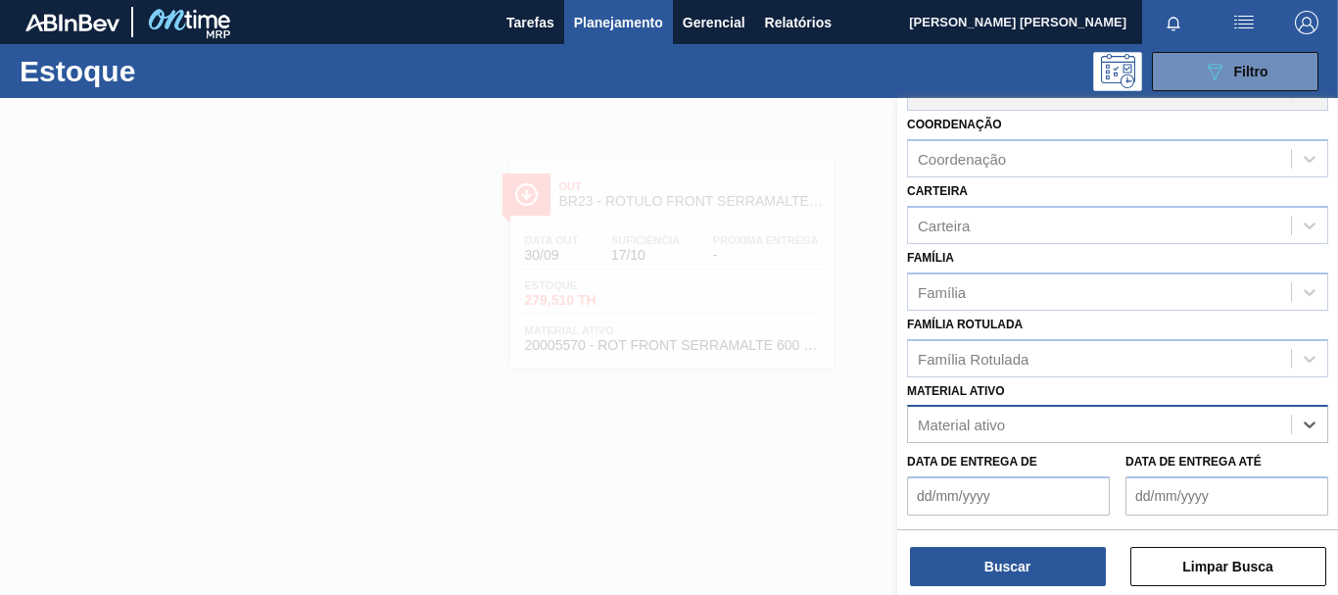
paste ativo "20006545"
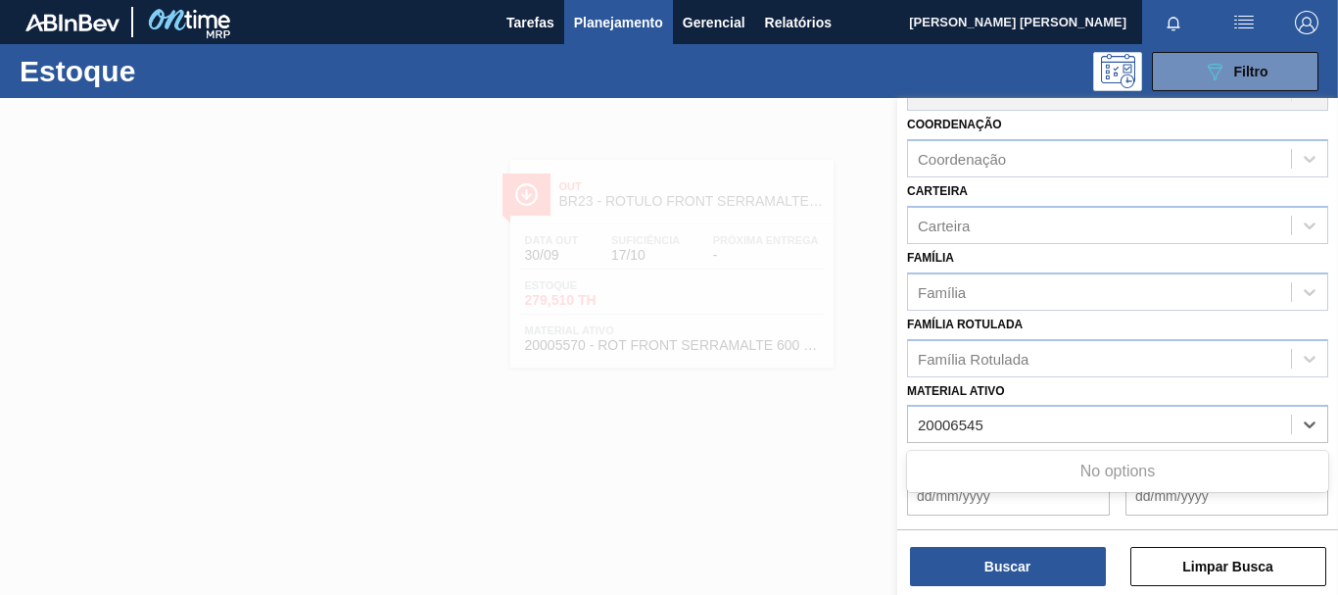
type ativo "20006545"
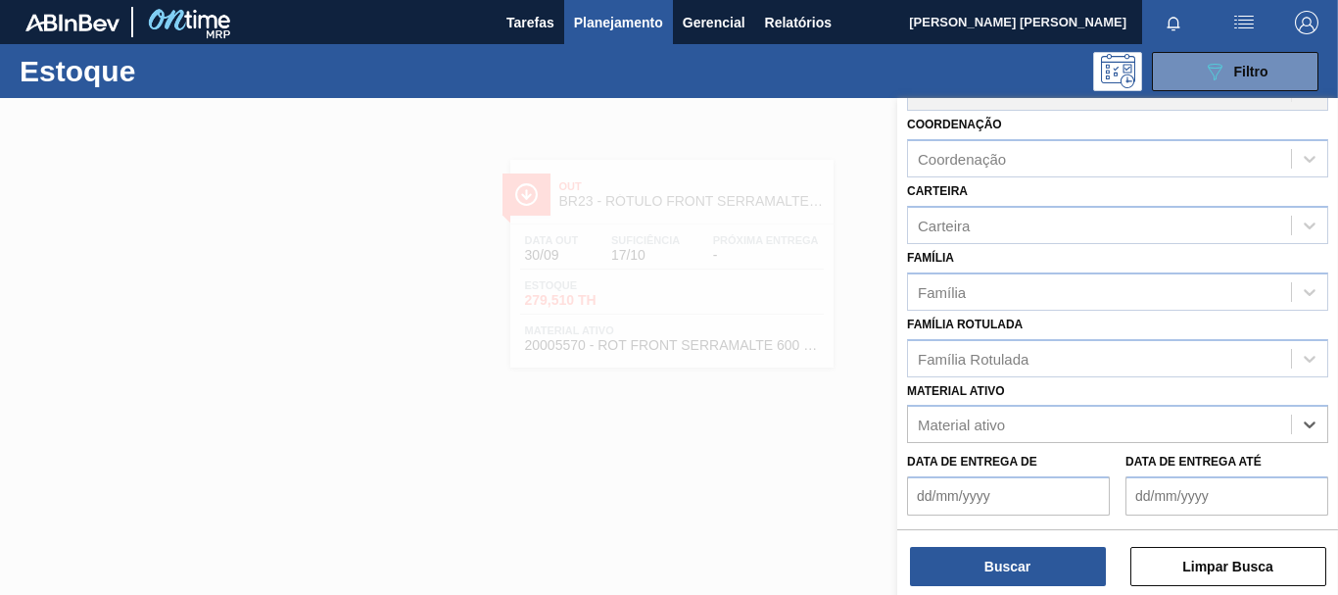
paste ativo "30007955"
type ativo "30007955"
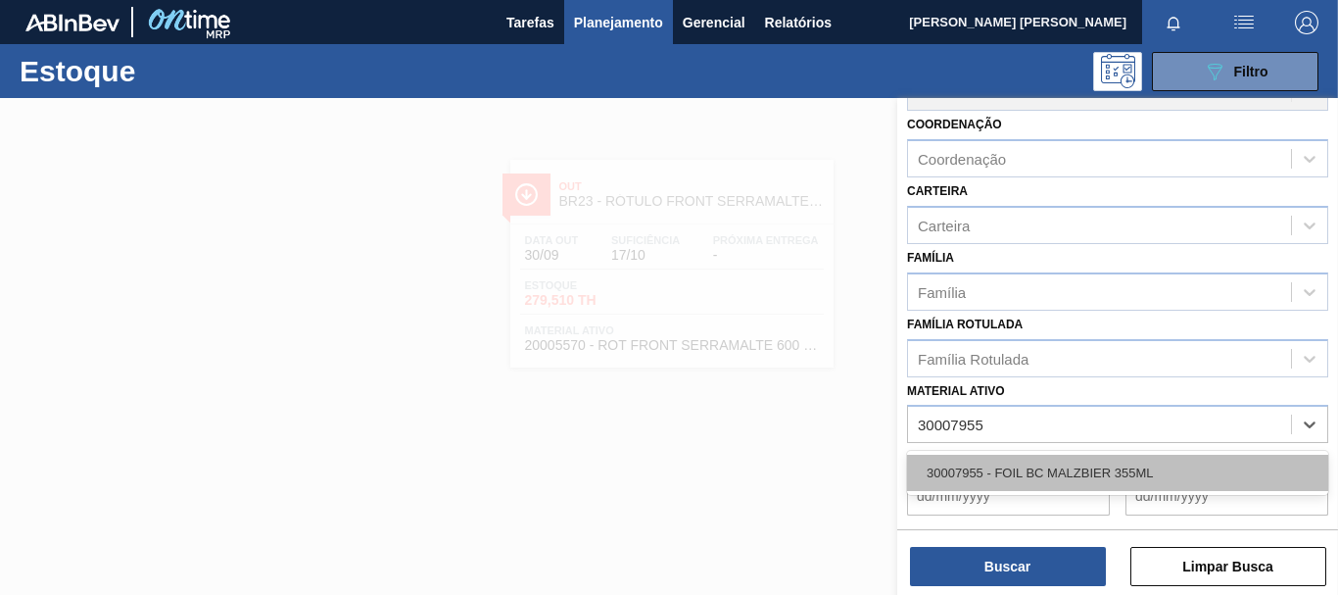
click at [993, 464] on div "30007955 - FOIL BC MALZBIER 355ML" at bounding box center [1117, 472] width 421 height 36
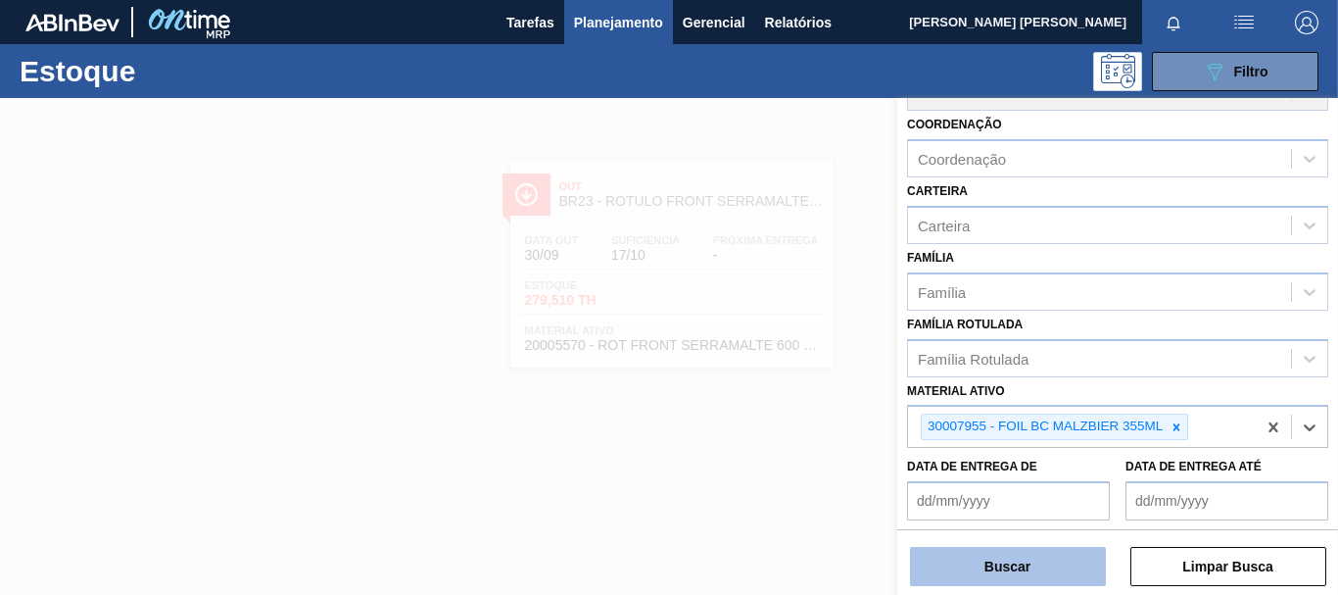
click at [1051, 565] on button "Buscar" at bounding box center [1008, 566] width 196 height 39
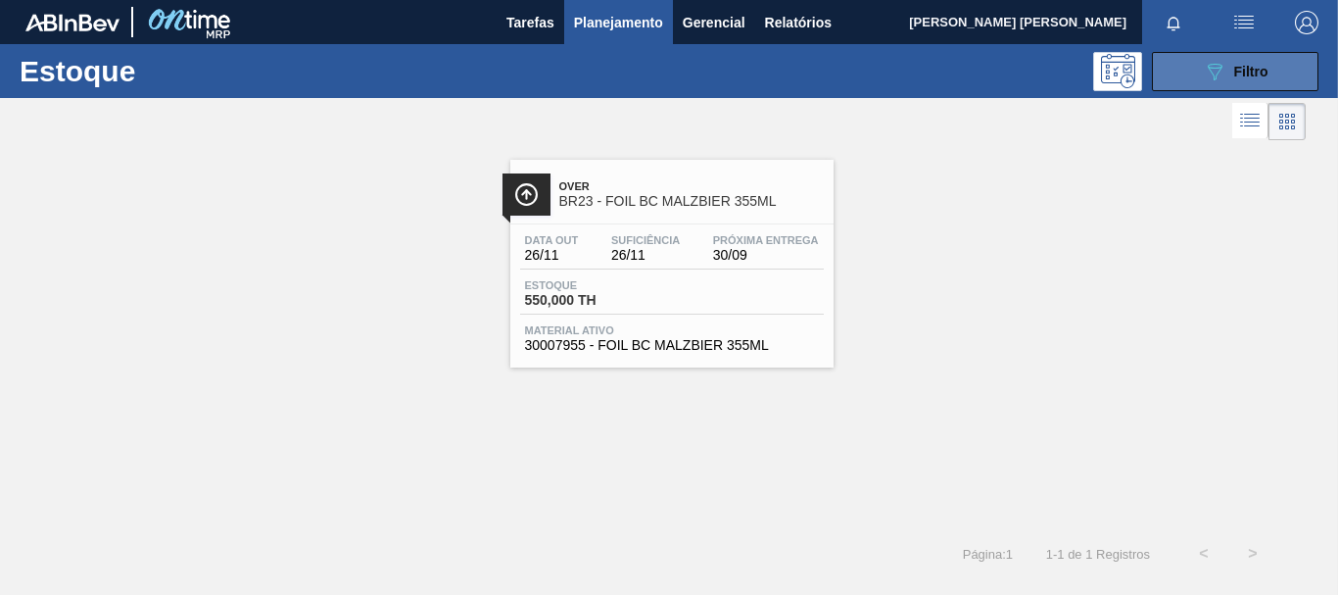
click at [1284, 74] on button "089F7B8B-B2A5-4AFE-B5C0-19BA573D28AC Filtro" at bounding box center [1235, 71] width 167 height 39
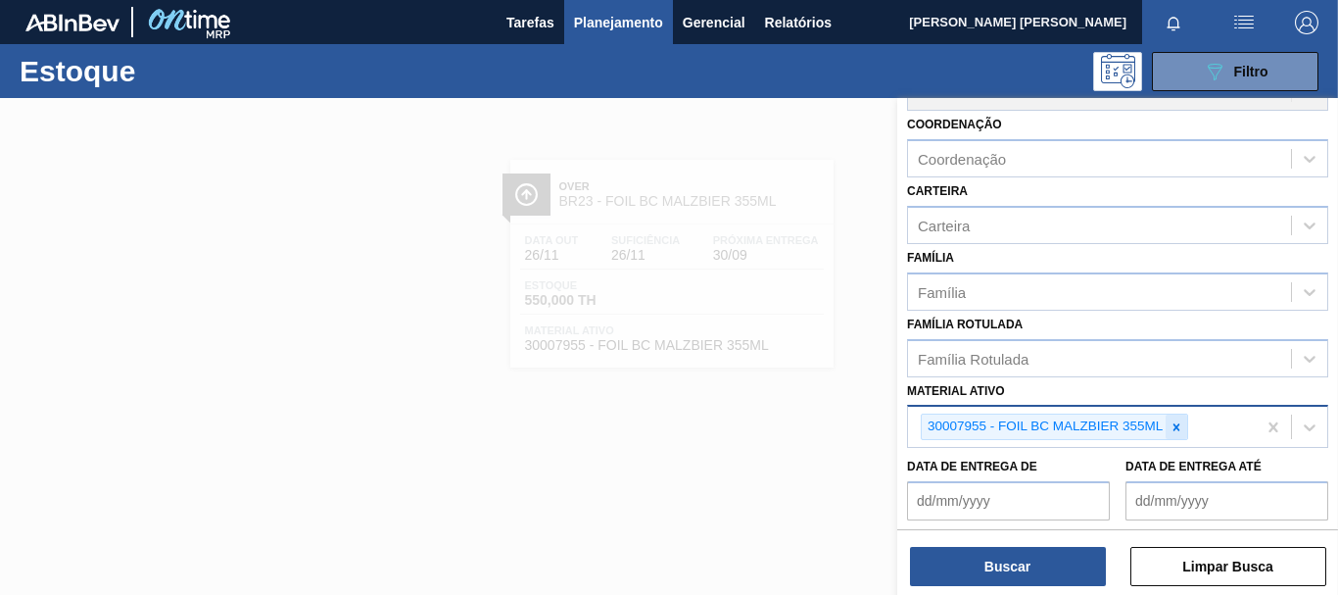
click at [1182, 428] on icon at bounding box center [1176, 427] width 14 height 14
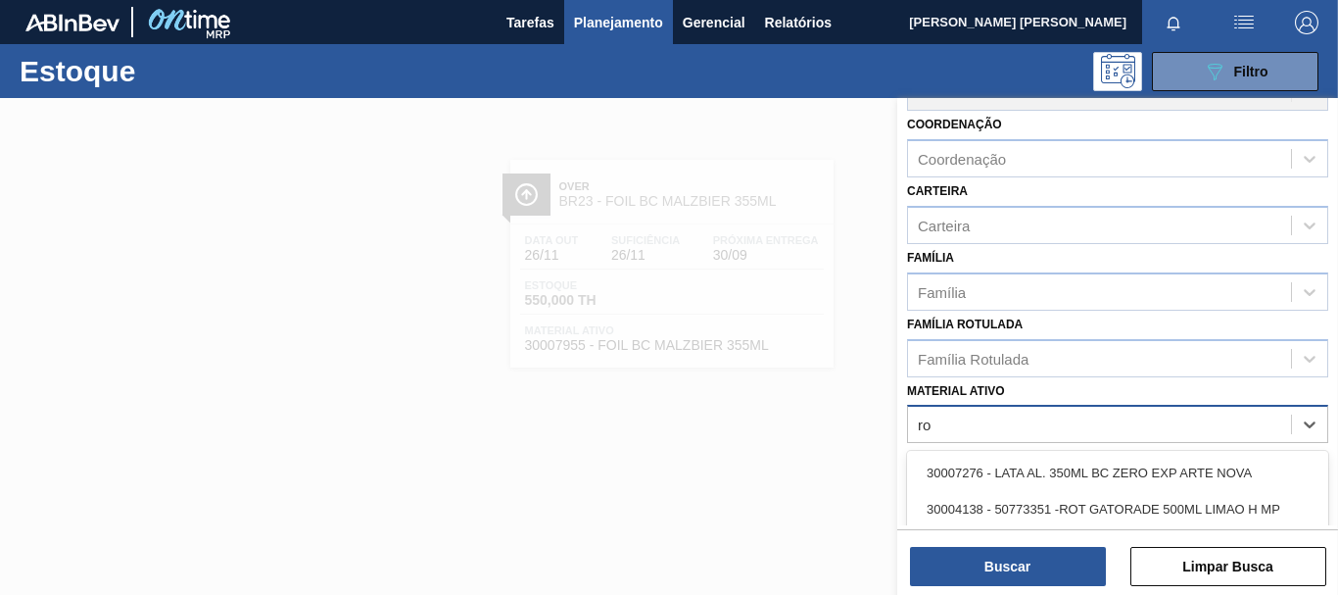
type ativo "r"
click at [1045, 360] on div "Família Rotulada" at bounding box center [1099, 358] width 383 height 28
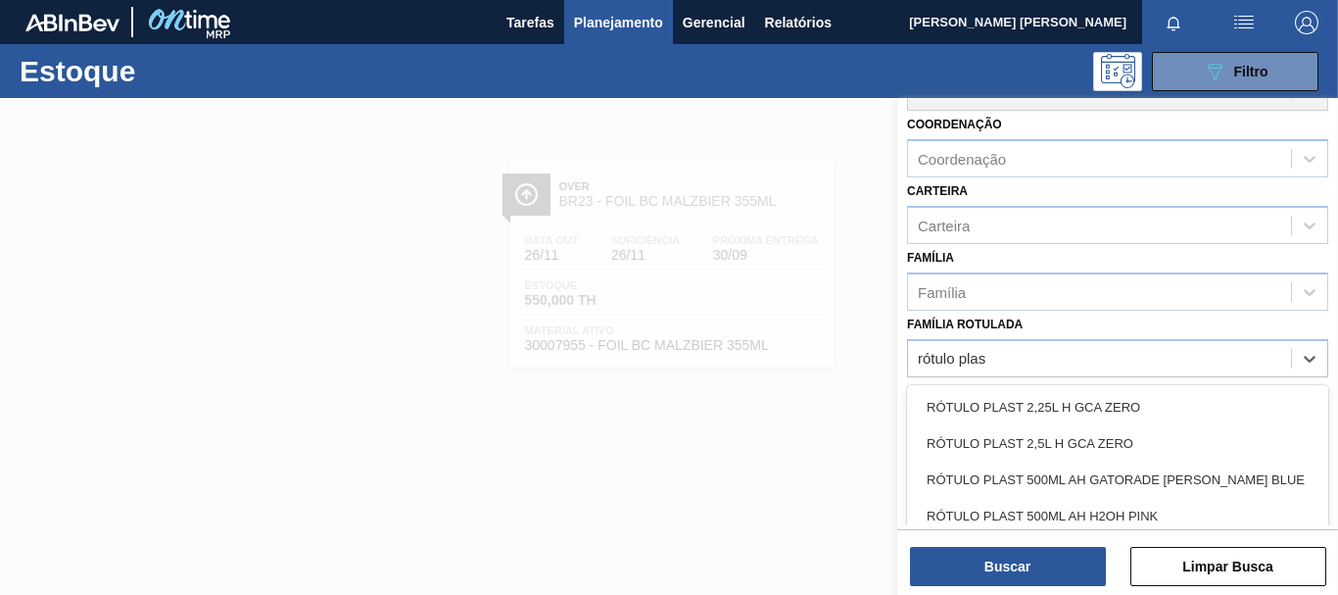
type Rotulada "rótulo plas"
click at [1015, 280] on div "Família" at bounding box center [1099, 291] width 383 height 28
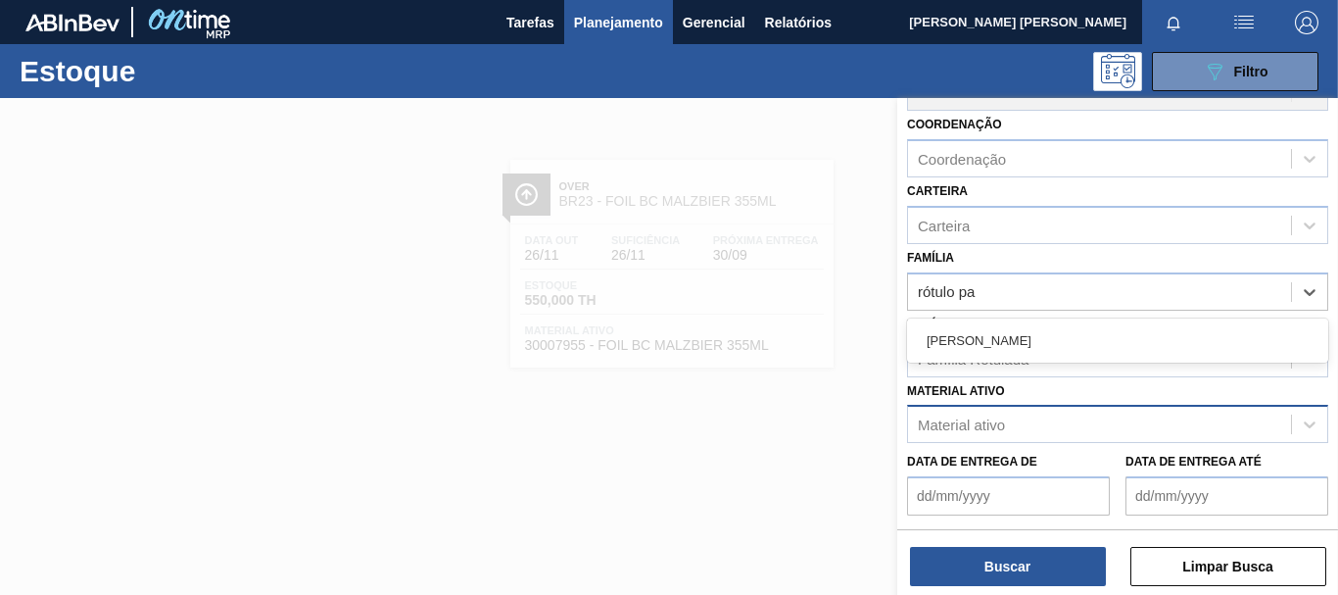
type input "rótulo p"
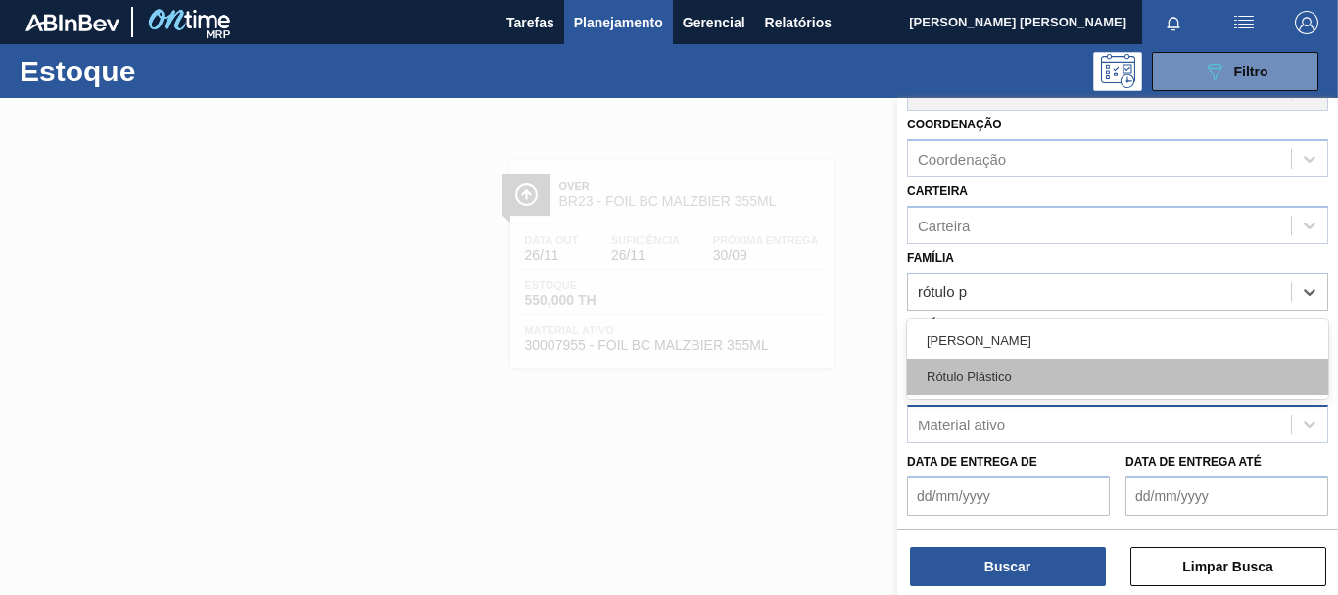
click at [1008, 370] on div "Rótulo Plástico" at bounding box center [1117, 376] width 421 height 36
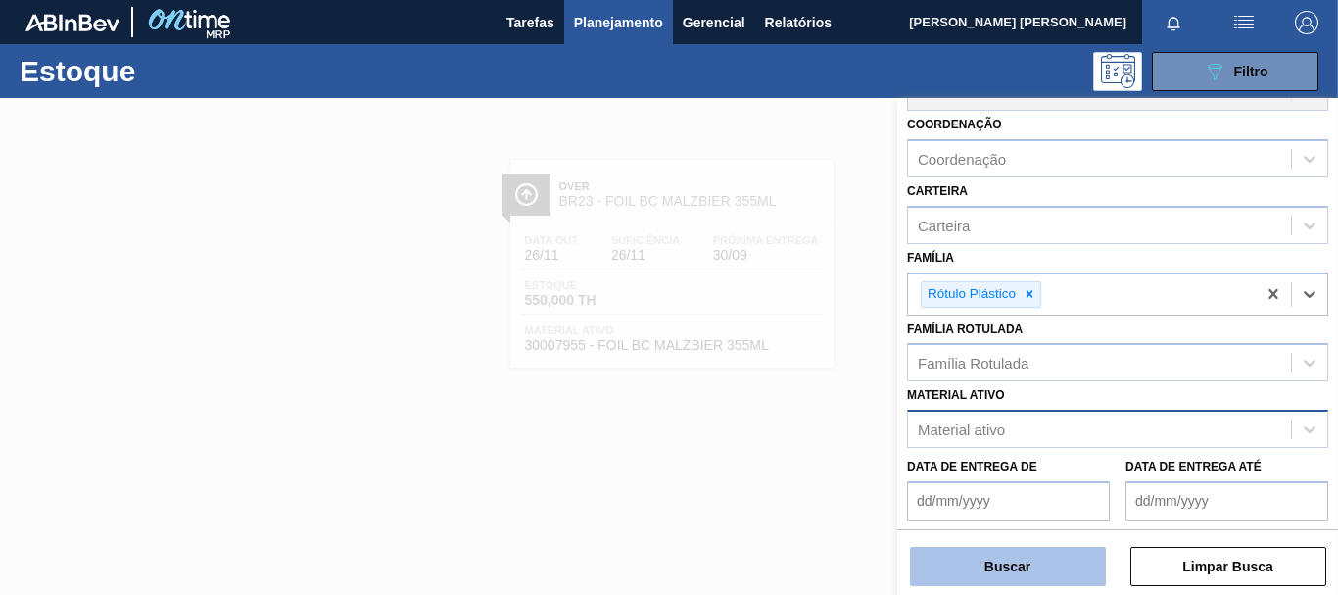
click at [985, 565] on button "Buscar" at bounding box center [1008, 566] width 196 height 39
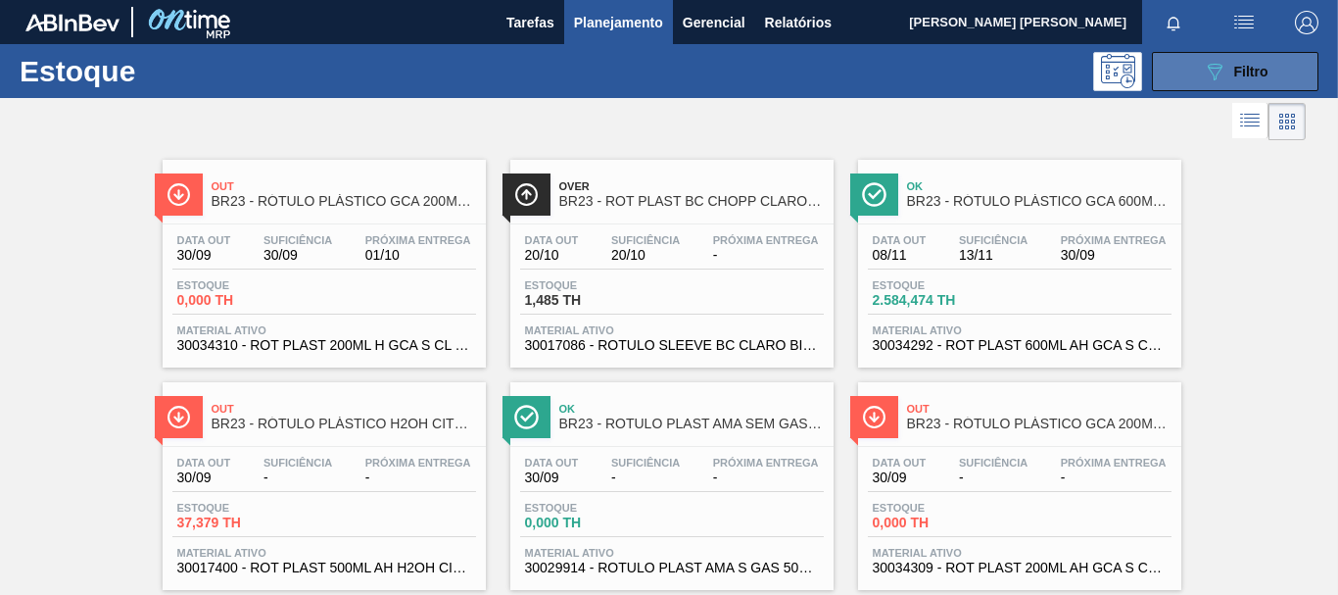
click at [1211, 66] on icon "089F7B8B-B2A5-4AFE-B5C0-19BA573D28AC" at bounding box center [1215, 72] width 24 height 24
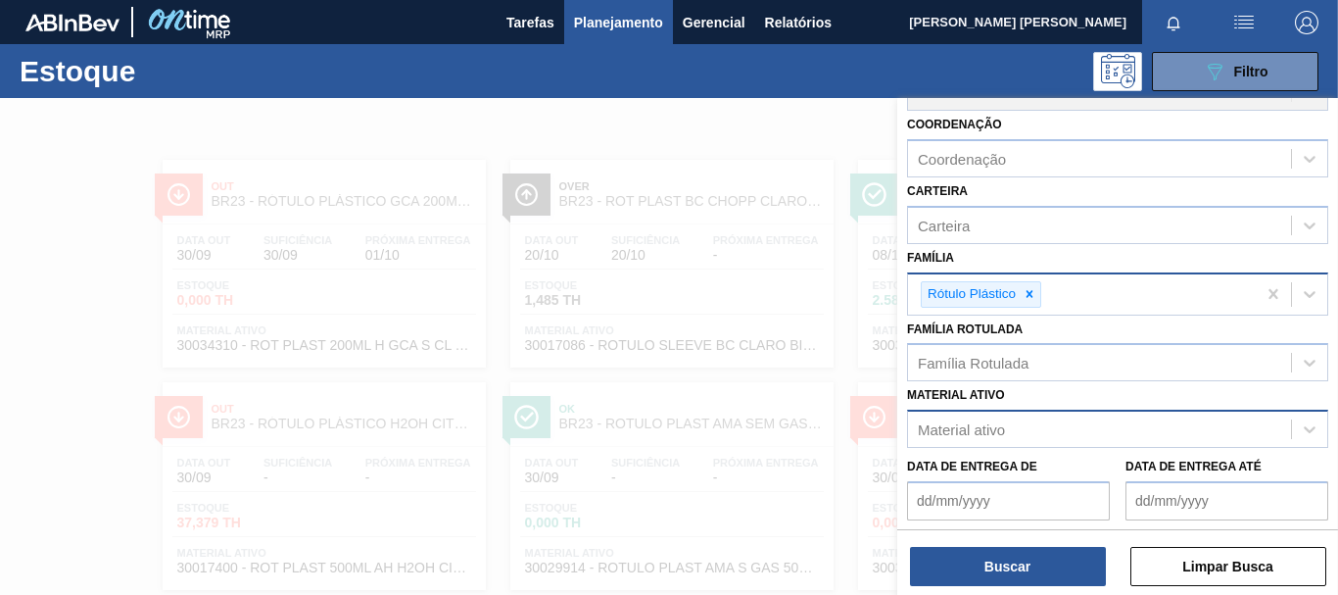
click at [1026, 282] on div at bounding box center [1030, 294] width 22 height 24
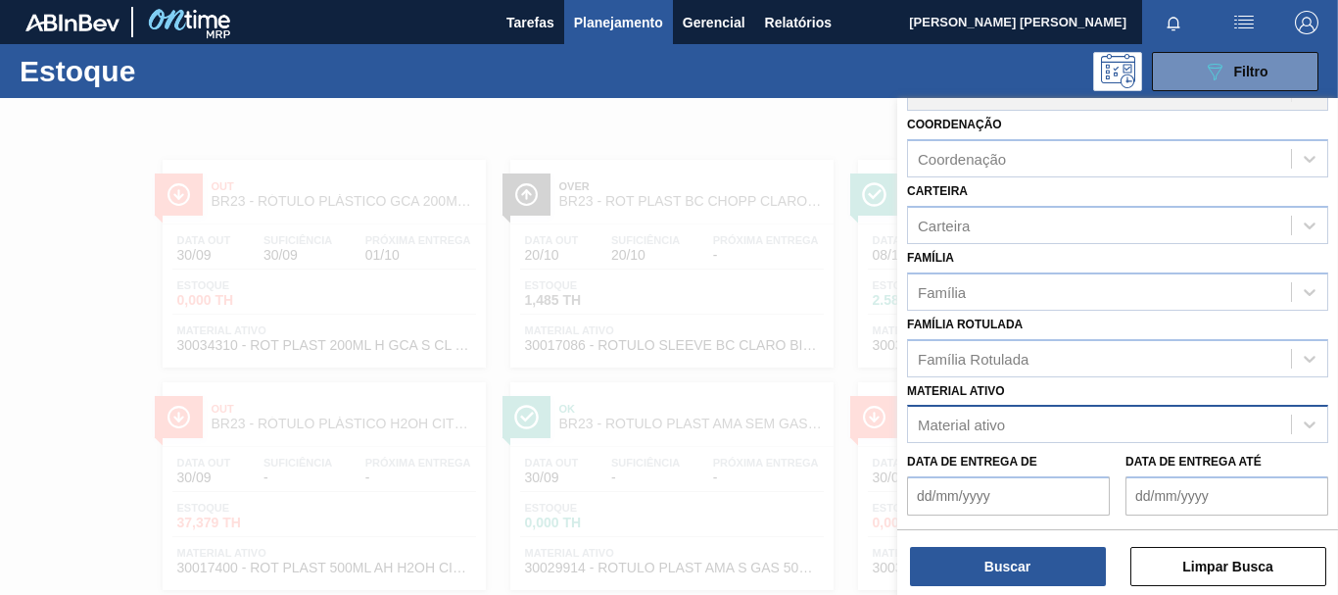
click at [878, 272] on div at bounding box center [669, 395] width 1338 height 595
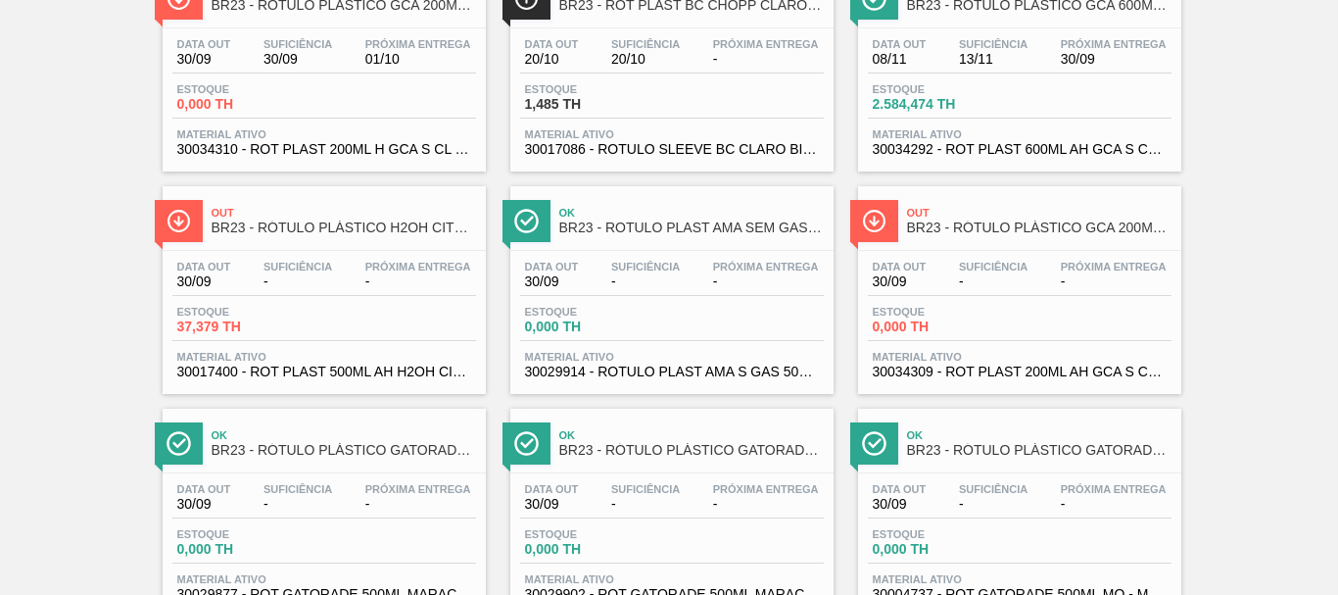
scroll to position [0, 0]
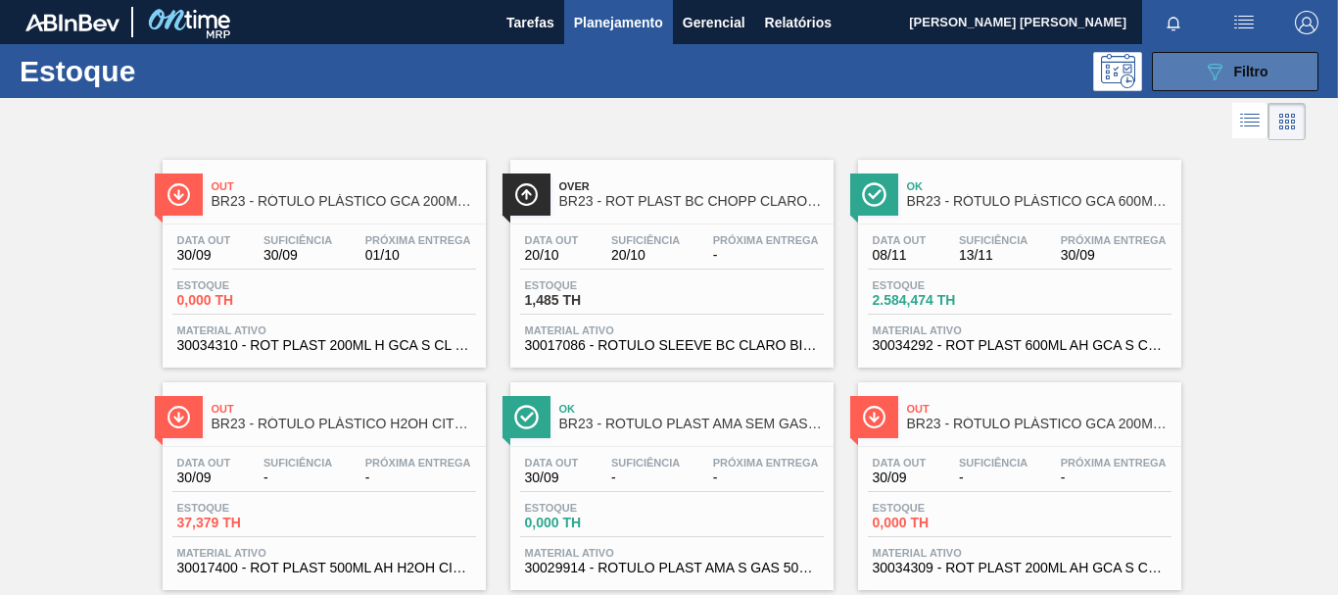
click at [1267, 57] on button "089F7B8B-B2A5-4AFE-B5C0-19BA573D28AC Filtro" at bounding box center [1235, 71] width 167 height 39
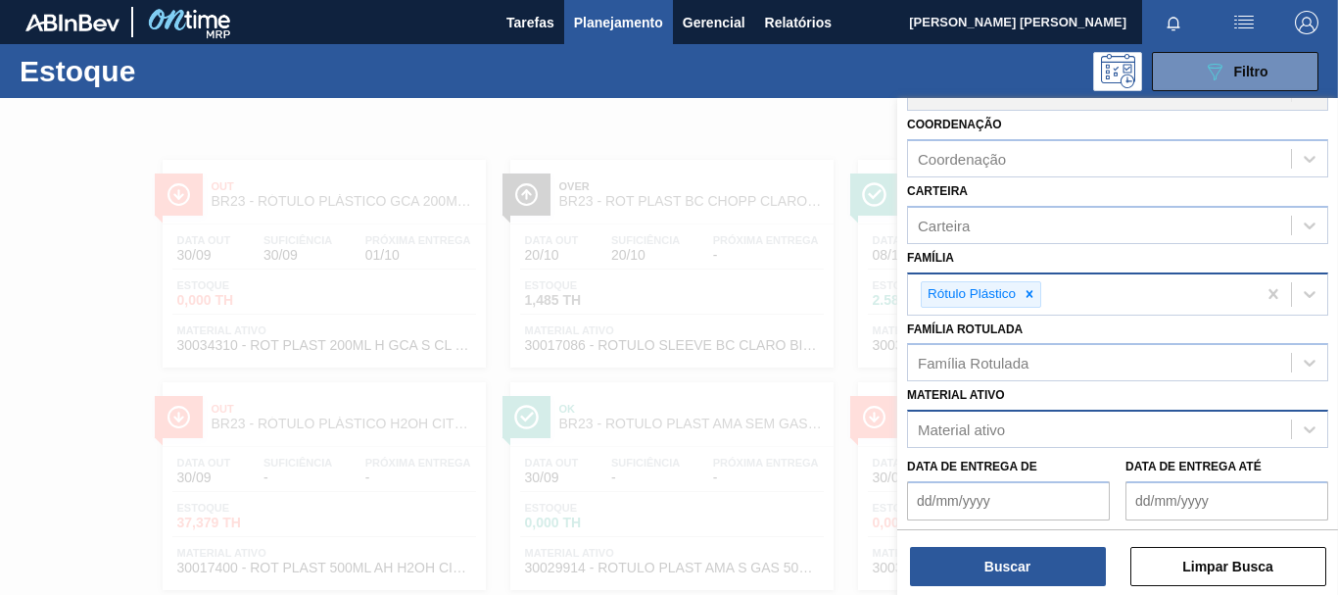
click at [1036, 299] on icon at bounding box center [1030, 294] width 14 height 14
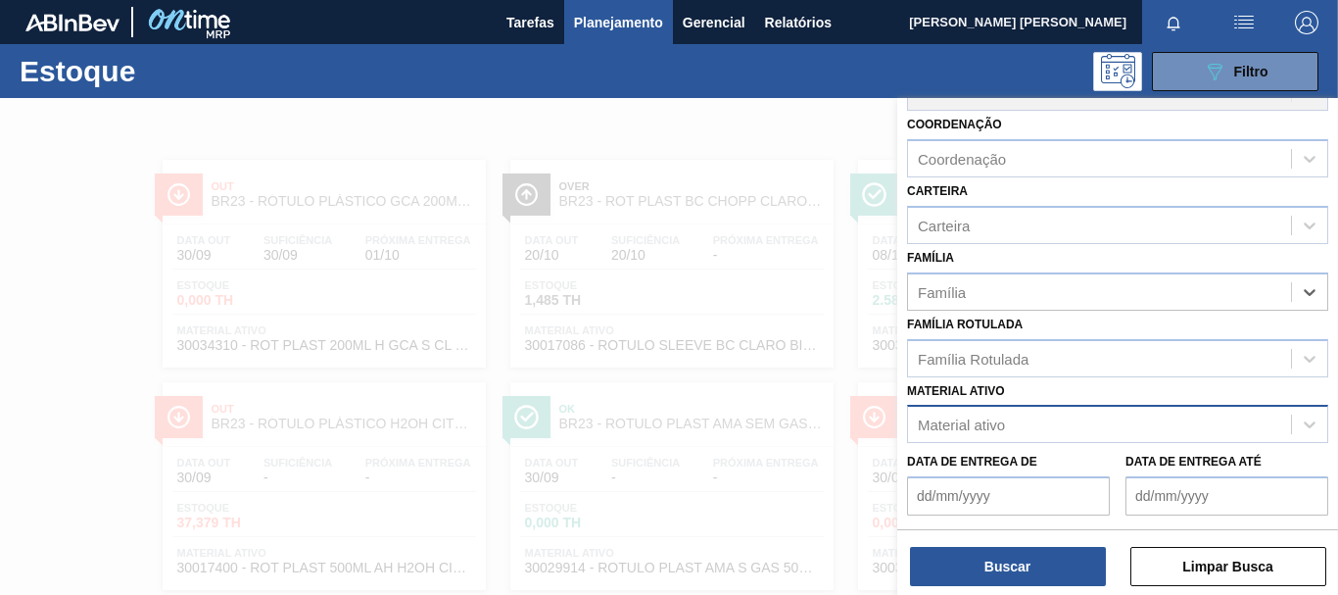
click at [1032, 413] on div "Material ativo" at bounding box center [1099, 424] width 383 height 28
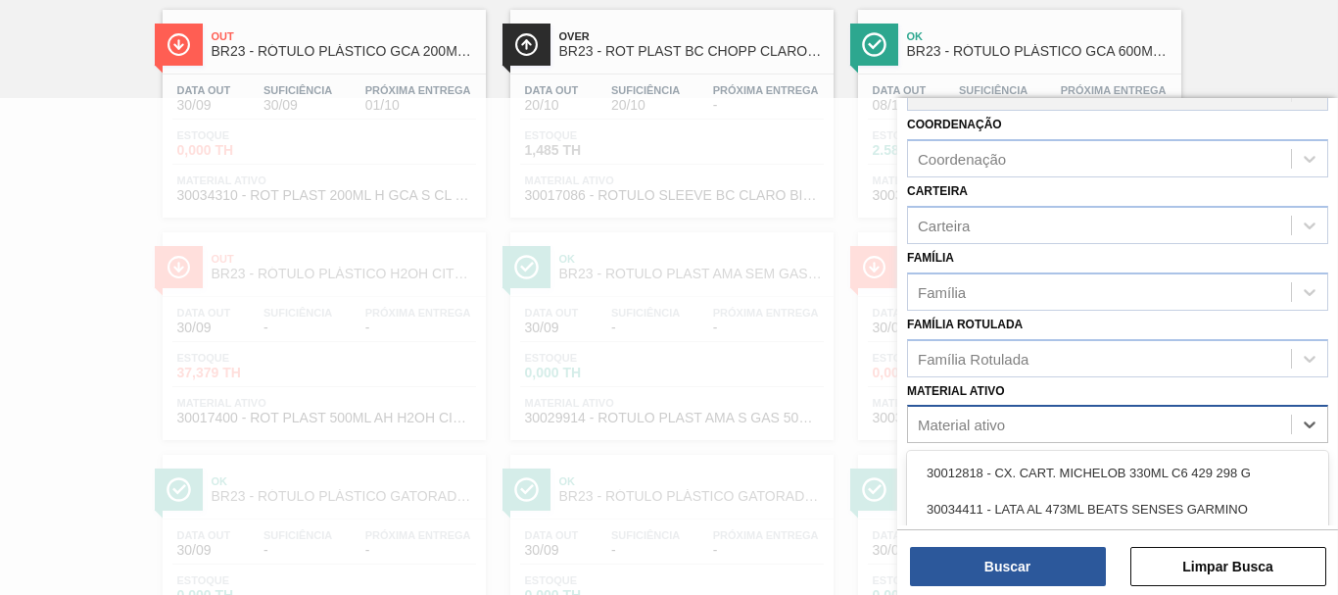
scroll to position [158, 0]
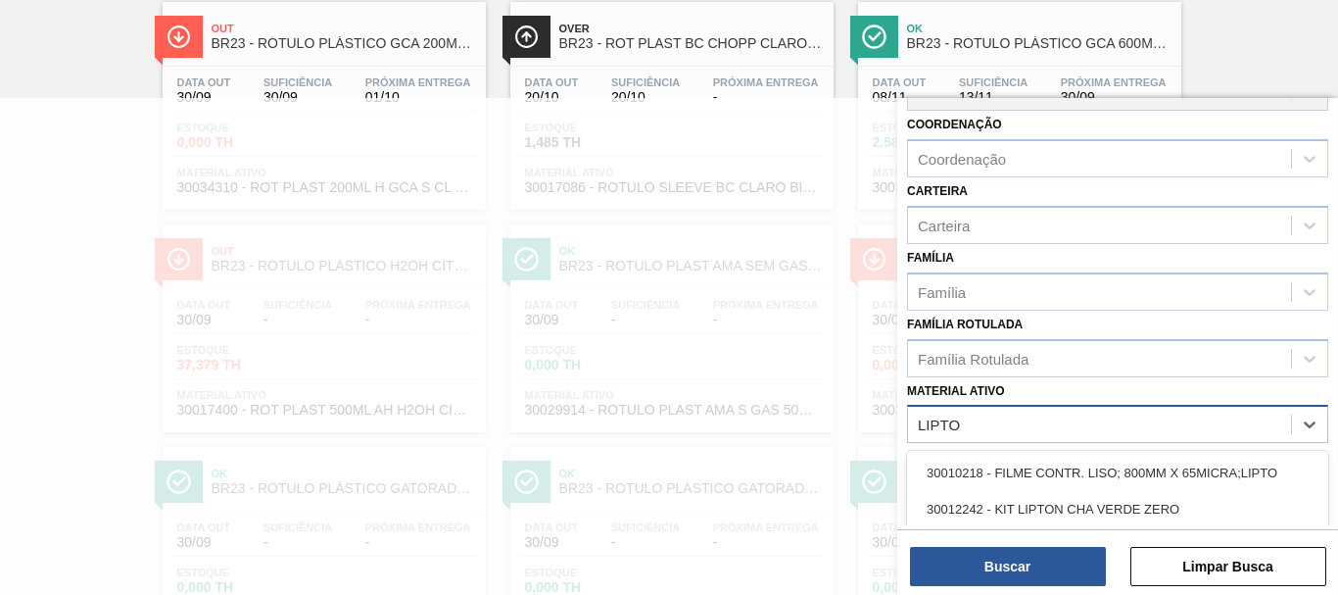
type ativo "LIPTON"
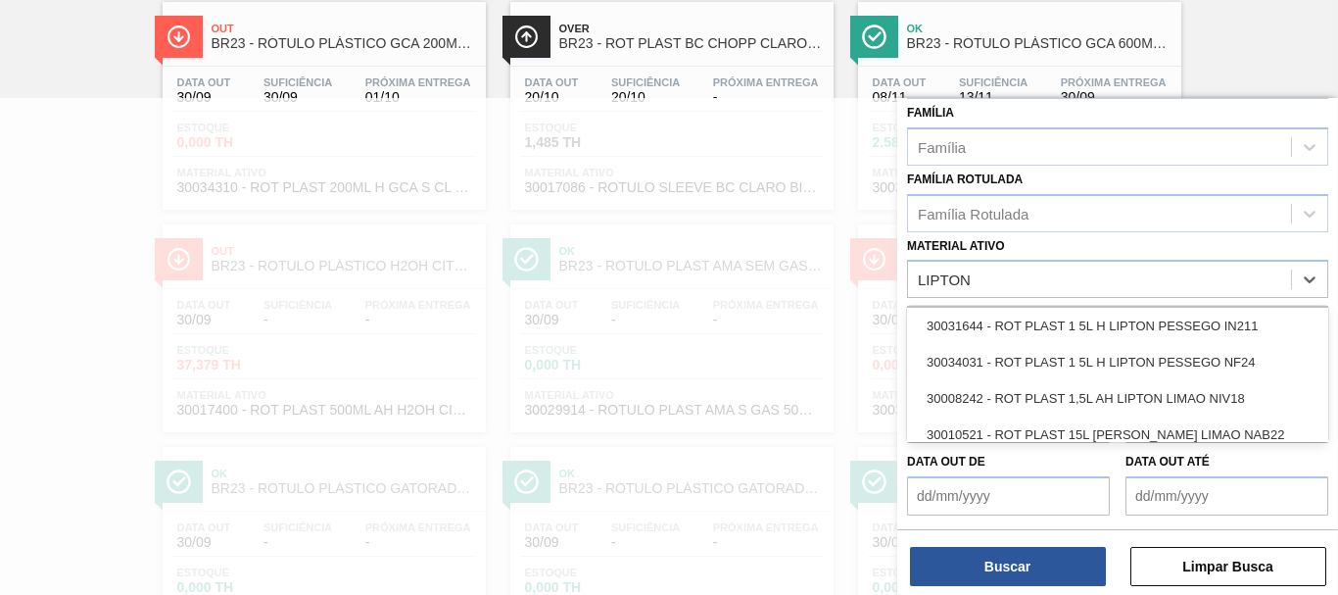
scroll to position [805, 0]
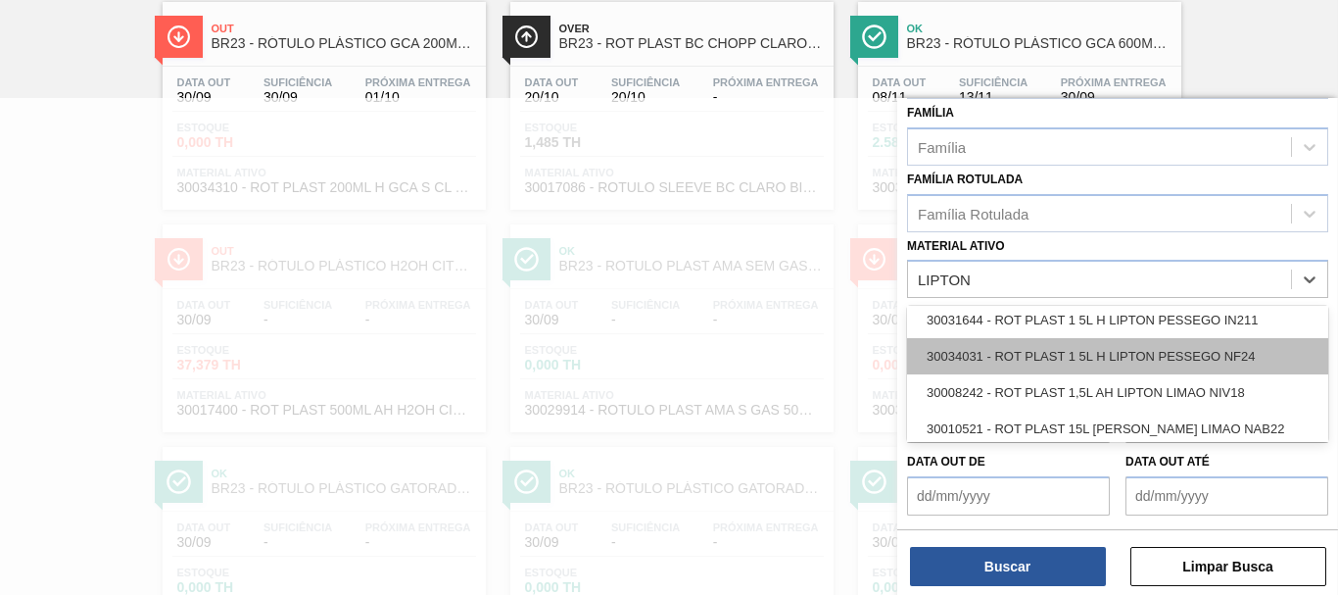
click at [1236, 347] on div "30034031 - ROT PLAST 1 5L H LIPTON PESSEGO NF24" at bounding box center [1117, 356] width 421 height 36
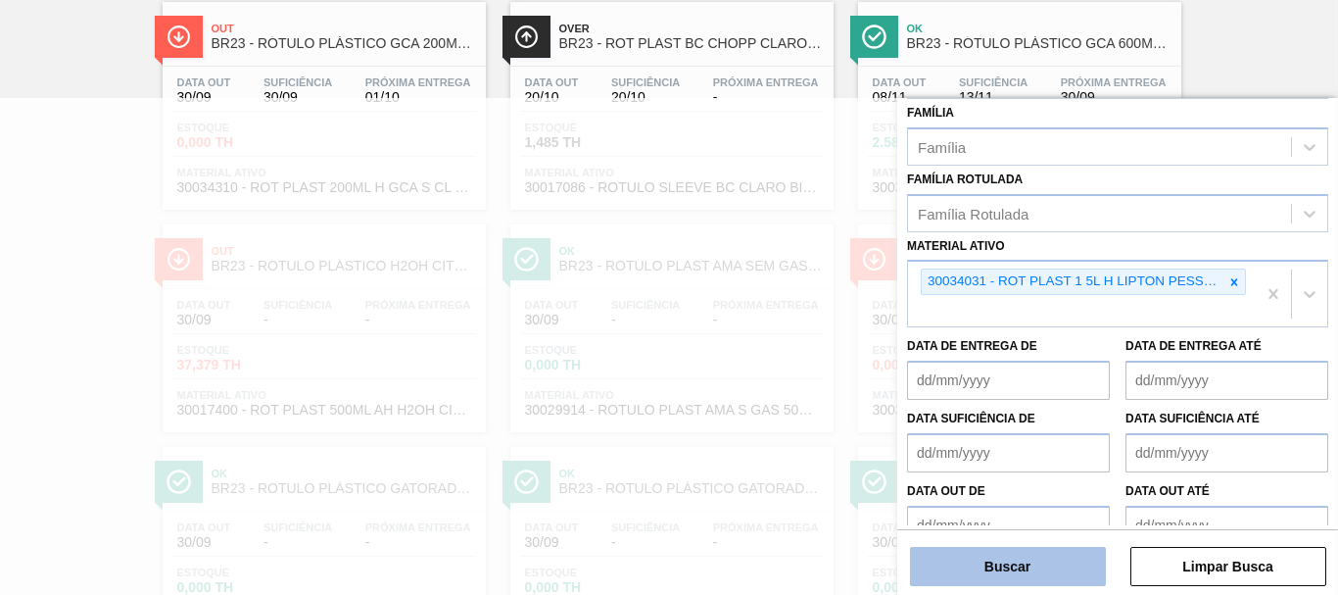
click at [1054, 562] on button "Buscar" at bounding box center [1008, 566] width 196 height 39
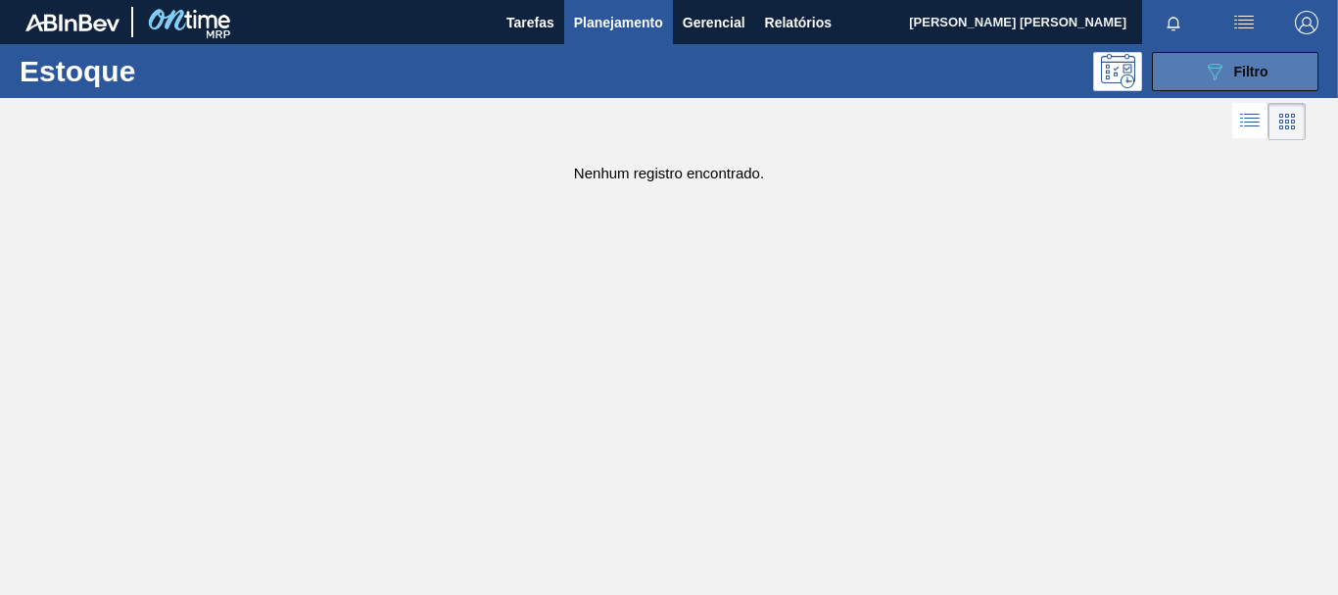
click at [1211, 68] on icon at bounding box center [1215, 72] width 15 height 17
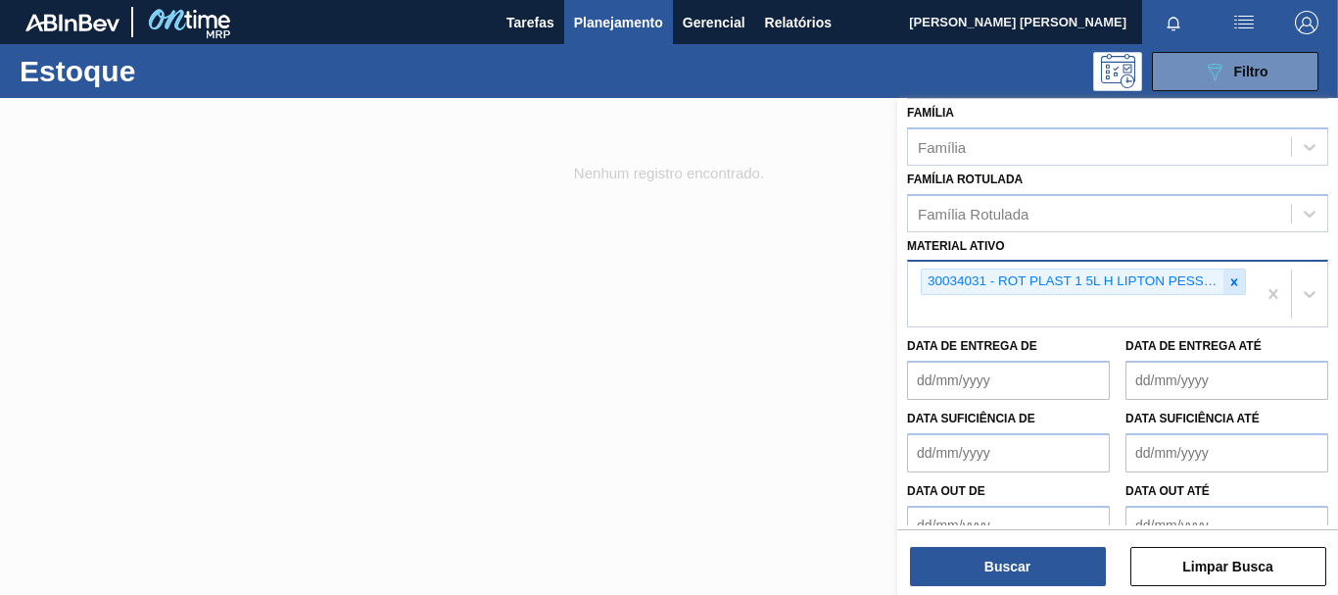
click at [1230, 278] on icon at bounding box center [1234, 282] width 14 height 14
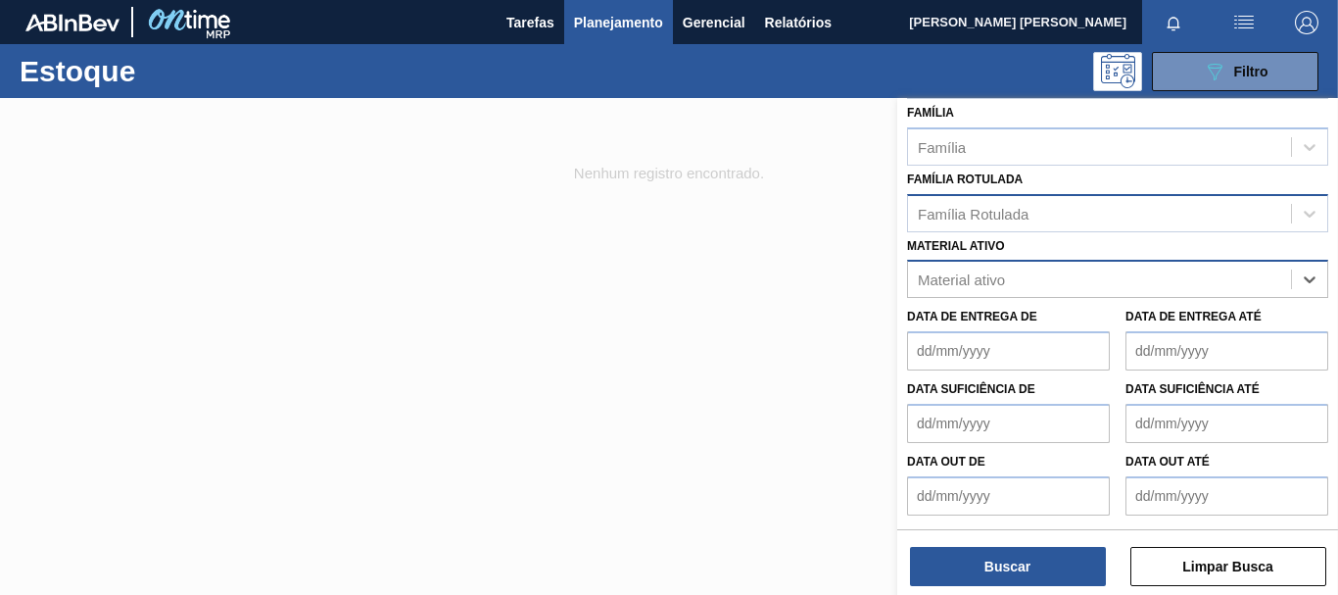
click at [1102, 222] on div "Família Rotulada" at bounding box center [1099, 213] width 383 height 28
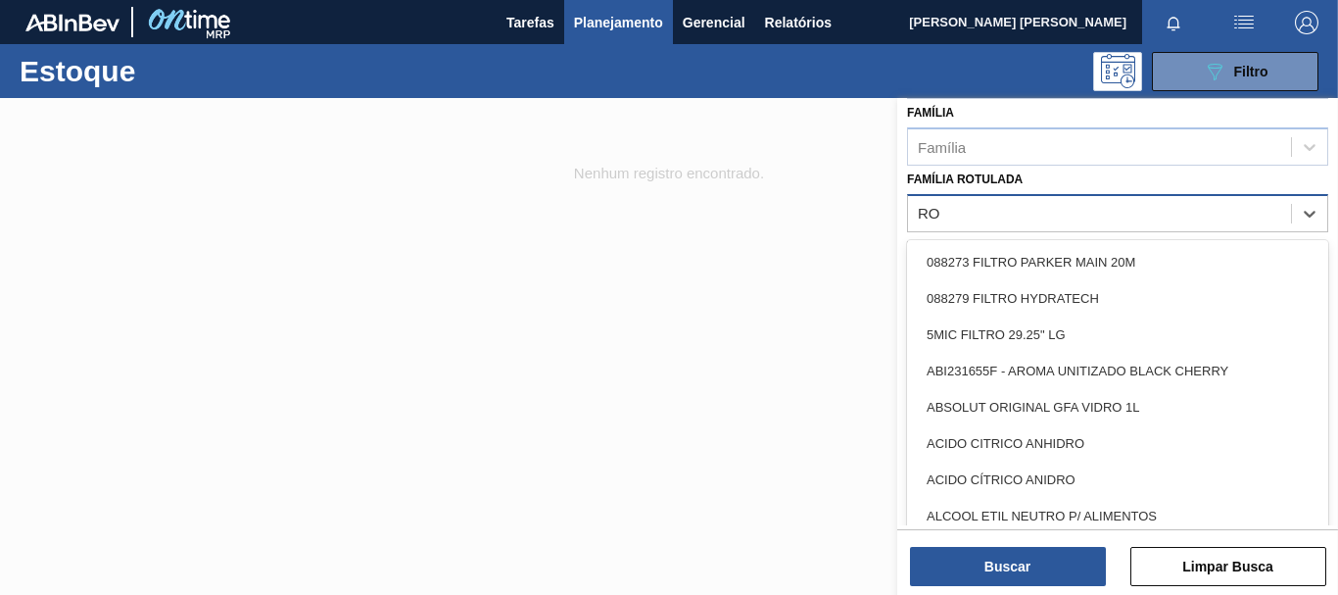
type Rotulada "R"
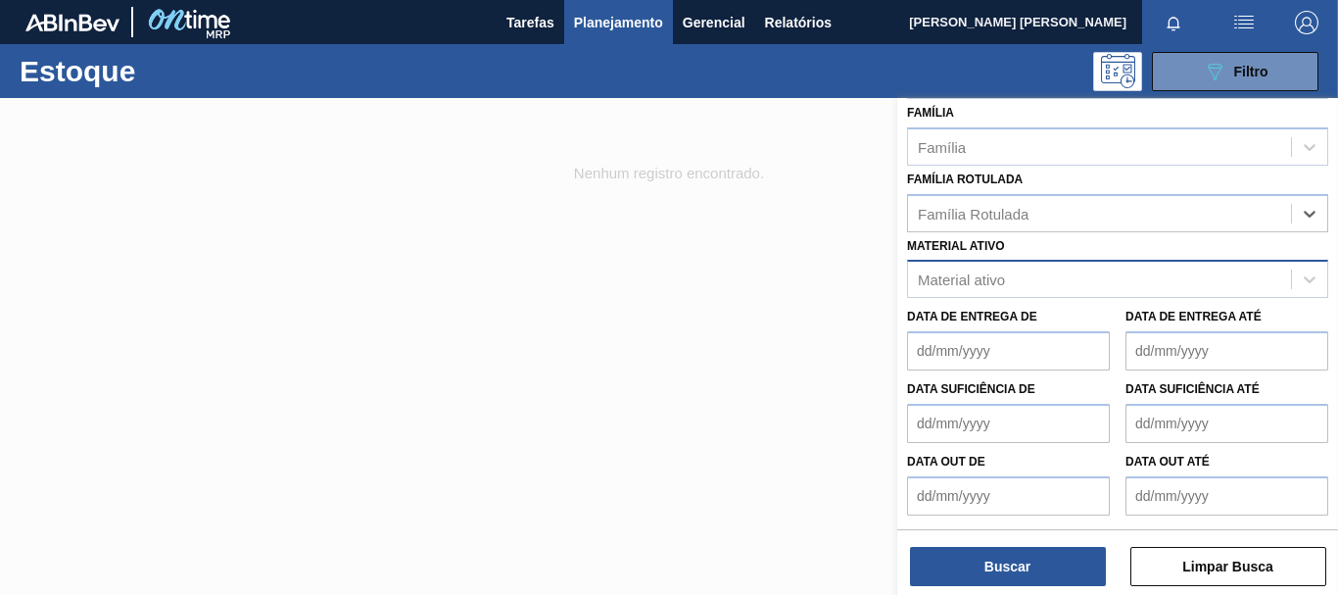
scroll to position [145, 0]
